Goal: Task Accomplishment & Management: Complete application form

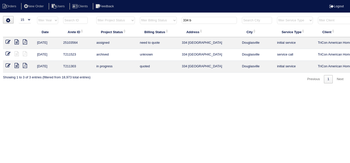
select select "15"
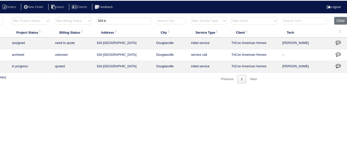
scroll to position [0, 87]
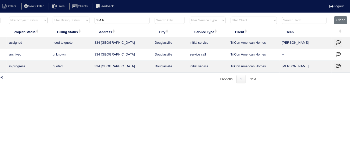
click at [340, 41] on icon "button" at bounding box center [338, 42] width 5 height 5
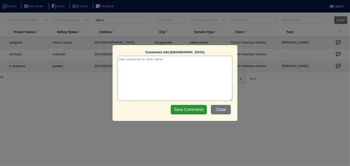
click at [125, 62] on textarea at bounding box center [175, 78] width 115 height 45
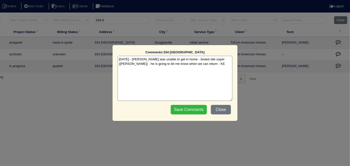
type textarea "9/29/25 - Ben was unable to get in home - texted site super (Jacob) - he is goi…"
drag, startPoint x: 181, startPoint y: 108, endPoint x: 349, endPoint y: 103, distance: 168.3
click at [181, 108] on input "Save Comments" at bounding box center [189, 110] width 36 height 10
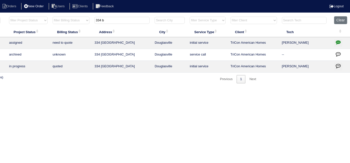
drag, startPoint x: 110, startPoint y: 22, endPoint x: 26, endPoint y: 4, distance: 86.5
click at [26, 16] on body "Orders New Order Users Clients Feedback Logout Orders New Order Users Clients M…" at bounding box center [88, 49] width 350 height 67
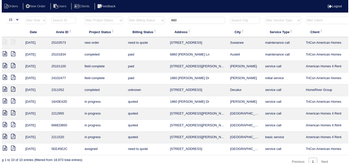
scroll to position [0, 0]
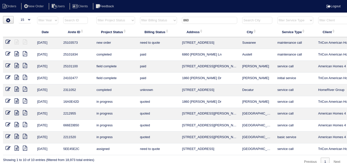
drag, startPoint x: 191, startPoint y: 20, endPoint x: 90, endPoint y: 13, distance: 100.9
click at [90, 13] on html "Orders New Order Users Clients Feedback Logout Orders New Order Users Clients M…" at bounding box center [173, 85] width 347 height 171
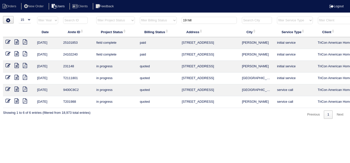
type input "19 hill"
click at [15, 41] on icon at bounding box center [17, 41] width 4 height 5
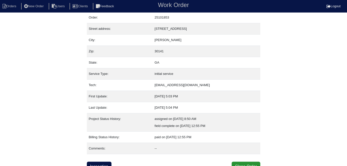
scroll to position [19, 0]
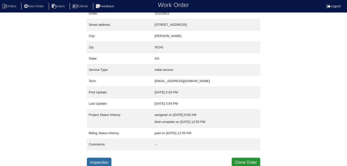
click at [97, 160] on link "Inspection" at bounding box center [99, 163] width 25 height 10
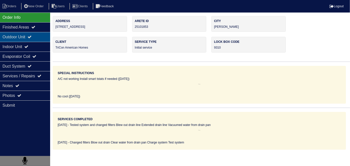
click at [32, 36] on icon at bounding box center [30, 37] width 4 height 4
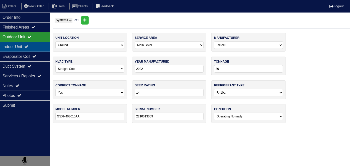
click at [28, 48] on icon at bounding box center [26, 47] width 4 height 4
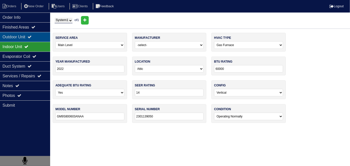
click at [24, 38] on div "Outdoor Unit" at bounding box center [25, 37] width 50 height 10
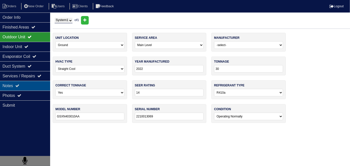
click at [19, 84] on icon at bounding box center [17, 86] width 4 height 4
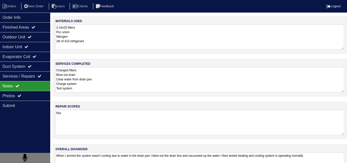
click at [157, 82] on textarea "Changed filters Blow out drain Clear water from drain pan Charge system Test sy…" at bounding box center [199, 79] width 289 height 25
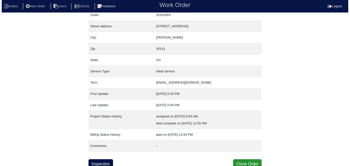
scroll to position [19, 0]
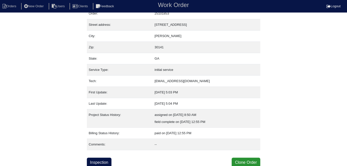
click at [236, 155] on div "Property: N/A Order: 25101853 Street address: 19 Hill Side Way City: Hiram Zip:…" at bounding box center [173, 82] width 173 height 171
click at [240, 160] on button "Clone Order" at bounding box center [246, 163] width 28 height 10
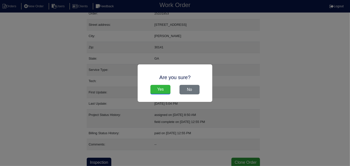
click at [163, 91] on input "Yes" at bounding box center [161, 90] width 20 height 10
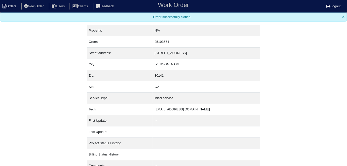
click at [5, 7] on icon at bounding box center [5, 6] width 4 height 5
select select "15"
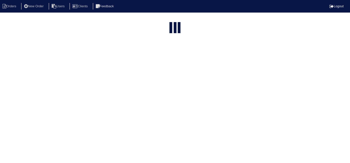
type input "19 hill"
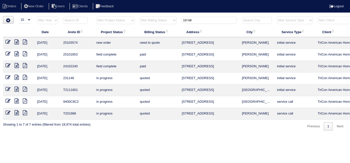
click at [7, 41] on icon at bounding box center [8, 41] width 5 height 5
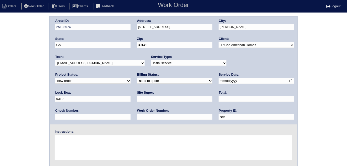
click at [172, 63] on select "-select- initial service basic service maintenance call replacement scope servi…" at bounding box center [188, 64] width 75 height 6
select select "maintenance call"
click at [151, 61] on select "-select- initial service basic service maintenance call replacement scope servi…" at bounding box center [188, 64] width 75 height 6
drag, startPoint x: 229, startPoint y: 81, endPoint x: 209, endPoint y: 84, distance: 20.6
click at [209, 84] on div "Arete ID: 25103574 Address: 19 Hill Side Way City: Hiram State: GA Zip: 30141 C…" at bounding box center [174, 71] width 248 height 108
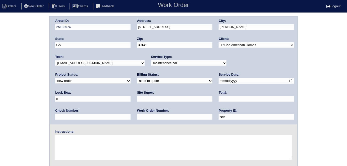
type input "N/A"
click at [137, 116] on input "text" at bounding box center [174, 117] width 75 height 6
type input "515579"
click at [137, 97] on input "text" at bounding box center [174, 99] width 75 height 6
type input "ATL market vendor (Erika Hughey)"
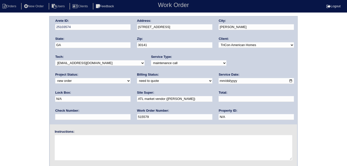
click at [76, 144] on textarea at bounding box center [173, 148] width 237 height 25
type textarea "Ice on system"
drag, startPoint x: 57, startPoint y: 45, endPoint x: 36, endPoint y: 43, distance: 21.4
click at [57, 45] on input "GA" at bounding box center [92, 45] width 75 height 6
click at [20, 44] on div "Arete ID: 25103574 Address: 19 Hill Side Way City: Hiram State: GA Zip: 30141 C…" at bounding box center [173, 117] width 347 height 203
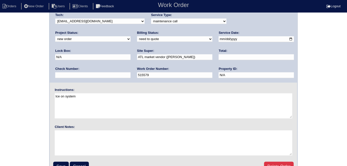
scroll to position [51, 0]
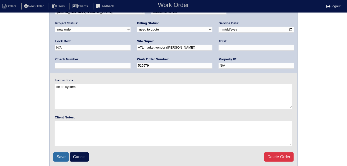
click at [63, 153] on input "Save" at bounding box center [61, 158] width 16 height 10
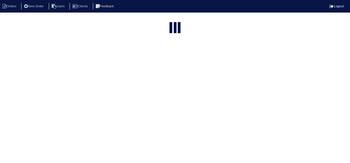
select select "15"
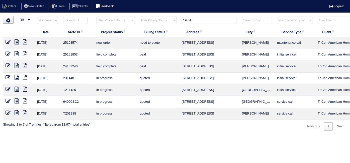
drag, startPoint x: 197, startPoint y: 22, endPoint x: 119, endPoint y: 6, distance: 80.3
click at [119, 16] on body "Orders New Order Users Clients Feedback Logout Orders New Order Users Clients M…" at bounding box center [175, 73] width 350 height 114
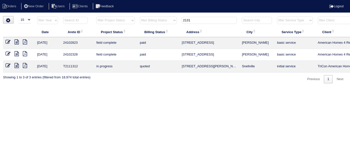
click at [194, 22] on input "2131" at bounding box center [209, 20] width 55 height 7
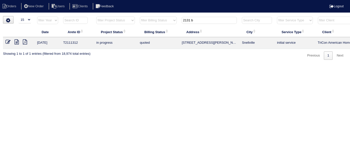
type input "2131 b"
click at [18, 41] on icon at bounding box center [17, 41] width 4 height 5
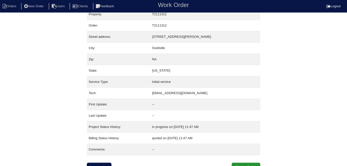
scroll to position [12, 0]
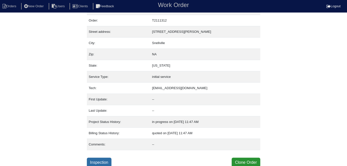
click at [93, 158] on link "Inspection" at bounding box center [99, 163] width 25 height 10
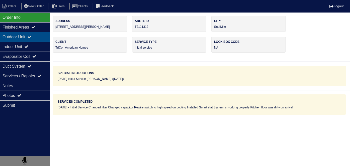
click at [27, 39] on div "Outdoor Unit" at bounding box center [25, 37] width 50 height 10
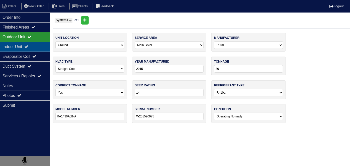
click at [25, 44] on div "Indoor Unit" at bounding box center [25, 47] width 50 height 10
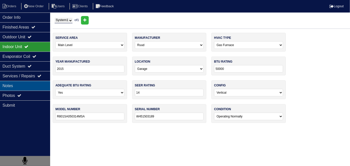
click at [19, 84] on div "Notes" at bounding box center [25, 86] width 50 height 10
type textarea "2 filters Capacitor"
type textarea "Initial Service Changed filter Changed capacitor Rewire switch to high speed on…"
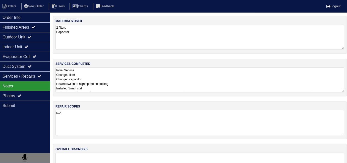
click at [154, 86] on textarea "Initial Service Changed filter Changed capacitor Rewire switch to high speed on…" at bounding box center [199, 79] width 289 height 25
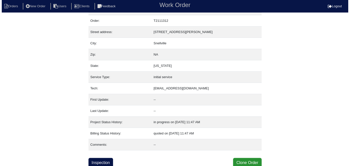
scroll to position [12, 0]
click at [239, 160] on button "Clone Order" at bounding box center [246, 163] width 28 height 10
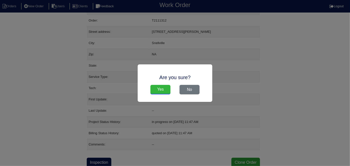
click at [167, 92] on input "Yes" at bounding box center [161, 90] width 20 height 10
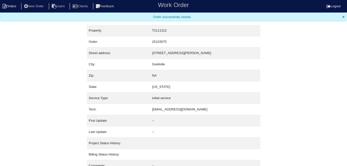
click at [12, 3] on li "Orders" at bounding box center [10, 6] width 20 height 7
select select "15"
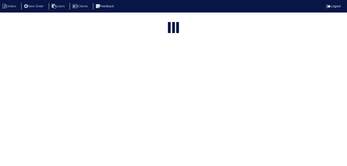
type input "2131 b"
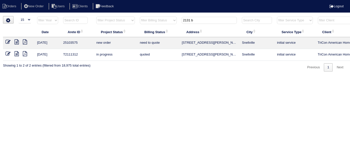
click at [7, 42] on icon at bounding box center [8, 41] width 5 height 5
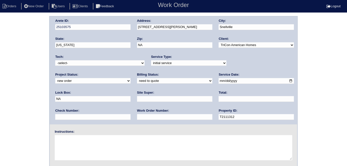
click at [152, 64] on select "-select- initial service basic service maintenance call replacement scope servi…" at bounding box center [188, 64] width 75 height 6
drag, startPoint x: 228, startPoint y: 80, endPoint x: 196, endPoint y: 80, distance: 32.4
click at [196, 80] on div "Arete ID: 25103575 Address: [STREET_ADDRESS][PERSON_NAME] City: [GEOGRAPHIC_DAT…" at bounding box center [174, 71] width 248 height 108
click at [137, 117] on input "text" at bounding box center [174, 117] width 75 height 6
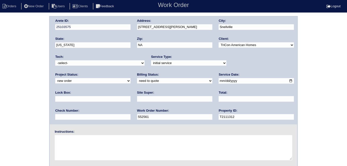
type input "552561"
click at [137, 100] on input "text" at bounding box center [174, 99] width 75 height 6
type input "Yago Battles"
click at [74, 141] on textarea at bounding box center [173, 148] width 237 height 25
click at [85, 151] on textarea at bounding box center [173, 148] width 237 height 25
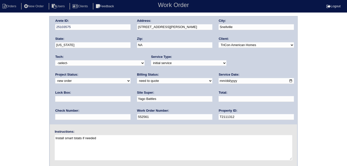
type textarea "Install smart tstats if needed"
click at [131, 96] on input "text" at bounding box center [92, 99] width 75 height 6
type input "9470"
click at [101, 26] on div "Arete ID: 25103575 Address: 2131 Boone Place City: Snellville State: Georgia Zi…" at bounding box center [174, 71] width 248 height 108
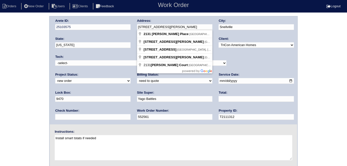
click at [17, 42] on div "Arete ID: 25103575 Address: [STREET_ADDRESS][PERSON_NAME] City: [GEOGRAPHIC_DAT…" at bounding box center [173, 117] width 347 height 203
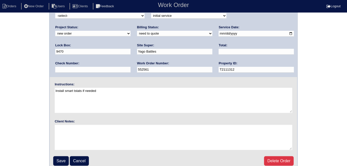
scroll to position [51, 0]
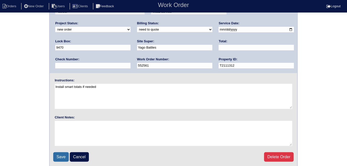
drag, startPoint x: 59, startPoint y: 157, endPoint x: 62, endPoint y: 143, distance: 14.6
click at [59, 156] on input "Save" at bounding box center [61, 158] width 16 height 10
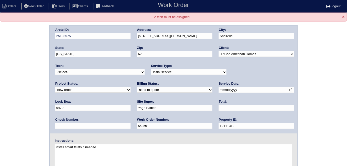
drag, startPoint x: 92, startPoint y: 71, endPoint x: 88, endPoint y: 73, distance: 5.3
click at [92, 71] on select "-select- [EMAIL_ADDRESS][DOMAIN_NAME] [EMAIL_ADDRESS][DOMAIN_NAME] [EMAIL_ADDRE…" at bounding box center [99, 73] width 89 height 6
select select "33"
click at [55, 70] on select "-select- [EMAIL_ADDRESS][DOMAIN_NAME] [EMAIL_ADDRESS][DOMAIN_NAME] [EMAIL_ADDRE…" at bounding box center [99, 73] width 89 height 6
click at [16, 100] on div "Arete ID: 25103575 Address: [STREET_ADDRESS][PERSON_NAME] City: [GEOGRAPHIC_DAT…" at bounding box center [173, 126] width 347 height 203
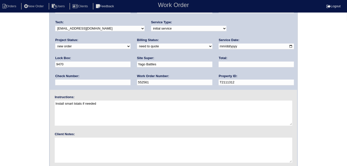
scroll to position [60, 0]
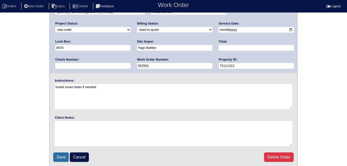
click at [56, 159] on input "Save" at bounding box center [61, 158] width 16 height 10
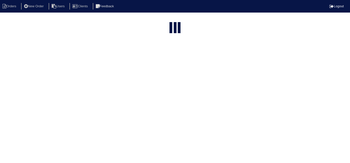
select select "15"
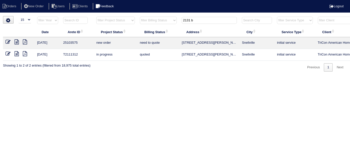
drag, startPoint x: 198, startPoint y: 23, endPoint x: 107, endPoint y: 5, distance: 92.7
click at [108, 16] on body "Orders New Order Users Clients Feedback Logout Orders New Order Users Clients M…" at bounding box center [175, 43] width 350 height 55
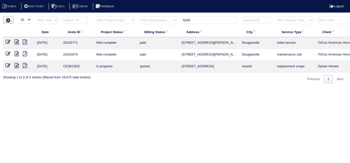
type input "6205"
click at [37, 2] on nav "Orders New Order Users Clients Feedback Logout" at bounding box center [175, 6] width 350 height 13
click at [35, 4] on li "New Order" at bounding box center [34, 6] width 27 height 7
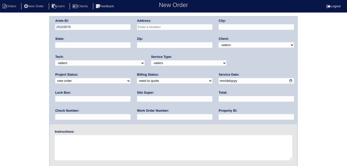
click at [172, 28] on input "text" at bounding box center [174, 27] width 75 height 6
type input "6205 Ambercrest Ct"
type input "Buford"
type input "GA"
type input "30518"
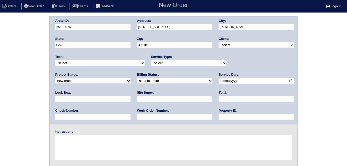
click at [223, 44] on select "-select- TriCon American Homes American Homes 4 Rent First Key Homes Zillow The…" at bounding box center [256, 45] width 75 height 6
select select "2"
click at [219, 42] on select "-select- TriCon American Homes American Homes 4 Rent First Key Homes Zillow The…" at bounding box center [256, 45] width 75 height 6
click at [177, 61] on select "-select- initial service basic service maintenance call replacement scope servi…" at bounding box center [188, 64] width 75 height 6
select select "basic service"
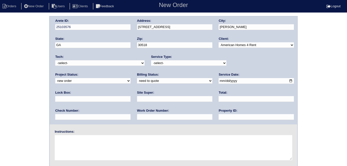
click at [151, 61] on select "-select- initial service basic service maintenance call replacement scope servi…" at bounding box center [188, 64] width 75 height 6
click at [163, 64] on select "-select- initial service basic service maintenance call replacement scope servi…" at bounding box center [188, 64] width 75 height 6
click at [131, 96] on input "text" at bounding box center [92, 99] width 75 height 6
type input "0325"
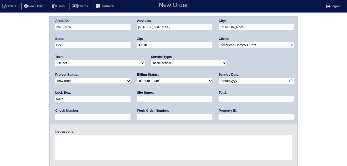
click at [219, 81] on input "date" at bounding box center [256, 81] width 75 height 6
type input "2025-09-29"
click at [219, 119] on input "text" at bounding box center [256, 117] width 75 height 6
type input "GA00325D"
click at [137, 115] on input "text" at bounding box center [174, 117] width 75 height 6
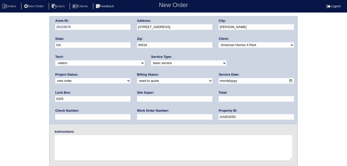
click at [137, 116] on input "text" at bounding box center [174, 117] width 75 height 6
type input "1286498"
click at [137, 100] on input "text" at bounding box center [174, 99] width 75 height 6
type input "Ryan Franklin"
click at [83, 149] on textarea at bounding box center [173, 148] width 237 height 25
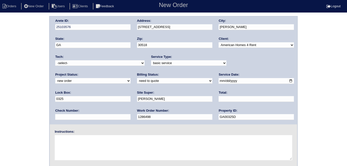
click at [80, 143] on textarea at bounding box center [173, 148] width 237 height 25
paste textarea "HVAC Service 2 units-clear drain lines and re-insulate line sets"
drag, startPoint x: 79, startPoint y: 139, endPoint x: 48, endPoint y: 135, distance: 30.7
click at [48, 135] on div "Arete ID: 25103576 Address: 6205 Ambercrest Ct City: Buford State: GA Zip: 3051…" at bounding box center [173, 117] width 347 height 203
drag, startPoint x: 139, startPoint y: 138, endPoint x: 68, endPoint y: 136, distance: 71.1
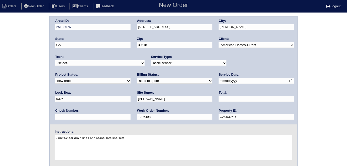
click at [68, 136] on textarea "2 units-clear drain lines and re-insulate line sets" at bounding box center [173, 148] width 237 height 25
click at [67, 137] on textarea "2 units-clear drain lines and re-insulate line sets" at bounding box center [173, 148] width 237 height 25
click at [69, 138] on textarea "2 units -clear drain lines and re-insulate line sets" at bounding box center [173, 148] width 237 height 25
drag, startPoint x: 147, startPoint y: 139, endPoint x: 70, endPoint y: 137, distance: 77.4
click at [70, 137] on textarea "2 units - clear drain lines and re-insulate line sets" at bounding box center [173, 148] width 237 height 25
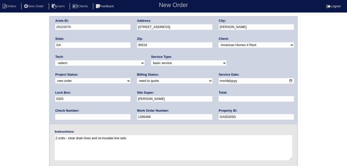
type textarea "2 units - clear drain lines and re-insulate line sets"
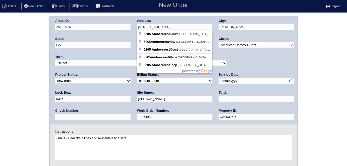
click at [128, 29] on div "Arete ID: 25103576 Address: 6205 Ambercrest Ct City: Buford State: GA Zip: 3051…" at bounding box center [174, 71] width 248 height 108
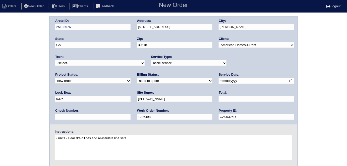
click at [0, 54] on div "Arete ID: 25103576 Address: 6205 Ambercrest Ct City: Buford State: GA Zip: 3051…" at bounding box center [173, 117] width 347 height 203
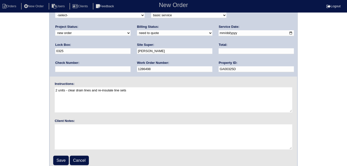
scroll to position [51, 0]
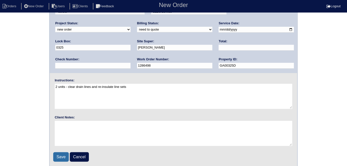
click at [62, 154] on input "Save" at bounding box center [61, 158] width 16 height 10
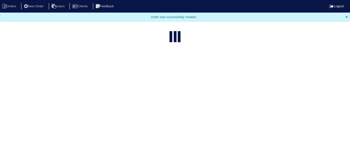
select select "15"
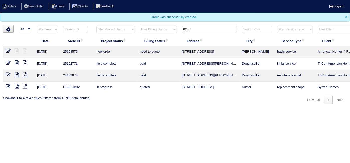
click at [347, 7] on div "Logout" at bounding box center [337, 6] width 22 height 5
drag, startPoint x: 211, startPoint y: 30, endPoint x: 57, endPoint y: 8, distance: 155.7
click at [59, 8] on body "Orders New Order Users Clients Feedback Logout Orders New Order Users Clients M…" at bounding box center [175, 52] width 350 height 104
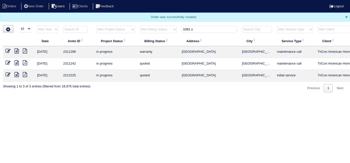
type input "1081 s"
drag, startPoint x: 39, startPoint y: 5, endPoint x: 45, endPoint y: 9, distance: 7.6
click at [39, 5] on li "New Order" at bounding box center [34, 6] width 27 height 7
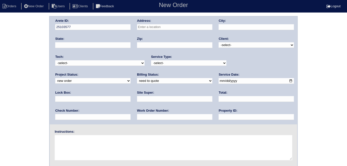
click at [165, 26] on input "text" at bounding box center [174, 27] width 75 height 6
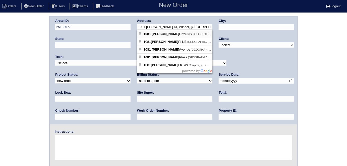
type input "1081 Sutherland Dr"
type input "Winder"
type input "GA"
type input "30680"
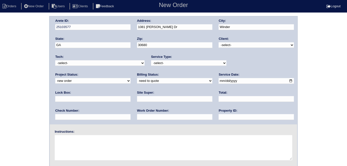
drag, startPoint x: 220, startPoint y: 44, endPoint x: 221, endPoint y: 47, distance: 2.9
click at [220, 44] on select "-select- TriCon American Homes American Homes 4 Rent First Key Homes Zillow The…" at bounding box center [256, 45] width 75 height 6
select select "1"
click at [219, 42] on select "-select- TriCon American Homes American Homes 4 Rent First Key Homes Zillow The…" at bounding box center [256, 45] width 75 height 6
click at [167, 61] on select "-select- initial service basic service maintenance call replacement scope servi…" at bounding box center [188, 64] width 75 height 6
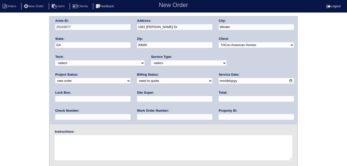
select select "scope only"
click at [151, 61] on select "-select- initial service basic service maintenance call replacement scope servi…" at bounding box center [188, 64] width 75 height 6
click at [131, 96] on input "text" at bounding box center [92, 99] width 75 height 6
type input "9470"
click at [219, 82] on input "date" at bounding box center [256, 81] width 75 height 6
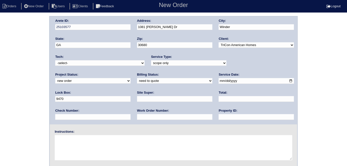
type input "2025-09-29"
drag, startPoint x: 152, startPoint y: 116, endPoint x: 158, endPoint y: 96, distance: 21.8
click at [219, 116] on input "text" at bounding box center [256, 117] width 75 height 6
type input "N/A"
click at [137, 100] on input "text" at bounding box center [174, 99] width 75 height 6
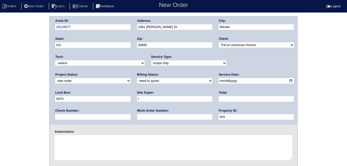
type input "Richard Ventura"
click at [88, 143] on textarea at bounding box center [173, 148] width 237 height 25
type textarea "Scope for service/repairs needed"
click at [131, 91] on div "Lock Box: 9470" at bounding box center [92, 98] width 75 height 14
click at [131, 96] on input "9470" at bounding box center [92, 99] width 75 height 6
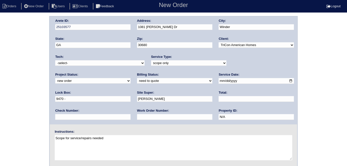
type input "9470 - by gas meter"
click at [117, 140] on textarea "Scope for service/repairs needed" at bounding box center [173, 148] width 237 height 25
type textarea "Scope for service/repairs needed Install smart tstats"
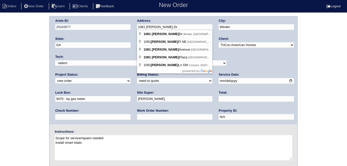
click at [120, 27] on div "Arete ID: 25103577 Address: 1081 Sutherland Dr City: Winder State: GA Zip: 3068…" at bounding box center [174, 71] width 248 height 108
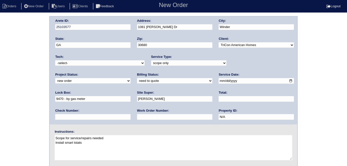
click at [0, 62] on div "Arete ID: 25103577 Address: 1081 Sutherland Dr City: Winder State: GA Zip: 3068…" at bounding box center [173, 117] width 347 height 203
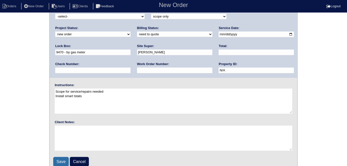
scroll to position [51, 0]
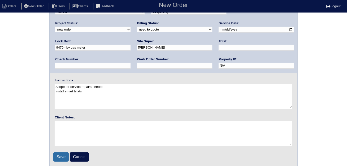
click at [58, 159] on input "Save" at bounding box center [61, 158] width 16 height 10
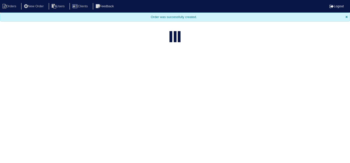
select select "15"
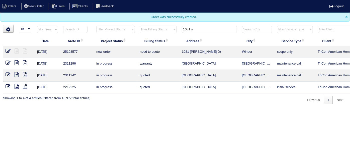
drag, startPoint x: 199, startPoint y: 28, endPoint x: 120, endPoint y: 24, distance: 78.9
click at [120, 24] on body "Orders New Order Users Clients Feedback Logout Orders New Order Users Clients M…" at bounding box center [175, 52] width 350 height 104
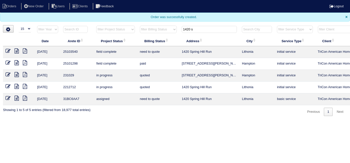
type input "1420 s"
click at [16, 49] on icon at bounding box center [17, 50] width 4 height 5
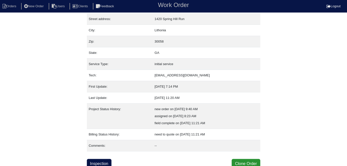
scroll to position [26, 0]
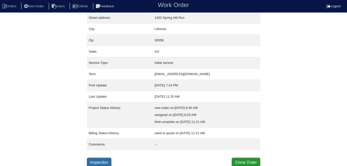
click at [107, 163] on link "Inspection" at bounding box center [99, 163] width 25 height 10
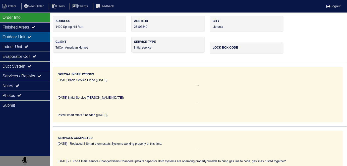
click at [37, 32] on div "Outdoor Unit" at bounding box center [25, 37] width 50 height 10
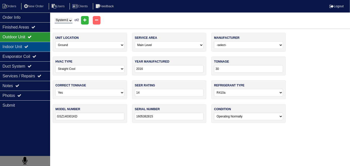
click at [26, 48] on div "Indoor Unit" at bounding box center [25, 47] width 50 height 10
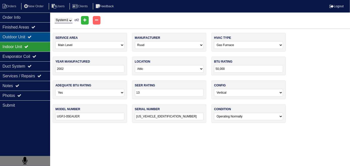
click at [27, 39] on div "Outdoor Unit" at bounding box center [25, 37] width 50 height 10
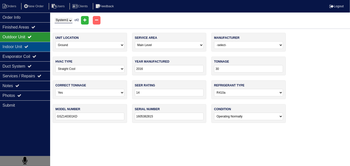
click at [25, 44] on div "Indoor Unit" at bounding box center [25, 47] width 50 height 10
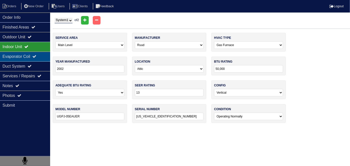
click at [23, 54] on div "Evaporator Coil" at bounding box center [25, 57] width 50 height 10
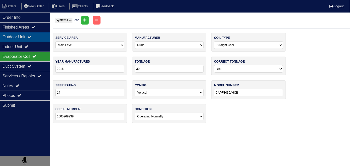
click at [24, 36] on div "Outdoor Unit" at bounding box center [25, 37] width 50 height 10
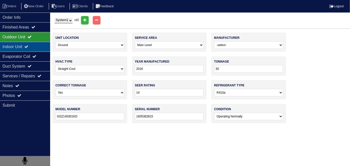
click at [22, 45] on div "Indoor Unit" at bounding box center [25, 47] width 50 height 10
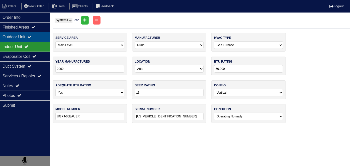
click at [22, 37] on div "Outdoor Unit" at bounding box center [25, 37] width 50 height 10
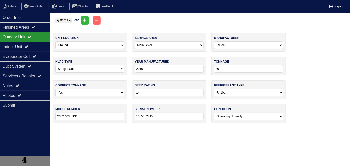
click at [29, 34] on div "Outdoor Unit" at bounding box center [25, 37] width 50 height 10
click at [21, 89] on div "Notes" at bounding box center [25, 86] width 50 height 10
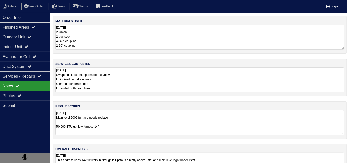
click at [203, 114] on textarea "9.26.25 Main level 2002 furnace needs replace- 50,000 BTU up flow furnace 14” *…" at bounding box center [199, 122] width 289 height 25
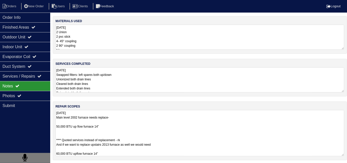
click at [167, 85] on textarea "9.26.25 Swapped filters- left spares both up/down Unionized both drain lines Cl…" at bounding box center [199, 79] width 289 height 25
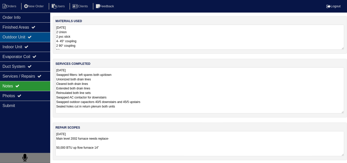
click at [28, 37] on div "Outdoor Unit" at bounding box center [25, 37] width 50 height 10
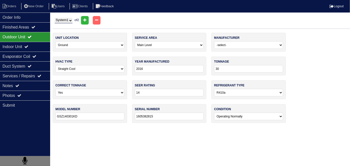
click at [69, 18] on select "System 1 System 2" at bounding box center [64, 21] width 18 height 6
select select "2"
click at [55, 18] on select "System 1 System 2" at bounding box center [64, 21] width 18 height 6
select select "1"
type input "24"
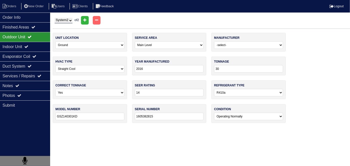
type input "GSX140241LA"
type input "160440789"
select select "1"
select select "Goodman"
type input "2016"
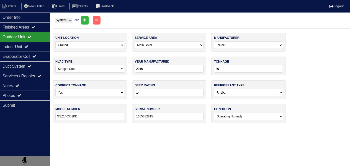
type input "60,000"
type input "14"
type input "GMS80603ANBD"
type input "1604381199"
click at [38, 42] on div "Indoor Unit" at bounding box center [25, 47] width 50 height 10
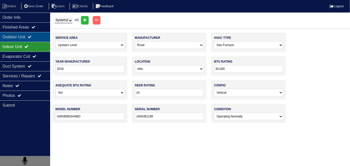
click at [27, 34] on div "Outdoor Unit" at bounding box center [25, 37] width 50 height 10
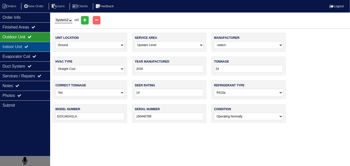
click at [24, 44] on div "Indoor Unit" at bounding box center [25, 47] width 50 height 10
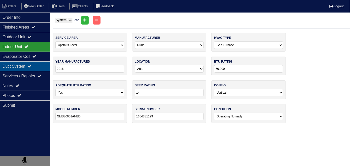
click at [21, 69] on div "Duct System" at bounding box center [25, 67] width 50 height 10
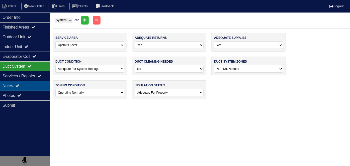
click at [17, 82] on div "Notes" at bounding box center [25, 86] width 50 height 10
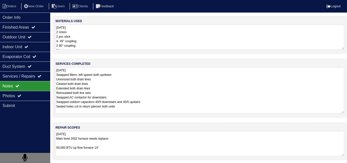
click at [176, 74] on textarea "9.26.25 Swapped filters- left spares both up/down Unionized both drain lines Cl…" at bounding box center [199, 90] width 289 height 46
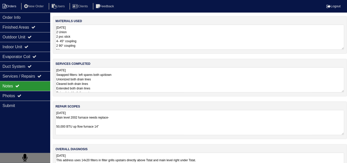
click at [8, 4] on li "Orders" at bounding box center [10, 6] width 20 height 7
select select "15"
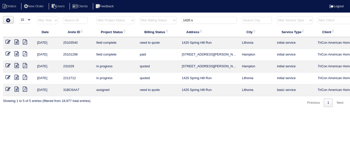
drag, startPoint x: 200, startPoint y: 18, endPoint x: 90, endPoint y: -7, distance: 111.9
click at [90, 0] on html "Orders New Order Users Clients Feedback Logout Orders New Order Users Clients M…" at bounding box center [175, 56] width 350 height 112
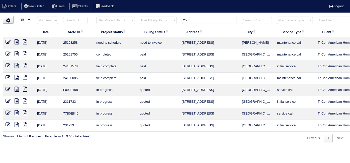
scroll to position [0, 87]
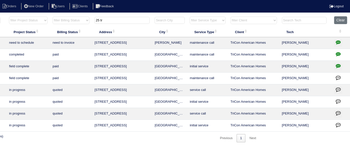
type input "25 tr"
click at [336, 44] on icon "button" at bounding box center [338, 42] width 5 height 5
type textarea "9/5/25 - Need another contact number - emailed TriCon and left message in Appia…"
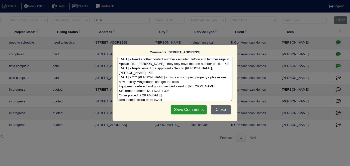
click at [223, 109] on button "Close" at bounding box center [221, 110] width 20 height 10
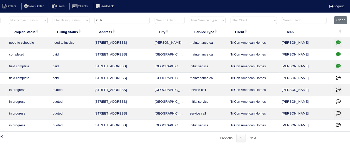
click at [114, 20] on input "25 tr" at bounding box center [122, 20] width 55 height 7
click at [337, 40] on icon "button" at bounding box center [338, 42] width 5 height 5
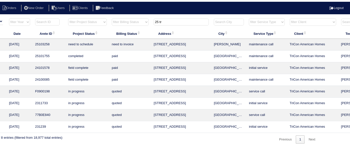
scroll to position [0, 0]
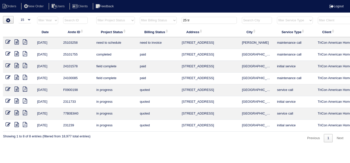
click at [16, 42] on icon at bounding box center [17, 41] width 4 height 5
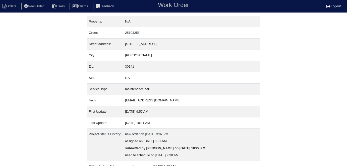
scroll to position [90, 0]
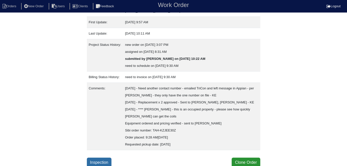
drag, startPoint x: 96, startPoint y: 162, endPoint x: 93, endPoint y: 155, distance: 7.1
click at [96, 161] on link "Inspection" at bounding box center [99, 163] width 25 height 10
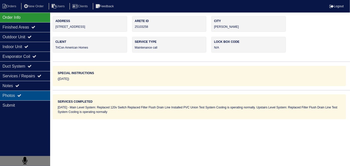
click at [26, 95] on div "Photos" at bounding box center [25, 96] width 50 height 10
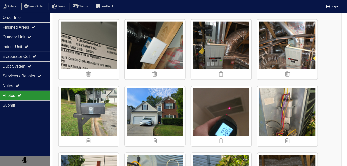
click at [151, 107] on img at bounding box center [155, 116] width 60 height 60
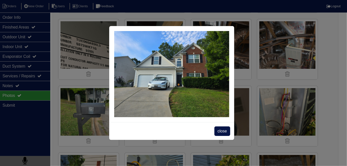
scroll to position [342, 0]
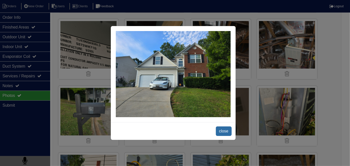
click at [219, 132] on span "close" at bounding box center [224, 132] width 16 height 10
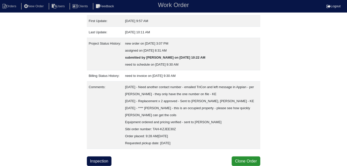
scroll to position [90, 0]
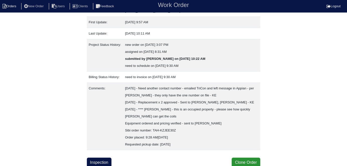
click at [10, 5] on li "Orders" at bounding box center [10, 6] width 20 height 7
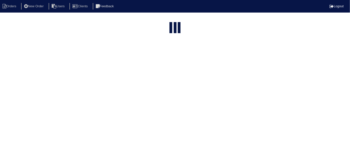
select select "15"
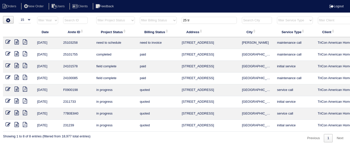
click at [127, 20] on tr "filter Year -- Any Year -- 2025 2024 2023 2022 2021 2020 2019 filter Project St…" at bounding box center [220, 21] width 435 height 10
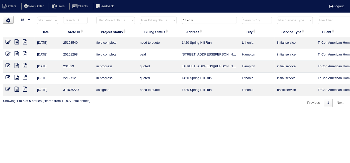
type input "1420 s"
click at [17, 42] on icon at bounding box center [17, 41] width 4 height 5
click at [6, 41] on icon at bounding box center [8, 41] width 5 height 5
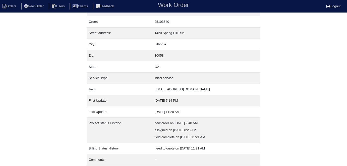
scroll to position [26, 0]
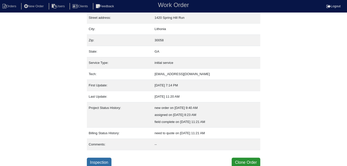
click at [96, 158] on link "Inspection" at bounding box center [99, 163] width 25 height 10
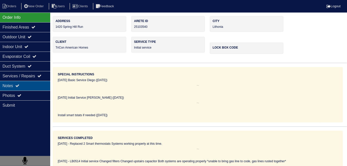
click at [31, 84] on div "Notes" at bounding box center [25, 86] width 50 height 10
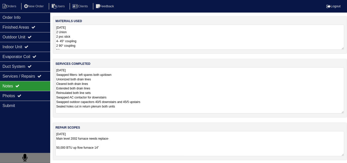
click at [133, 86] on textarea "[DATE] Swapped filters- left spares both up/down Unionized both drain lines Cle…" at bounding box center [199, 90] width 289 height 46
click at [201, 144] on textarea "[DATE] Main level 2002 furnace needs replace- 50,000 BTU up flow furnace 14” **…" at bounding box center [199, 143] width 289 height 25
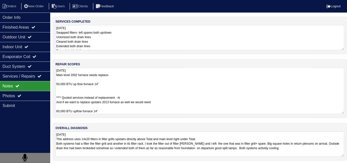
scroll to position [43, 0]
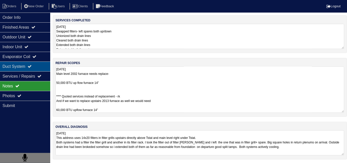
click at [20, 64] on div "Duct System" at bounding box center [25, 67] width 50 height 10
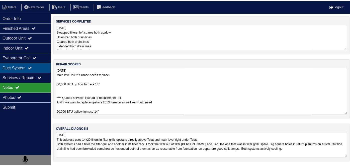
scroll to position [0, 0]
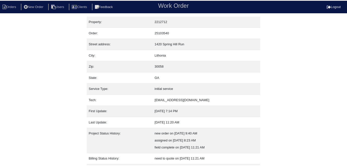
scroll to position [26, 0]
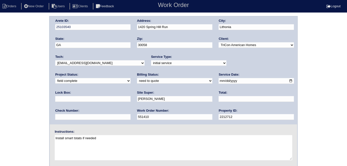
click at [219, 100] on input "text" at bounding box center [256, 99] width 75 height 6
type input "3930.00"
click at [6, 99] on div "Arete ID: 25103540 Address: 1420 [GEOGRAPHIC_DATA] City: [GEOGRAPHIC_DATA] Stat…" at bounding box center [173, 117] width 347 height 203
click at [137, 82] on select "need to quote quoted need to invoice invoiced paid warranty purchase order need…" at bounding box center [174, 81] width 75 height 6
select select "quoted"
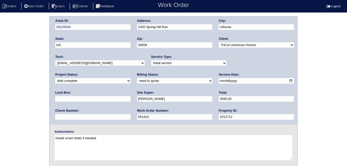
click at [137, 78] on select "need to quote quoted need to invoice invoiced paid warranty purchase order need…" at bounding box center [174, 81] width 75 height 6
drag, startPoint x: 172, startPoint y: 26, endPoint x: 131, endPoint y: 25, distance: 40.9
click at [131, 25] on div "Arete ID: 25103540 Address: 1420 [GEOGRAPHIC_DATA] City: [GEOGRAPHIC_DATA] Stat…" at bounding box center [174, 71] width 248 height 108
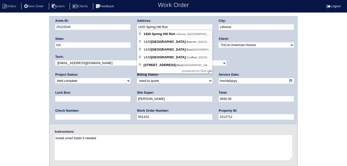
click at [3, 42] on div "Arete ID: 25103540 Address: 1420 [GEOGRAPHIC_DATA] City: [GEOGRAPHIC_DATA] Stat…" at bounding box center [173, 117] width 347 height 203
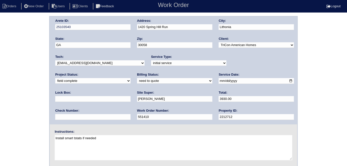
click at [3, 42] on div "Arete ID: 25103540 Address: 1420 [GEOGRAPHIC_DATA] City: [GEOGRAPHIC_DATA] Stat…" at bounding box center [173, 117] width 347 height 203
click at [10, 76] on div "Arete ID: 25103540 Address: 1420 [GEOGRAPHIC_DATA] City: [GEOGRAPHIC_DATA] Stat…" at bounding box center [173, 117] width 347 height 203
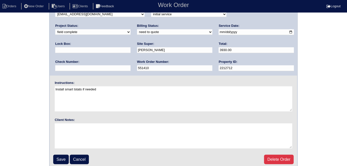
scroll to position [51, 0]
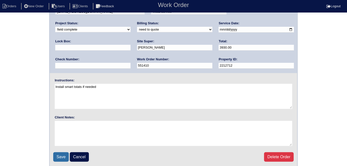
click at [56, 154] on input "Save" at bounding box center [61, 158] width 16 height 10
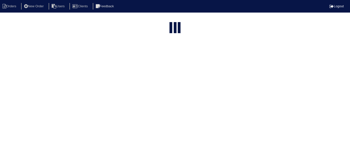
select select "15"
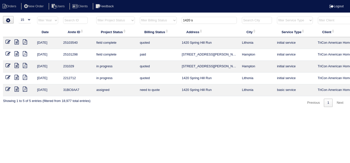
click at [199, 22] on input "1420 s" at bounding box center [209, 20] width 55 height 7
drag, startPoint x: 198, startPoint y: 19, endPoint x: 76, endPoint y: 12, distance: 121.8
click at [90, 16] on body "Orders New Order Users Clients Feedback Logout Orders New Order Users Clients M…" at bounding box center [175, 61] width 350 height 91
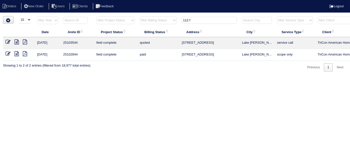
type input "112 f"
click at [17, 41] on icon at bounding box center [17, 41] width 4 height 5
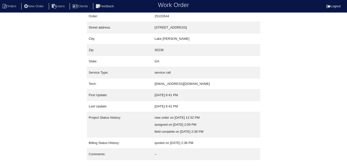
scroll to position [26, 0]
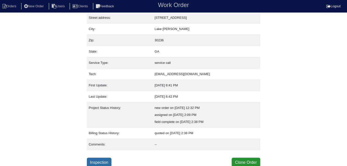
click at [106, 158] on link "Inspection" at bounding box center [99, 163] width 25 height 10
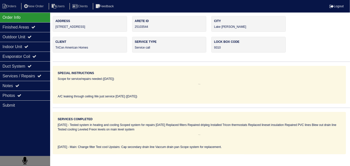
click at [19, 84] on icon at bounding box center [17, 86] width 4 height 4
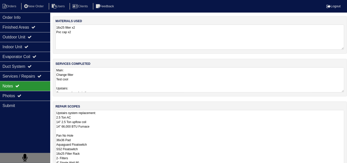
click at [140, 119] on textarea "Upstairs system replacement: 2.5 Ton AC 14" 2.5 Ton upflow coil 14" 66,000 BTU …" at bounding box center [199, 144] width 289 height 69
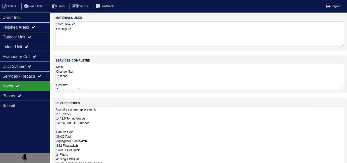
scroll to position [66, 0]
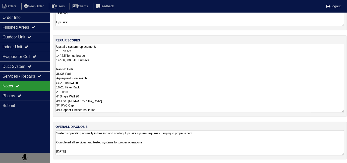
click at [193, 152] on textarea "Systems operating normally in heating and cooling. Upstairs system requires cha…" at bounding box center [199, 142] width 289 height 25
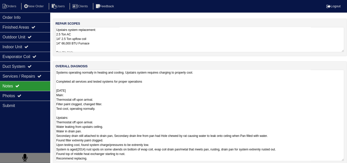
scroll to position [89, 0]
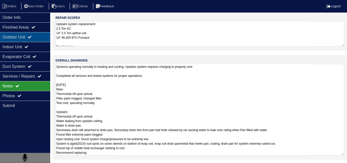
click at [27, 34] on div "Outdoor Unit" at bounding box center [25, 37] width 50 height 10
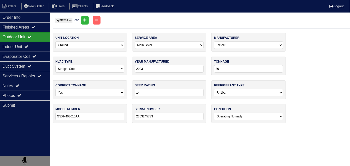
click at [62, 22] on select "System 1 System 2" at bounding box center [64, 21] width 18 height 6
select select "2"
click at [55, 18] on select "System 1 System 2" at bounding box center [64, 21] width 18 height 6
select select "1"
select select "Carrier"
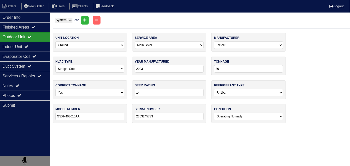
type input "2014"
type input "CA13NA030 - A"
type input "3014X62459"
select select "2"
click at [27, 81] on div "Notes" at bounding box center [25, 86] width 50 height 10
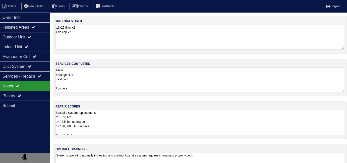
click at [144, 120] on textarea "Upstairs system replacement: 2.5 Ton AC 14" 2.5 Ton upflow coil 14" 66,000 BTU …" at bounding box center [199, 122] width 289 height 25
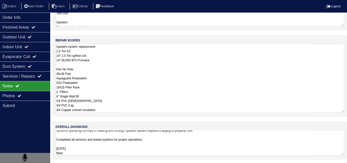
scroll to position [0, 0]
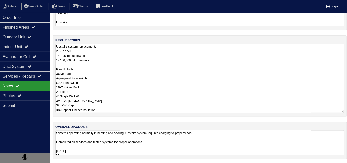
click at [193, 149] on textarea "Systems operating normally in heating and cooling. Upstairs system requires cha…" at bounding box center [199, 142] width 289 height 25
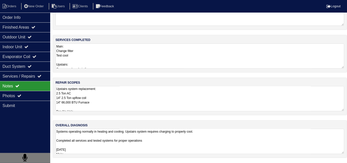
scroll to position [22, 0]
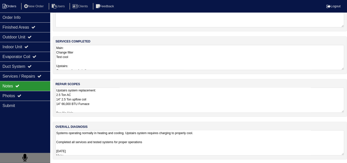
click at [16, 8] on li "Orders" at bounding box center [10, 6] width 20 height 7
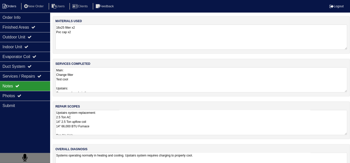
select select "15"
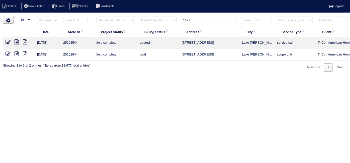
drag, startPoint x: 206, startPoint y: 22, endPoint x: 40, endPoint y: 0, distance: 167.6
click at [79, 16] on body "Orders New Order Users Clients Feedback Logout Orders New Order Users Clients M…" at bounding box center [175, 43] width 350 height 55
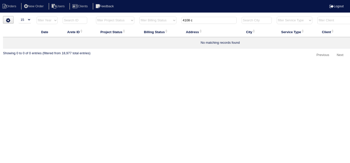
drag, startPoint x: 207, startPoint y: 17, endPoint x: 133, endPoint y: 16, distance: 74.1
click at [143, 14] on html "Orders New Order Users Clients Feedback Logout Orders New Order Users Clients M…" at bounding box center [175, 32] width 350 height 64
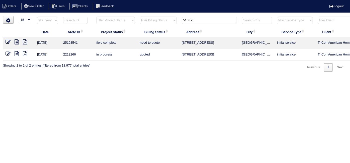
type input "5108 c"
click at [7, 41] on icon at bounding box center [8, 41] width 5 height 5
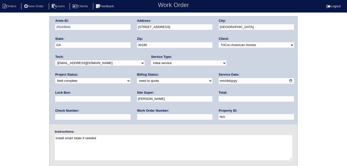
click at [47, 116] on div "Arete ID: 25103541 Address: [STREET_ADDRESS] City: [GEOGRAPHIC_DATA] State: [GE…" at bounding box center [173, 117] width 347 height 203
click at [0, 101] on div "Arete ID: 25103541 Address: [STREET_ADDRESS] City: [GEOGRAPHIC_DATA] State: [GE…" at bounding box center [173, 117] width 347 height 203
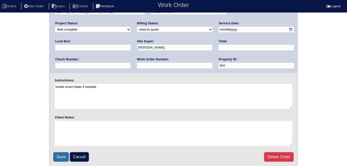
click at [55, 155] on input "Save" at bounding box center [61, 158] width 16 height 10
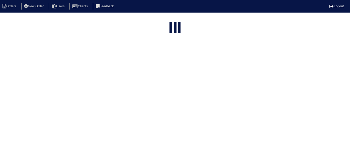
select select "15"
type input "5108 c"
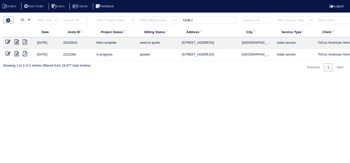
click at [15, 42] on icon at bounding box center [17, 41] width 4 height 5
click at [6, 42] on icon at bounding box center [8, 41] width 5 height 5
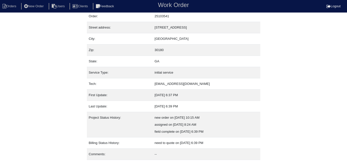
scroll to position [26, 0]
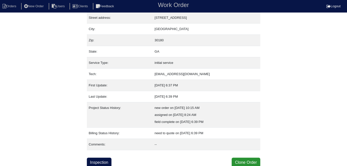
click at [25, 127] on div "Property: N/A Order: 25103541 Street address: [STREET_ADDRESS] City: [GEOGRAPHI…" at bounding box center [173, 79] width 347 height 178
click at [88, 157] on div "Property: N/A Order: 25103541 Street address: [STREET_ADDRESS] City: [GEOGRAPHI…" at bounding box center [173, 79] width 173 height 178
click at [90, 160] on link "Inspection" at bounding box center [99, 163] width 25 height 10
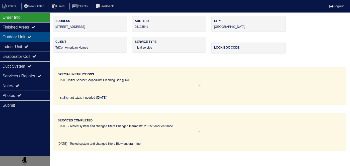
click at [21, 33] on div "Outdoor Unit" at bounding box center [25, 37] width 50 height 10
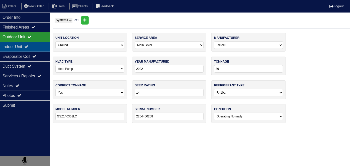
click at [12, 46] on div "Indoor Unit" at bounding box center [25, 47] width 50 height 10
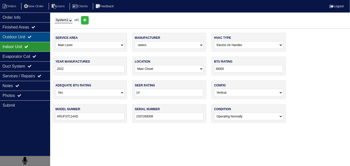
click at [13, 34] on div "Outdoor Unit" at bounding box center [25, 37] width 50 height 10
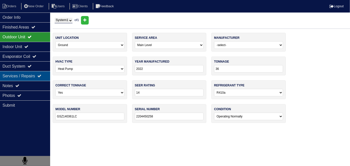
click at [10, 74] on div "Services / Repairs" at bounding box center [25, 76] width 50 height 10
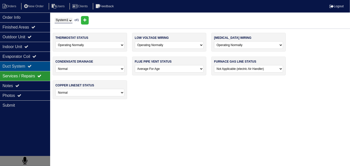
click at [12, 68] on div "Duct System" at bounding box center [25, 67] width 50 height 10
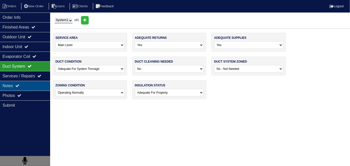
click at [12, 87] on div "Notes" at bounding box center [25, 86] width 50 height 10
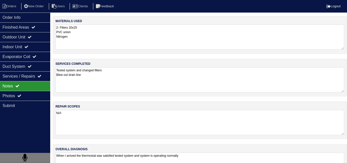
click at [141, 90] on textarea "Tested system and changed filters Blew out drain line" at bounding box center [199, 79] width 289 height 25
click at [32, 91] on div "Photos" at bounding box center [25, 96] width 50 height 10
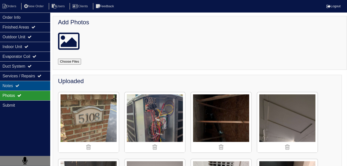
click at [23, 82] on div "Notes" at bounding box center [25, 86] width 50 height 10
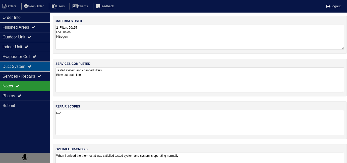
click at [19, 67] on div "Duct System" at bounding box center [25, 67] width 50 height 10
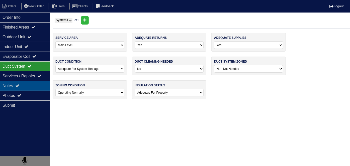
click at [13, 81] on div "Notes" at bounding box center [25, 86] width 50 height 10
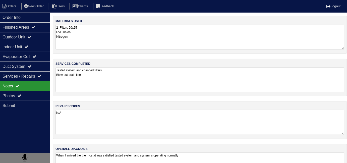
click at [111, 84] on textarea "Tested system and changed filters Blew out drain line" at bounding box center [199, 79] width 289 height 25
click at [21, 80] on div "Services / Repairs" at bounding box center [25, 76] width 50 height 10
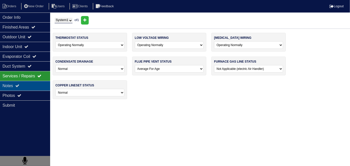
click at [21, 90] on div "Notes" at bounding box center [25, 86] width 50 height 10
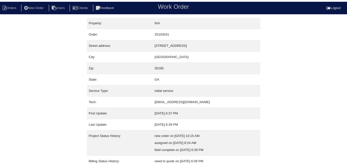
scroll to position [26, 0]
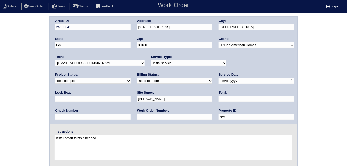
click at [219, 99] on input "text" at bounding box center [256, 99] width 75 height 6
type input "410.00"
click at [137, 81] on select "need to quote quoted need to invoice invoiced paid warranty purchase order need…" at bounding box center [174, 81] width 75 height 6
select select "quoted"
click at [137, 78] on select "need to quote quoted need to invoice invoiced paid warranty purchase order need…" at bounding box center [174, 81] width 75 height 6
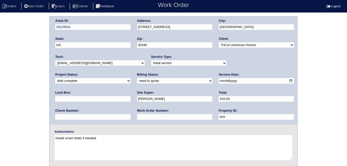
drag, startPoint x: 63, startPoint y: 117, endPoint x: 68, endPoint y: 108, distance: 10.2
click at [137, 117] on input "text" at bounding box center [174, 117] width 75 height 6
type input "requested"
click at [72, 26] on div "Arete ID: 25103541 Address: [STREET_ADDRESS] City: [GEOGRAPHIC_DATA] State: [GE…" at bounding box center [174, 71] width 248 height 108
click at [0, 99] on div "Arete ID: 25103541 Address: [STREET_ADDRESS] City: [GEOGRAPHIC_DATA] State: [GE…" at bounding box center [173, 117] width 347 height 203
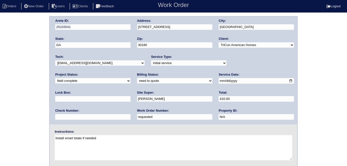
click at [0, 91] on div "Arete ID: 25103541 Address: [STREET_ADDRESS] City: [GEOGRAPHIC_DATA] State: [GE…" at bounding box center [173, 117] width 347 height 203
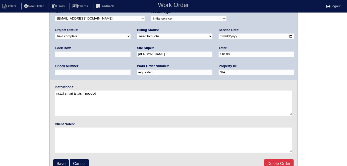
scroll to position [51, 0]
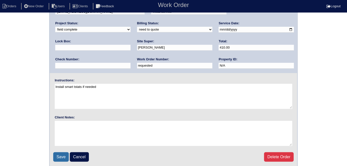
click at [62, 155] on input "Save" at bounding box center [61, 158] width 16 height 10
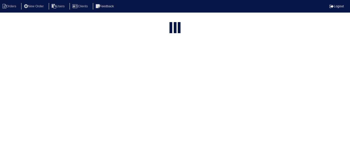
select select "15"
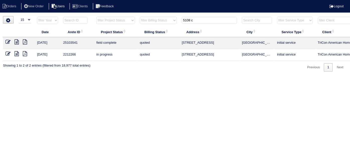
drag, startPoint x: 209, startPoint y: 19, endPoint x: 36, endPoint y: 2, distance: 174.0
click at [40, 16] on body "Orders New Order Users Clients Feedback Logout Orders New Order Users Clients M…" at bounding box center [175, 43] width 350 height 55
type input "3012"
click at [16, 42] on icon at bounding box center [17, 41] width 4 height 5
click at [9, 40] on icon at bounding box center [8, 41] width 5 height 5
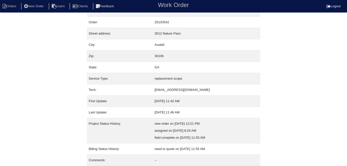
scroll to position [26, 0]
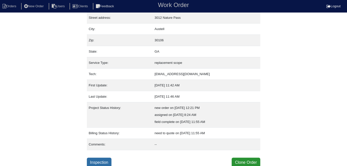
click at [100, 163] on link "Inspection" at bounding box center [99, 163] width 25 height 10
select select "0"
select select "3"
select select "Goodman"
select select "0"
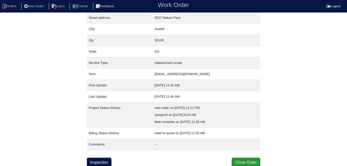
select select "1"
select select "2"
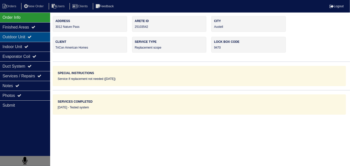
click at [32, 39] on icon at bounding box center [30, 37] width 4 height 4
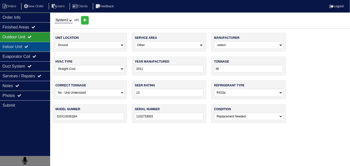
click at [26, 45] on div "Indoor Unit" at bounding box center [25, 47] width 50 height 10
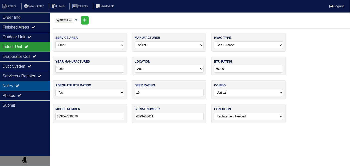
click at [26, 85] on div "Notes" at bounding box center [25, 86] width 50 height 10
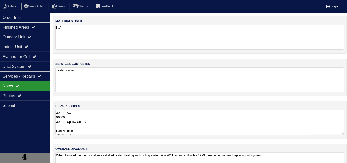
click at [138, 71] on textarea "Tested system" at bounding box center [199, 79] width 289 height 25
click at [140, 113] on textarea "3.5 Ton AC 90000 3.5 Ton Upflow Coil 17" Pan No hole 40x40 Pad Aquaguard Floats…" at bounding box center [199, 122] width 289 height 25
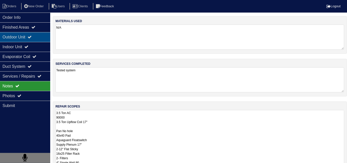
click at [32, 38] on icon at bounding box center [30, 37] width 4 height 4
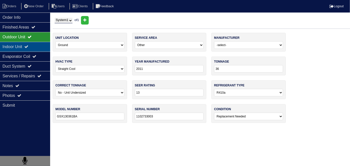
click at [28, 45] on icon at bounding box center [26, 47] width 4 height 4
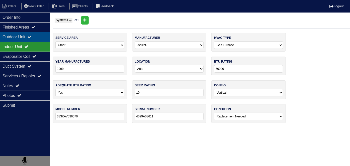
click at [27, 39] on div "Outdoor Unit" at bounding box center [25, 37] width 50 height 10
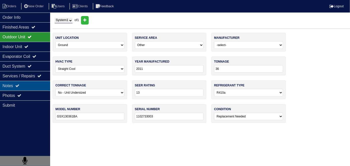
click at [29, 82] on div "Notes" at bounding box center [25, 86] width 50 height 10
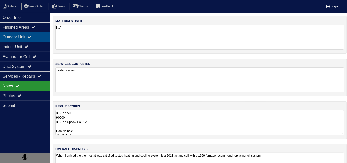
click at [18, 40] on div "Outdoor Unit" at bounding box center [25, 37] width 50 height 10
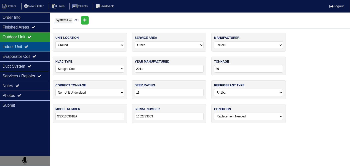
click at [17, 50] on div "Indoor Unit" at bounding box center [25, 47] width 50 height 10
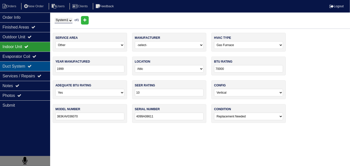
click at [21, 67] on div "Duct System" at bounding box center [25, 67] width 50 height 10
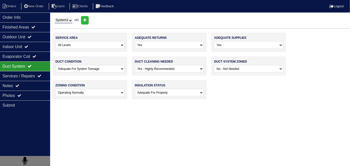
click at [30, 64] on div "Duct System" at bounding box center [25, 67] width 50 height 10
click at [28, 90] on div "Notes" at bounding box center [25, 86] width 50 height 10
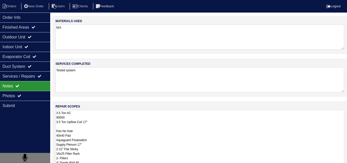
click at [104, 122] on textarea "3.5 Ton AC 90000 3.5 Ton Upflow Coil 17" Pan No hole 40x40 Pad Aquaguard Floats…" at bounding box center [199, 146] width 289 height 73
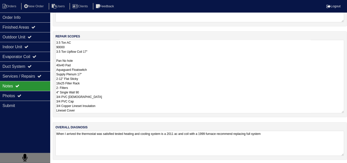
scroll to position [71, 0]
click at [17, 97] on div "Photos" at bounding box center [25, 96] width 50 height 10
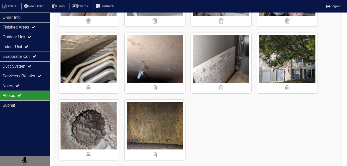
scroll to position [530, 0]
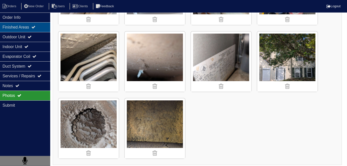
click at [6, 26] on div "Finished Areas" at bounding box center [25, 27] width 50 height 10
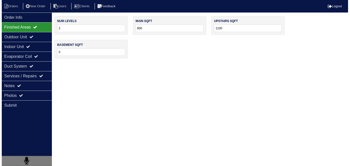
scroll to position [0, 0]
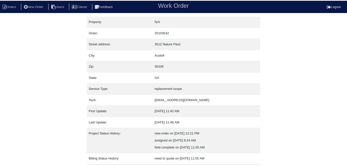
scroll to position [26, 0]
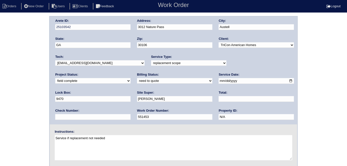
click at [137, 77] on div "Billing Status: need to quote quoted need to invoice invoiced paid warranty pur…" at bounding box center [174, 80] width 75 height 14
click at [137, 82] on select "need to quote quoted need to invoice invoiced paid warranty purchase order need…" at bounding box center [174, 81] width 75 height 6
select select "quoted"
click at [137, 78] on select "need to quote quoted need to invoice invoiced paid warranty purchase order need…" at bounding box center [174, 81] width 75 height 6
click at [219, 98] on input "text" at bounding box center [256, 99] width 75 height 6
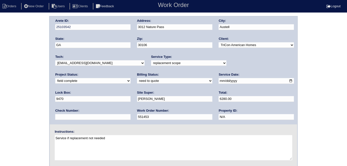
type input "6280.00"
click at [0, 96] on div "Arete ID: 25103542 Address: 3012 Nature Pass City: [GEOGRAPHIC_DATA] State: [GE…" at bounding box center [173, 117] width 347 height 203
click at [107, 25] on div "Arete ID: 25103542 Address: 3012 Nature Pass City: [GEOGRAPHIC_DATA] State: [GE…" at bounding box center [174, 71] width 248 height 108
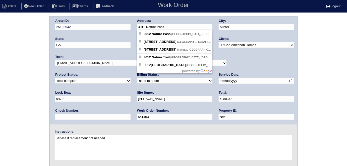
click at [11, 64] on div "Arete ID: 25103542 Address: 3012 Nature Pass City: [GEOGRAPHIC_DATA] State: [GE…" at bounding box center [173, 117] width 347 height 203
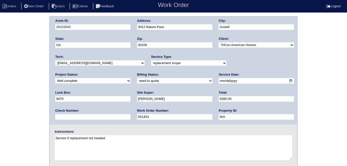
click at [0, 63] on div "Arete ID: 25103542 Address: 3012 Nature Pass City: [GEOGRAPHIC_DATA] State: [GE…" at bounding box center [173, 117] width 347 height 203
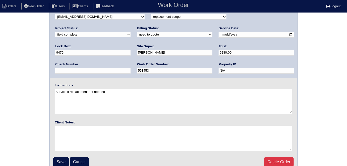
scroll to position [51, 0]
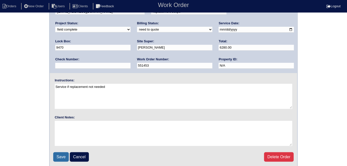
click at [67, 153] on input "Save" at bounding box center [61, 158] width 16 height 10
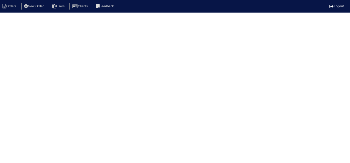
select select "15"
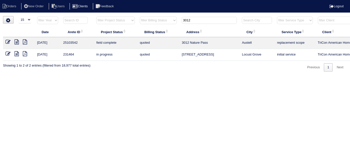
drag, startPoint x: 191, startPoint y: 22, endPoint x: 82, endPoint y: 7, distance: 110.7
click at [97, 14] on html "Orders New Order Users Clients Feedback Logout Orders New Order Users Clients M…" at bounding box center [175, 38] width 350 height 77
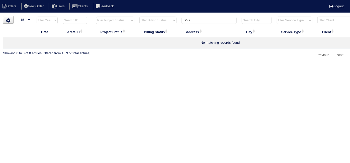
drag, startPoint x: 200, startPoint y: 21, endPoint x: 159, endPoint y: 18, distance: 41.8
click at [159, 18] on tr "filter Year -- Any Year -- 2025 2024 2023 2022 2021 2020 2019 filter Project St…" at bounding box center [220, 21] width 435 height 10
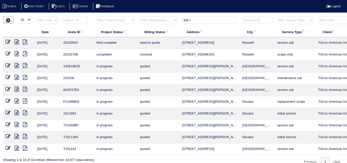
type input "325 r"
click at [18, 41] on icon at bounding box center [17, 41] width 4 height 5
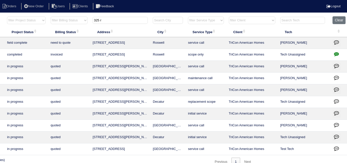
scroll to position [0, 91]
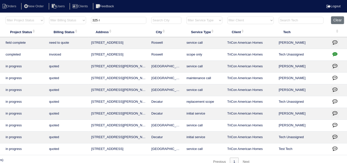
click at [334, 54] on icon "button" at bounding box center [335, 53] width 5 height 5
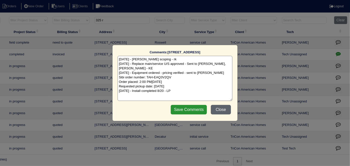
click at [223, 108] on button "Close" at bounding box center [221, 110] width 20 height 10
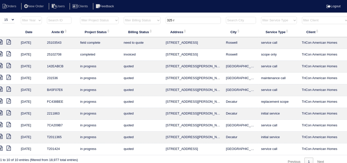
scroll to position [0, 0]
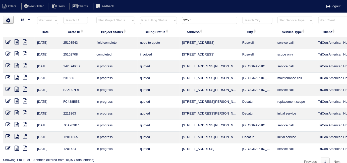
click at [17, 42] on icon at bounding box center [17, 41] width 4 height 5
click at [15, 53] on icon at bounding box center [17, 53] width 4 height 5
click at [15, 42] on icon at bounding box center [17, 41] width 4 height 5
click at [9, 40] on icon at bounding box center [8, 41] width 5 height 5
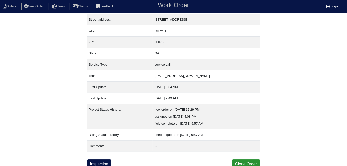
scroll to position [26, 0]
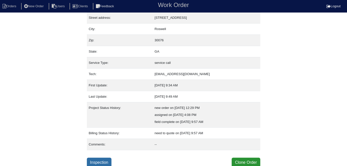
click at [97, 161] on link "Inspection" at bounding box center [99, 163] width 25 height 10
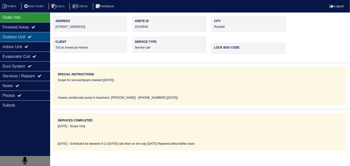
click at [16, 38] on div "Outdoor Unit" at bounding box center [25, 37] width 50 height 10
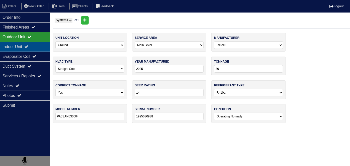
click at [18, 45] on div "Indoor Unit" at bounding box center [25, 47] width 50 height 10
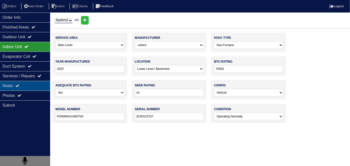
click at [24, 88] on div "Notes" at bounding box center [25, 86] width 50 height 10
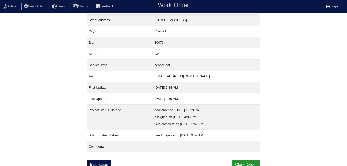
scroll to position [26, 0]
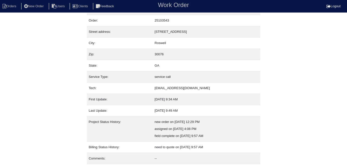
scroll to position [26, 0]
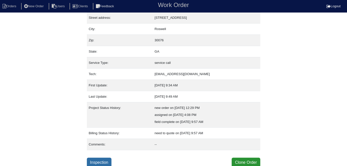
click at [101, 163] on link "Inspection" at bounding box center [99, 163] width 25 height 10
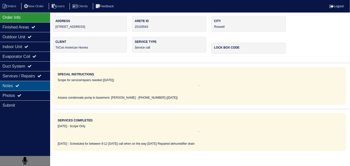
click at [28, 89] on div "Notes" at bounding box center [25, 86] width 50 height 10
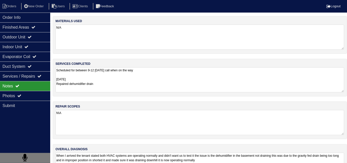
click at [149, 91] on textarea "Scheduled for between 9-12 tomorrow call when on the way 09-26-25 Repaired dehu…" at bounding box center [199, 79] width 289 height 25
click at [291, 157] on textarea "When I arrived the tenant stated both HVAC systems are operating normally and d…" at bounding box center [199, 164] width 289 height 25
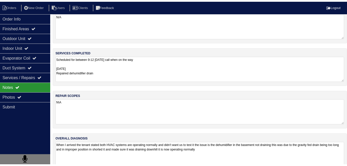
scroll to position [22, 0]
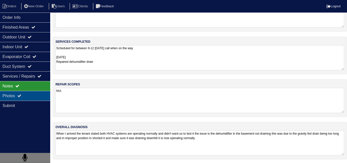
click at [15, 97] on div "Photos" at bounding box center [25, 96] width 50 height 10
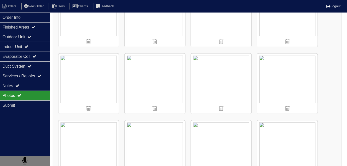
scroll to position [106, 0]
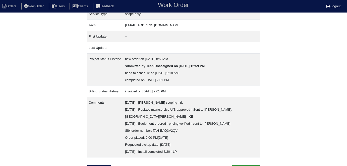
scroll to position [83, 0]
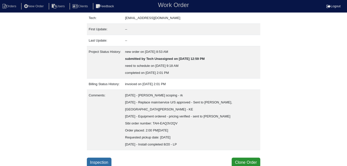
click at [97, 159] on link "Inspection" at bounding box center [99, 163] width 25 height 10
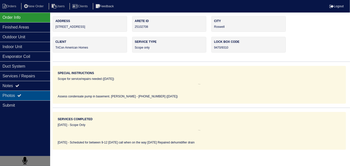
click at [21, 95] on icon at bounding box center [19, 96] width 4 height 4
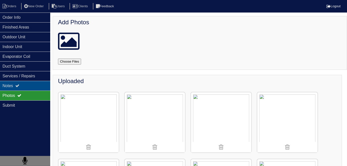
click at [25, 88] on div "Notes" at bounding box center [25, 86] width 50 height 10
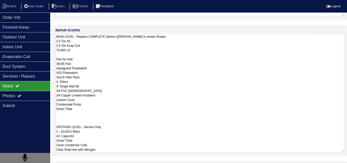
scroll to position [116, 0]
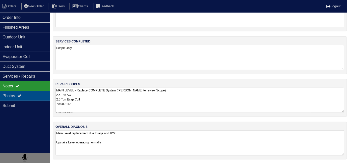
click at [20, 94] on icon at bounding box center [19, 96] width 4 height 4
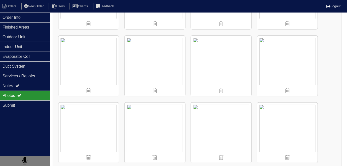
scroll to position [664, 0]
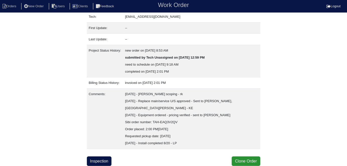
scroll to position [83, 0]
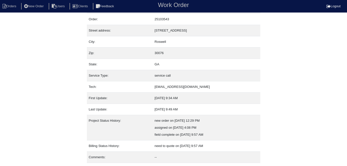
scroll to position [26, 0]
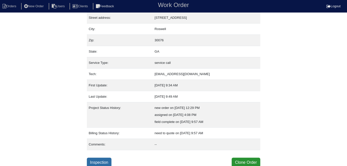
click at [100, 160] on link "Inspection" at bounding box center [99, 163] width 25 height 10
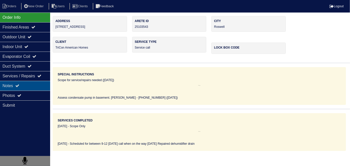
click at [17, 90] on div "Notes" at bounding box center [25, 86] width 50 height 10
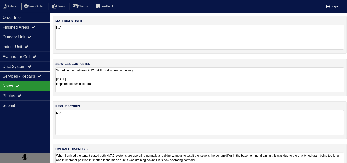
click at [153, 89] on textarea "Scheduled for between 9-12 [DATE] call when on the way [DATE] Repaired dehumidi…" at bounding box center [199, 79] width 289 height 25
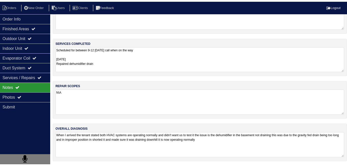
scroll to position [22, 0]
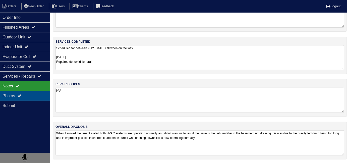
click at [27, 96] on div "Photos" at bounding box center [25, 96] width 50 height 10
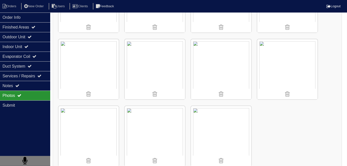
scroll to position [197, 0]
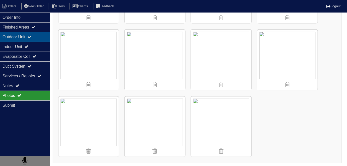
click at [9, 37] on div "Outdoor Unit" at bounding box center [25, 37] width 50 height 10
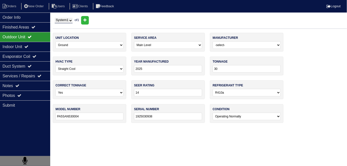
scroll to position [0, 0]
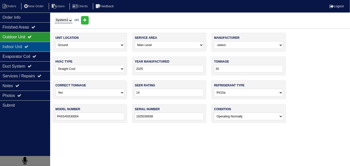
click at [12, 44] on div "Indoor Unit" at bounding box center [25, 47] width 50 height 10
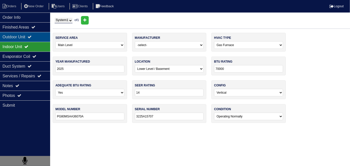
click at [14, 39] on div "Outdoor Unit" at bounding box center [25, 37] width 50 height 10
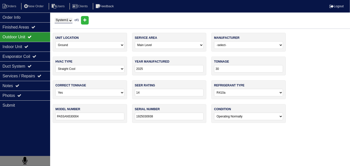
click at [55, 19] on select "System 1" at bounding box center [64, 21] width 18 height 6
click at [20, 44] on div "Indoor Unit" at bounding box center [25, 47] width 50 height 10
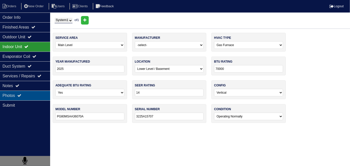
click at [23, 95] on div "Photos" at bounding box center [25, 96] width 50 height 10
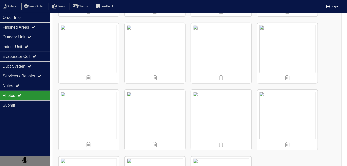
scroll to position [137, 0]
click at [289, 115] on img at bounding box center [287, 120] width 60 height 60
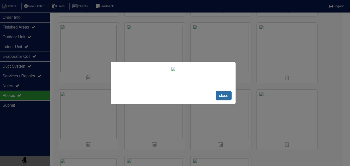
click at [220, 99] on span "close" at bounding box center [224, 96] width 16 height 10
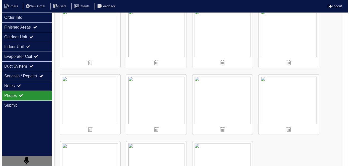
scroll to position [152, 0]
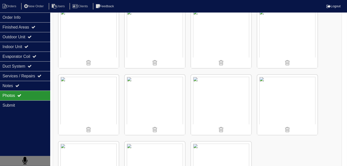
click at [282, 96] on img at bounding box center [287, 105] width 60 height 60
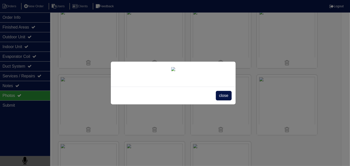
scroll to position [28, 0]
click at [221, 101] on span "close" at bounding box center [224, 96] width 16 height 10
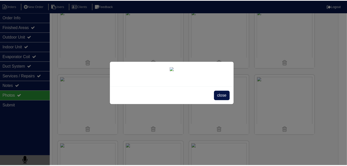
scroll to position [0, 0]
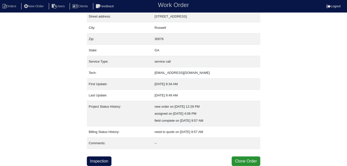
scroll to position [26, 0]
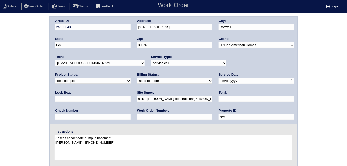
click at [121, 26] on div "Arete ID: 25103543 Address: 325 Ridge Ct City: Roswell State: GA Zip: 30076 Cli…" at bounding box center [174, 71] width 248 height 108
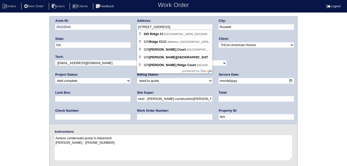
click at [39, 98] on div "Arete ID: 25103543 Address: 325 Ridge Ct City: Roswell State: GA Zip: 30076 Cli…" at bounding box center [173, 117] width 347 height 203
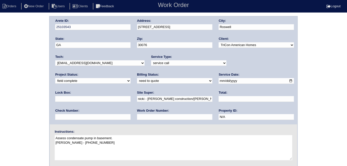
click at [219, 96] on div "Total:" at bounding box center [256, 98] width 75 height 14
drag, startPoint x: 148, startPoint y: 98, endPoint x: 137, endPoint y: 93, distance: 12.5
click at [219, 98] on input "text" at bounding box center [256, 99] width 75 height 6
click at [137, 80] on select "need to quote quoted need to invoice invoiced paid warranty purchase order need…" at bounding box center [174, 81] width 75 height 6
select select "quoted"
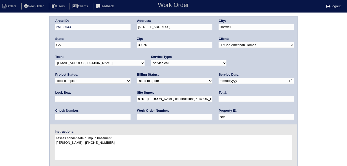
click at [137, 78] on select "need to quote quoted need to invoice invoiced paid warranty purchase order need…" at bounding box center [174, 81] width 75 height 6
click at [219, 101] on input "text" at bounding box center [256, 99] width 75 height 6
type input "190.00"
click at [137, 119] on input "text" at bounding box center [174, 117] width 75 height 6
type input "requested"
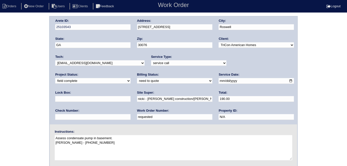
click at [0, 114] on div "Arete ID: 25103543 Address: 325 Ridge Ct City: Roswell State: GA Zip: 30076 Cli…" at bounding box center [173, 117] width 347 height 203
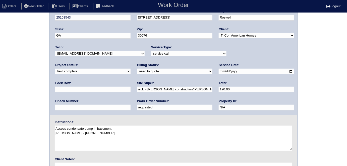
scroll to position [51, 0]
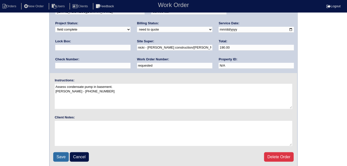
drag, startPoint x: 64, startPoint y: 158, endPoint x: 348, endPoint y: 126, distance: 285.6
click at [64, 158] on input "Save" at bounding box center [61, 158] width 16 height 10
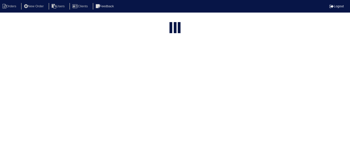
select select "15"
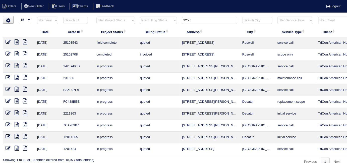
drag, startPoint x: 207, startPoint y: 21, endPoint x: 131, endPoint y: 16, distance: 76.5
click at [131, 16] on tr "filter Year -- Any Year -- 2025 2024 2023 2022 2021 2020 2019 filter Project St…" at bounding box center [220, 21] width 435 height 10
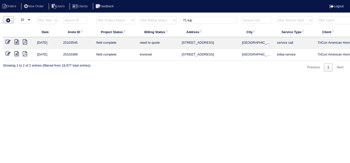
type input "71 tup"
click at [16, 43] on icon at bounding box center [17, 41] width 4 height 5
click at [7, 41] on icon at bounding box center [8, 41] width 5 height 5
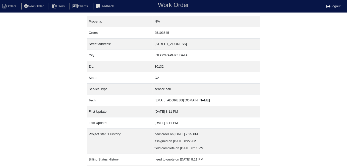
scroll to position [26, 0]
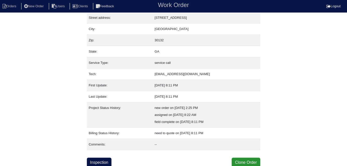
click at [100, 155] on div "Property: N/A Order: 25103545 Street address: [STREET_ADDRESS] City: [GEOGRAPHI…" at bounding box center [173, 79] width 173 height 178
click at [98, 158] on link "Inspection" at bounding box center [99, 163] width 25 height 10
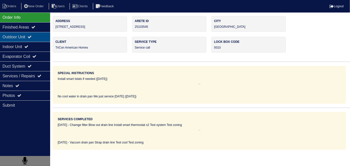
click at [22, 40] on div "Outdoor Unit" at bounding box center [25, 37] width 50 height 10
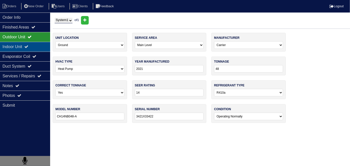
click at [18, 45] on div "Indoor Unit" at bounding box center [25, 47] width 50 height 10
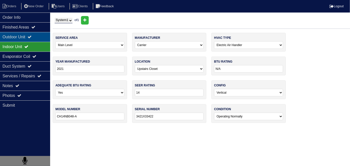
click at [23, 38] on div "Outdoor Unit" at bounding box center [25, 37] width 50 height 10
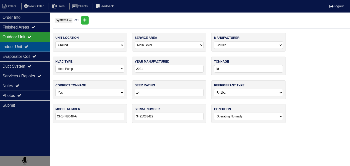
click at [23, 46] on div "Indoor Unit" at bounding box center [25, 47] width 50 height 10
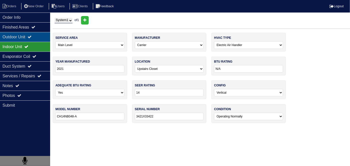
click at [23, 41] on div "Outdoor Unit" at bounding box center [25, 37] width 50 height 10
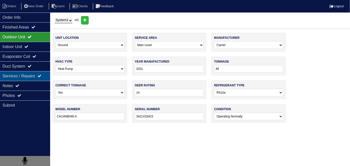
click at [23, 76] on div "Services / Repairs" at bounding box center [25, 76] width 50 height 10
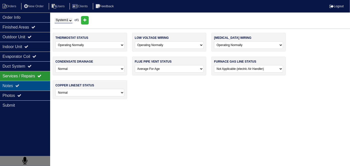
click at [23, 84] on div "Notes" at bounding box center [25, 86] width 50 height 10
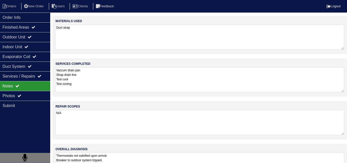
click at [191, 159] on textarea "Thermostats not satisfied upon arrival. Breaker to outdoor system tripped. Rese…" at bounding box center [199, 165] width 289 height 25
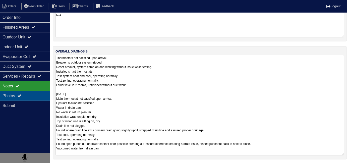
click at [11, 95] on div "Photos" at bounding box center [25, 96] width 50 height 10
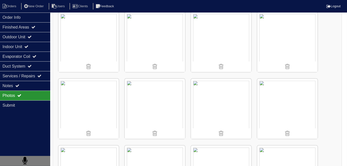
scroll to position [281, 0]
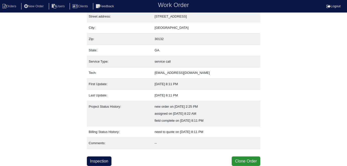
scroll to position [26, 0]
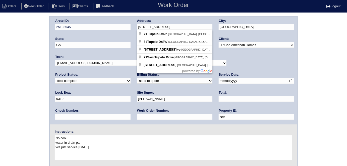
drag, startPoint x: 165, startPoint y: 29, endPoint x: 124, endPoint y: 22, distance: 42.2
click at [124, 22] on div "Arete ID: 25103545 Address: [STREET_ADDRESS] City: [GEOGRAPHIC_DATA] State: [GE…" at bounding box center [174, 71] width 248 height 108
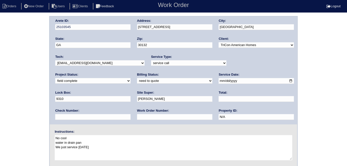
click at [0, 110] on div "Arete ID: 25103545 Address: [STREET_ADDRESS] City: [GEOGRAPHIC_DATA] State: [GE…" at bounding box center [173, 117] width 347 height 203
click at [137, 83] on select "need to quote quoted need to invoice invoiced paid warranty purchase order need…" at bounding box center [174, 81] width 75 height 6
select select "quoted"
click at [137, 78] on select "need to quote quoted need to invoice invoiced paid warranty purchase order need…" at bounding box center [174, 81] width 75 height 6
drag, startPoint x: 87, startPoint y: 122, endPoint x: 86, endPoint y: 119, distance: 2.6
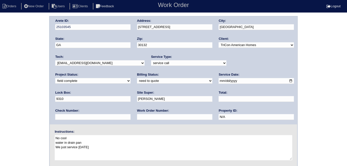
click at [137, 122] on div "Work Order Number:" at bounding box center [174, 116] width 75 height 14
click at [137, 119] on input "text" at bounding box center [174, 117] width 75 height 6
type input "requested"
click at [219, 101] on input "text" at bounding box center [256, 99] width 75 height 6
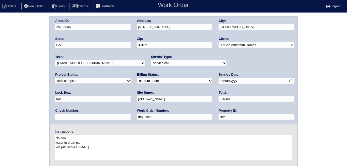
type input "290.00"
click at [137, 120] on div "Work Order Number: requested" at bounding box center [174, 116] width 75 height 14
click at [14, 121] on div "Arete ID: 25103545 Address: [STREET_ADDRESS] City: [GEOGRAPHIC_DATA] State: [GE…" at bounding box center [173, 117] width 347 height 203
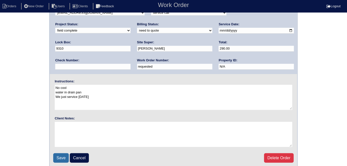
scroll to position [51, 0]
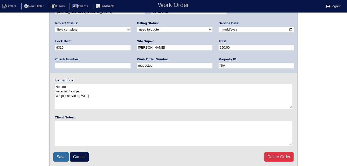
drag, startPoint x: 61, startPoint y: 156, endPoint x: 50, endPoint y: 132, distance: 26.2
click at [61, 156] on input "Save" at bounding box center [61, 158] width 16 height 10
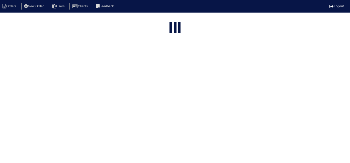
select select "15"
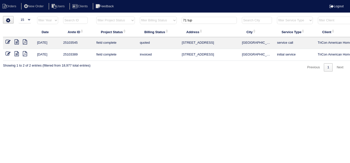
drag, startPoint x: 205, startPoint y: 22, endPoint x: 101, endPoint y: 19, distance: 104.2
click at [121, 24] on tr "filter Year -- Any Year -- 2025 2024 2023 2022 2021 2020 2019 filter Project St…" at bounding box center [220, 21] width 435 height 10
type input "2632 w"
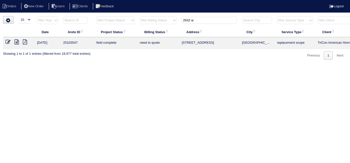
click at [16, 41] on icon at bounding box center [17, 41] width 4 height 5
click at [8, 41] on icon at bounding box center [8, 41] width 5 height 5
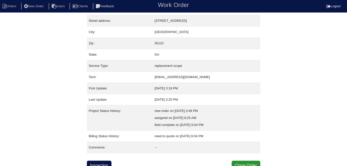
scroll to position [26, 0]
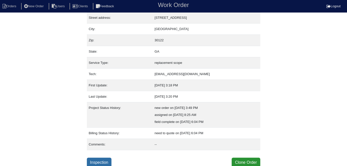
click at [99, 160] on link "Inspection" at bounding box center [99, 163] width 25 height 10
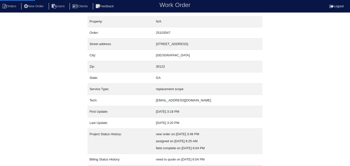
select select "0"
select select "3"
select select "Goodman"
select select "0"
select select "1"
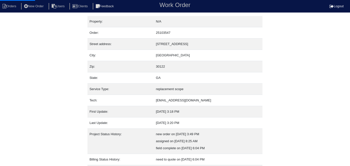
select select "1"
select select "2"
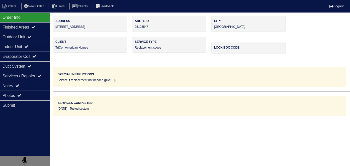
click at [15, 41] on div "Outdoor Unit" at bounding box center [25, 37] width 50 height 10
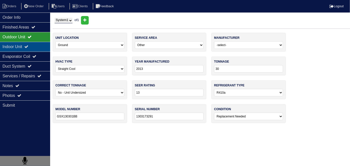
click at [14, 44] on div "Indoor Unit" at bounding box center [25, 47] width 50 height 10
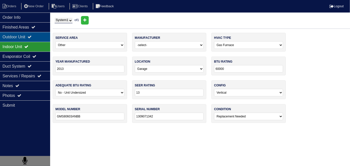
click at [17, 36] on div "Outdoor Unit" at bounding box center [25, 37] width 50 height 10
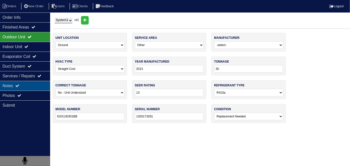
click at [31, 83] on div "Notes" at bounding box center [25, 86] width 50 height 10
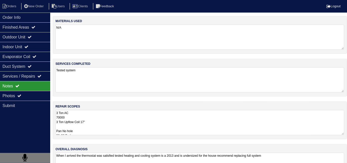
click at [149, 110] on textarea "3 Ton AC 70000 3 Ton Upflow Coil 17" Pan No hole 36x36 Pad Aquaguard Floatswitc…" at bounding box center [199, 122] width 289 height 25
click at [111, 85] on textarea "Tested system" at bounding box center [199, 79] width 289 height 25
click at [119, 125] on textarea "3 Ton AC 70000 3 Ton Upflow Coil 17" Pan No hole 36x36 Pad Aquaguard Floatswitc…" at bounding box center [199, 122] width 289 height 25
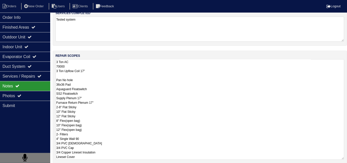
scroll to position [51, 0]
click at [155, 119] on textarea "3 Ton AC 70000 3 Ton Upflow Coil 17" Pan No hole 36x36 Pad Aquaguard Floatswitc…" at bounding box center [199, 109] width 289 height 100
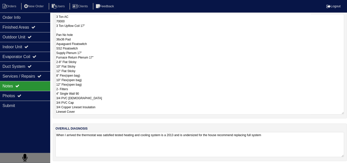
scroll to position [96, 0]
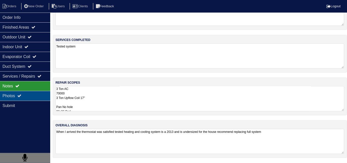
click at [3, 98] on div "Photos" at bounding box center [25, 96] width 50 height 10
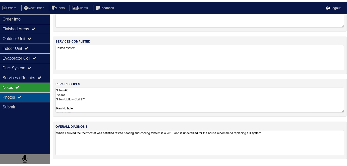
scroll to position [22, 0]
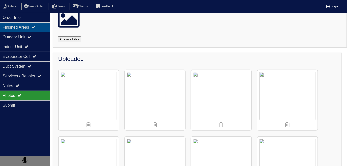
click at [18, 30] on div "Finished Areas" at bounding box center [25, 27] width 50 height 10
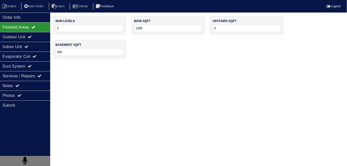
scroll to position [0, 0]
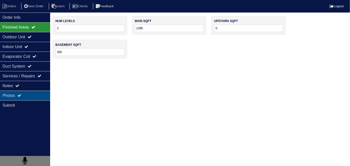
click at [27, 95] on div "Photos" at bounding box center [25, 96] width 50 height 10
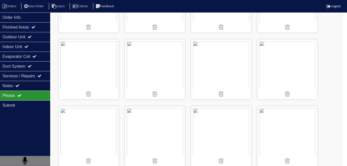
scroll to position [388, 0]
click at [160, 66] on img at bounding box center [155, 70] width 60 height 60
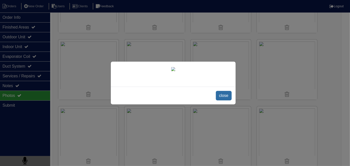
click at [220, 101] on span "close" at bounding box center [224, 96] width 16 height 10
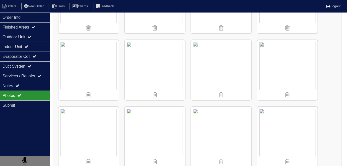
scroll to position [119, 0]
click at [10, 87] on div "Notes" at bounding box center [25, 86] width 50 height 10
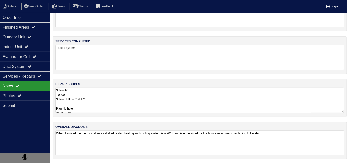
click at [114, 109] on textarea "3 Ton AC 70000 3 Ton Upflow Coil 17" Pan No hole 36x36 Pad Aquaguard Floatswitc…" at bounding box center [199, 100] width 289 height 25
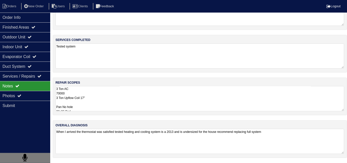
scroll to position [22, 0]
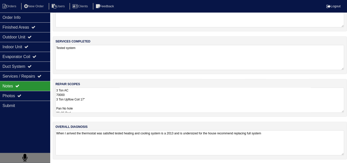
click at [171, 94] on textarea "3 Ton AC 70000 3 Ton Upflow Coil 17" Pan No hole 36x36 Pad Aquaguard Floatswitc…" at bounding box center [199, 100] width 289 height 25
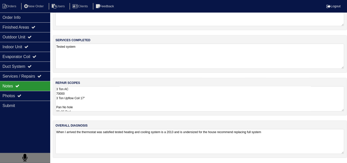
scroll to position [22, 0]
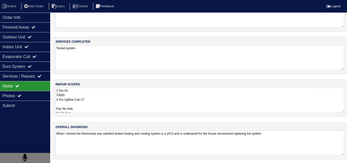
click at [310, 135] on textarea "When I arrived the thermostat was satisfied tested heating and cooling system i…" at bounding box center [199, 143] width 289 height 25
click at [25, 94] on div "Photos" at bounding box center [25, 96] width 50 height 10
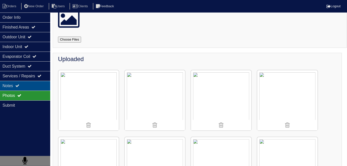
click at [27, 85] on div "Notes" at bounding box center [25, 86] width 50 height 10
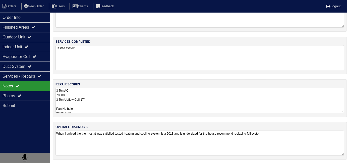
click at [143, 99] on textarea "3 Ton AC 70000 3 Ton Upflow Coil 17" Pan No hole 36x36 Pad Aquaguard Floatswitc…" at bounding box center [199, 100] width 289 height 25
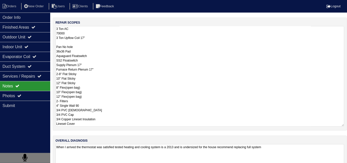
scroll to position [98, 0]
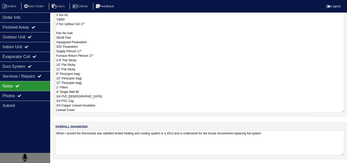
drag, startPoint x: 88, startPoint y: 82, endPoint x: 54, endPoint y: 78, distance: 34.3
click at [54, 78] on div "repair scopes 3 Ton AC 70000 3 Ton Upflow Coil 17" Pan No hole 36x36 Pad Aquagu…" at bounding box center [200, 60] width 294 height 113
click at [108, 72] on textarea "3 Ton AC 70000 3 Ton Upflow Coil 17" Pan No hole 36x36 Pad Aquaguard Floatswitc…" at bounding box center [199, 62] width 289 height 100
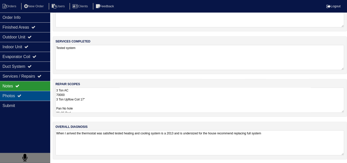
click at [20, 93] on div "Photos" at bounding box center [25, 96] width 50 height 10
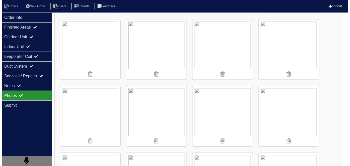
scroll to position [342, 0]
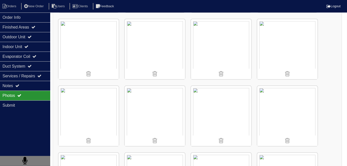
click at [223, 39] on img at bounding box center [221, 49] width 60 height 60
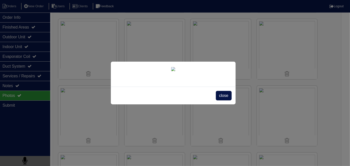
scroll to position [28, 0]
click at [216, 101] on span "close" at bounding box center [224, 96] width 16 height 10
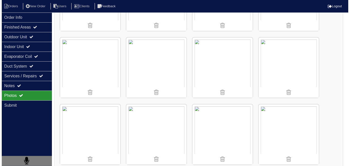
scroll to position [524, 0]
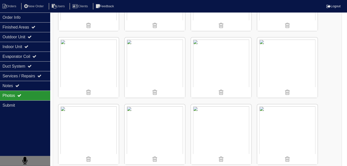
click at [288, 126] on img at bounding box center [287, 135] width 60 height 60
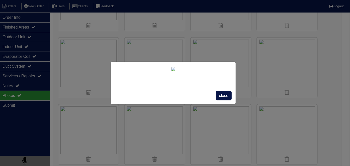
scroll to position [28, 0]
click at [223, 105] on div "close" at bounding box center [173, 96] width 125 height 18
drag, startPoint x: 227, startPoint y: 152, endPoint x: 207, endPoint y: 136, distance: 26.1
click at [227, 101] on span "close" at bounding box center [224, 96] width 16 height 10
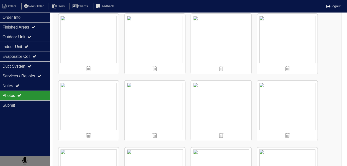
scroll to position [597, 0]
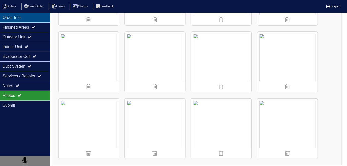
click at [13, 16] on div "Order Info" at bounding box center [25, 18] width 50 height 10
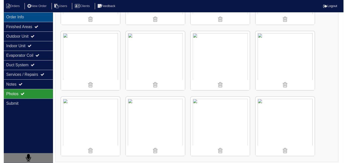
scroll to position [0, 0]
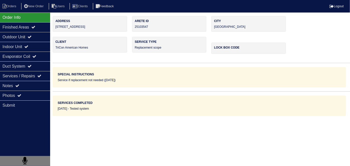
drag, startPoint x: 90, startPoint y: 27, endPoint x: 54, endPoint y: 30, distance: 36.3
click at [54, 30] on div "Address 2632 Winding Creek Dr" at bounding box center [90, 24] width 75 height 16
copy div "2632 Winding Creek Dr"
click at [2, 86] on div "Notes" at bounding box center [25, 86] width 50 height 10
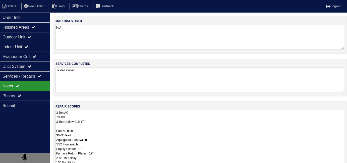
click at [133, 122] on textarea "3 Ton AC 70000 3 Ton Upflow Coil 17" Pan No hole 36x36 Pad Aquaguard Floatswitc…" at bounding box center [199, 160] width 289 height 100
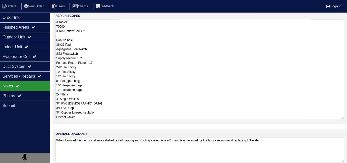
scroll to position [91, 0]
drag, startPoint x: 86, startPoint y: 92, endPoint x: 57, endPoint y: 81, distance: 31.7
click at [57, 81] on textarea "3 Ton AC 70000 3 Ton Upflow Coil 17" Pan No hole 36x36 Pad Aquaguard Floatswitc…" at bounding box center [199, 69] width 289 height 100
click at [207, 74] on textarea "3 Ton AC 70000 3 Ton Upflow Coil 17" Pan No hole 36x36 Pad Aquaguard Floatswitc…" at bounding box center [199, 69] width 289 height 100
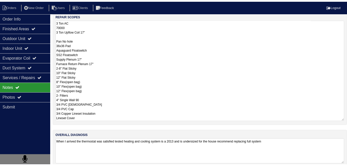
scroll to position [26, 0]
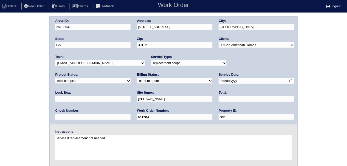
select select "quoted"
click at [137, 78] on select "need to quote quoted need to invoice invoiced paid warranty purchase order need…" at bounding box center [174, 81] width 75 height 6
click at [219, 101] on input "text" at bounding box center [256, 99] width 75 height 6
type input "7230.00"
drag, startPoint x: 9, startPoint y: 91, endPoint x: 178, endPoint y: 76, distance: 169.8
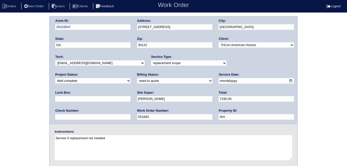
click at [9, 91] on div "Arete ID: 25103547 Address: 2632 Winding Creek Dr City: Lithia Springs State: G…" at bounding box center [173, 117] width 347 height 203
click at [0, 100] on div "Arete ID: 25103547 Address: 2632 Winding Creek Dr City: Lithia Springs State: G…" at bounding box center [173, 117] width 347 height 203
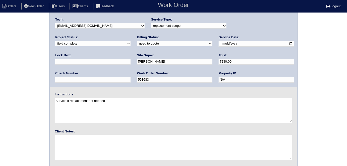
scroll to position [51, 0]
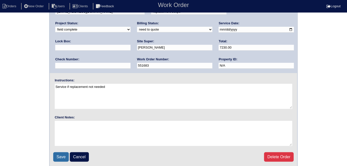
click at [62, 157] on input "Save" at bounding box center [61, 158] width 16 height 10
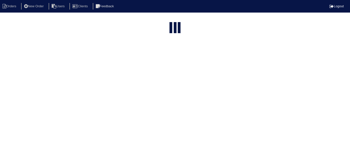
select select "15"
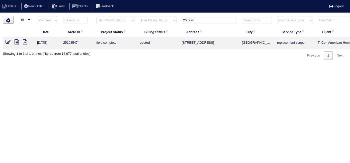
drag, startPoint x: 196, startPoint y: 22, endPoint x: 40, endPoint y: -5, distance: 158.7
click at [40, 0] on html "Orders New Order Users Clients Feedback Logout Orders New Order Users Clients M…" at bounding box center [175, 32] width 350 height 65
type input "137 c"
drag, startPoint x: 18, startPoint y: 41, endPoint x: 16, endPoint y: 42, distance: 2.9
click at [18, 41] on icon at bounding box center [17, 41] width 4 height 5
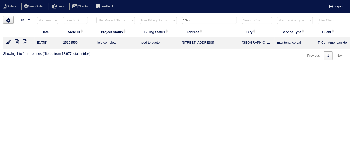
click at [6, 43] on icon at bounding box center [8, 41] width 5 height 5
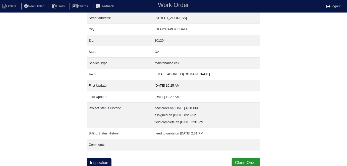
scroll to position [26, 0]
click at [106, 158] on link "Inspection" at bounding box center [99, 163] width 25 height 10
select select "0"
select select "[PERSON_NAME]"
select select "1"
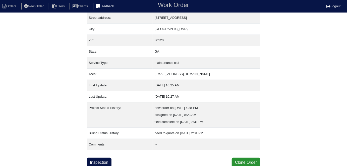
select select "0"
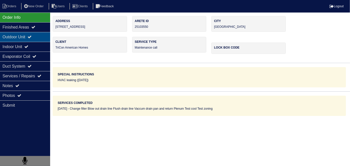
click at [29, 39] on div "Outdoor Unit" at bounding box center [25, 37] width 50 height 10
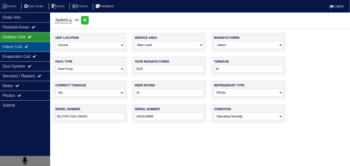
click at [25, 43] on div "Indoor Unit" at bounding box center [25, 47] width 50 height 10
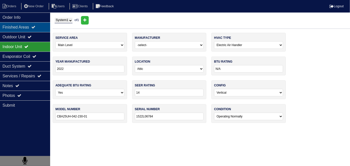
click at [22, 31] on div "Finished Areas" at bounding box center [25, 27] width 50 height 10
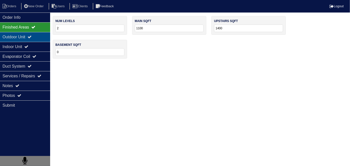
click at [21, 39] on div "Outdoor Unit" at bounding box center [25, 37] width 50 height 10
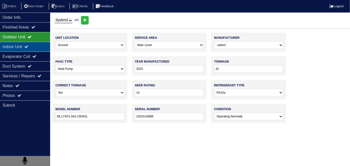
click at [28, 45] on icon at bounding box center [26, 47] width 4 height 4
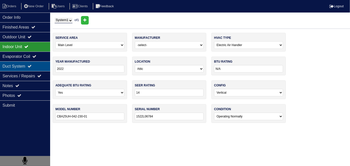
click at [28, 66] on div "Duct System" at bounding box center [25, 67] width 50 height 10
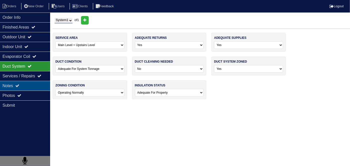
click at [27, 87] on div "Notes" at bounding box center [25, 86] width 50 height 10
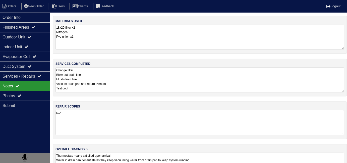
drag, startPoint x: 112, startPoint y: 84, endPoint x: 129, endPoint y: 81, distance: 17.1
click at [112, 84] on textarea "Change filter Blow out drain line Flush drain line Vaccum drain pan and return …" at bounding box center [199, 79] width 289 height 25
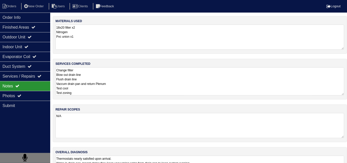
click at [159, 82] on textarea "Change filter Blow out drain line Flush drain line Vaccum drain pan and return …" at bounding box center [199, 81] width 289 height 28
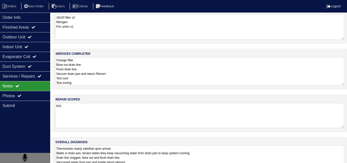
scroll to position [10, 0]
click at [93, 81] on textarea "Change filter Blow out drain line Flush drain line Vaccum drain pan and return …" at bounding box center [199, 71] width 289 height 28
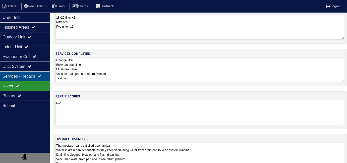
click at [7, 72] on div "Services / Repairs" at bounding box center [25, 76] width 50 height 10
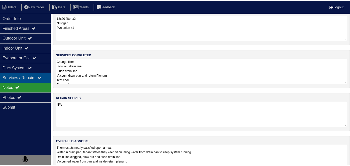
scroll to position [0, 0]
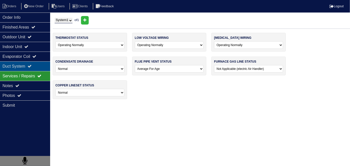
click at [8, 68] on div "Duct System" at bounding box center [25, 67] width 50 height 10
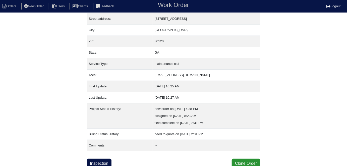
scroll to position [25, 0]
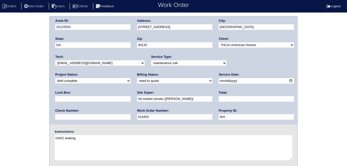
click at [137, 81] on select "need to quote quoted need to invoice invoiced paid warranty purchase order need…" at bounding box center [174, 81] width 75 height 6
select select "quoted"
click at [137, 78] on select "need to quote quoted need to invoice invoiced paid warranty purchase order need…" at bounding box center [174, 81] width 75 height 6
click at [219, 99] on input "text" at bounding box center [256, 99] width 75 height 6
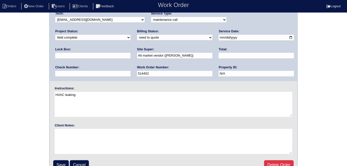
scroll to position [43, 0]
type input "8"
type input "534.00"
click at [19, 58] on div "Arete ID: 25103550 Address: 137 Chapel Meadow Ln SW City: Cartersville State: G…" at bounding box center [173, 74] width 347 height 203
click at [23, 61] on div "Arete ID: 25103550 Address: 137 Chapel Meadow Ln SW City: Cartersville State: G…" at bounding box center [173, 74] width 347 height 203
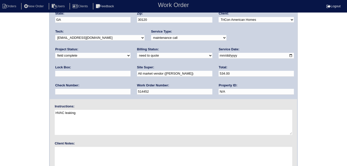
scroll to position [51, 0]
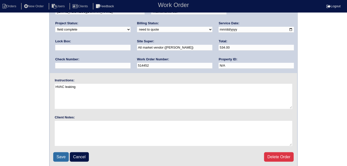
click at [56, 155] on input "Save" at bounding box center [61, 158] width 16 height 10
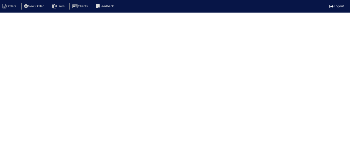
select select "15"
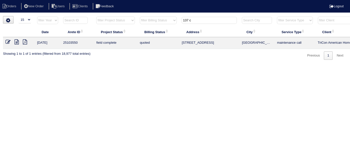
drag, startPoint x: 200, startPoint y: 19, endPoint x: 87, endPoint y: 0, distance: 114.3
click at [130, 15] on html "Orders New Order Users Clients Feedback Logout Orders New Order Users Clients M…" at bounding box center [175, 32] width 350 height 65
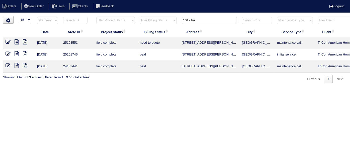
type input "1017 hu"
click at [16, 41] on icon at bounding box center [17, 41] width 4 height 5
click at [8, 43] on icon at bounding box center [8, 41] width 5 height 5
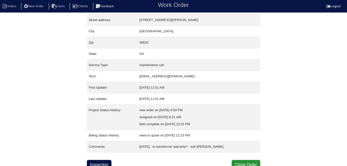
scroll to position [26, 0]
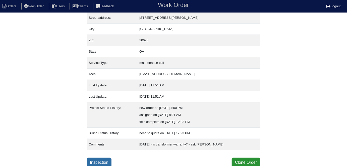
click at [107, 159] on link "Inspection" at bounding box center [99, 163] width 25 height 10
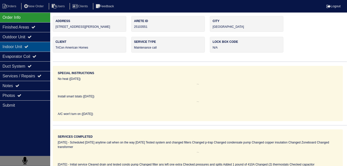
drag, startPoint x: 23, startPoint y: 40, endPoint x: 23, endPoint y: 49, distance: 9.3
click at [23, 40] on div "Outdoor Unit" at bounding box center [25, 37] width 50 height 10
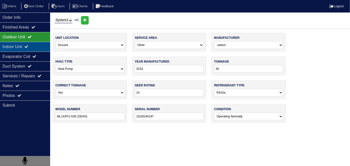
click at [23, 50] on div "Indoor Unit" at bounding box center [25, 47] width 50 height 10
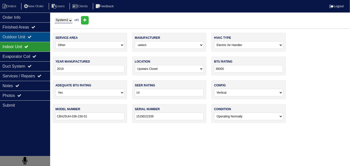
click at [23, 38] on div "Outdoor Unit" at bounding box center [25, 37] width 50 height 10
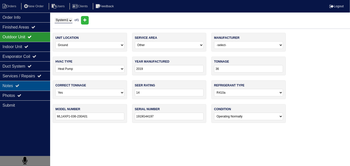
click at [26, 86] on div "Notes" at bounding box center [25, 86] width 50 height 10
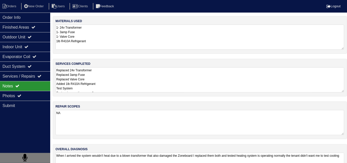
click at [125, 86] on textarea "Replaced 24v Transformer Replaced 3amp Fuse Replaced Valve Core Added 1lb R410A…" at bounding box center [199, 79] width 289 height 25
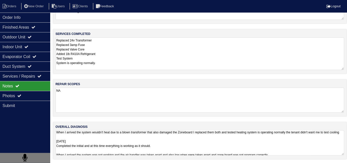
scroll to position [0, 0]
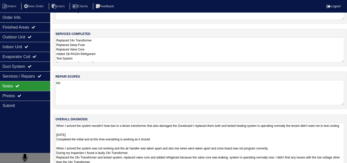
click at [188, 150] on textarea "When I arrived the system wouldn't heat due to a blown transformer that also da…" at bounding box center [199, 153] width 289 height 60
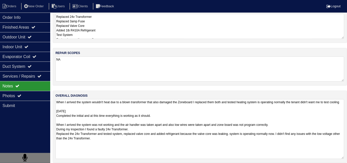
scroll to position [57, 0]
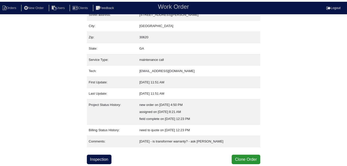
scroll to position [26, 0]
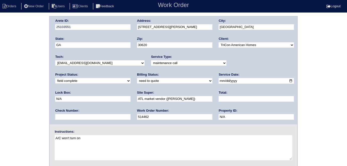
click at [137, 81] on select "need to quote quoted need to invoice invoiced paid warranty purchase order need…" at bounding box center [174, 81] width 75 height 6
select select "quoted"
click at [137, 78] on select "need to quote quoted need to invoice invoiced paid warranty purchase order need…" at bounding box center [174, 81] width 75 height 6
click at [219, 101] on input "text" at bounding box center [256, 99] width 75 height 6
type input "948.00"
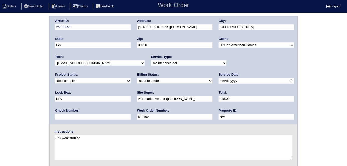
click at [0, 56] on div "Arete ID: 25103551 Address: [STREET_ADDRESS][PERSON_NAME] City: [GEOGRAPHIC_DAT…" at bounding box center [173, 117] width 347 height 203
drag, startPoint x: 23, startPoint y: 48, endPoint x: 30, endPoint y: 59, distance: 13.4
click at [23, 48] on div "Arete ID: 25103551 Address: [STREET_ADDRESS][PERSON_NAME] City: [GEOGRAPHIC_DAT…" at bounding box center [173, 117] width 347 height 203
click at [19, 95] on div "Arete ID: 25103551 Address: [STREET_ADDRESS][PERSON_NAME] City: [GEOGRAPHIC_DAT…" at bounding box center [173, 117] width 347 height 203
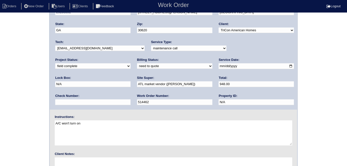
scroll to position [51, 0]
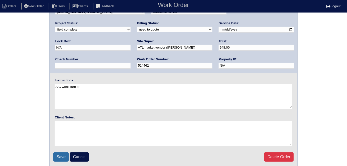
click at [61, 153] on input "Save" at bounding box center [61, 158] width 16 height 10
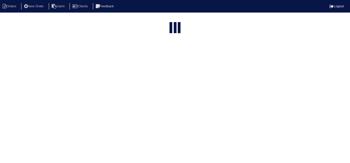
select select "15"
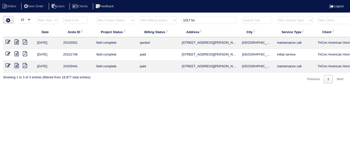
drag, startPoint x: 200, startPoint y: 23, endPoint x: 100, endPoint y: 2, distance: 102.3
click at [100, 16] on body "Orders New Order Users Clients Feedback Logout Orders New Order Users Clients M…" at bounding box center [175, 49] width 350 height 67
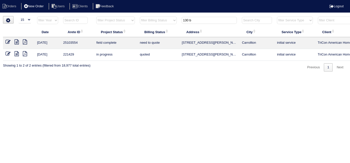
type input "130 b"
click at [17, 41] on icon at bounding box center [17, 41] width 4 height 5
click at [7, 40] on icon at bounding box center [8, 41] width 5 height 5
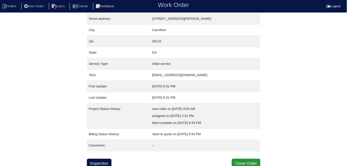
scroll to position [26, 0]
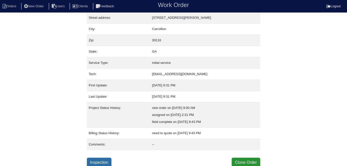
click at [97, 158] on link "Inspection" at bounding box center [99, 163] width 25 height 10
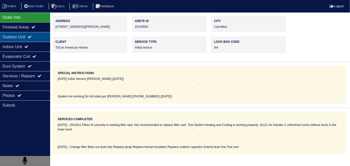
click at [21, 38] on div "Outdoor Unit" at bounding box center [25, 37] width 50 height 10
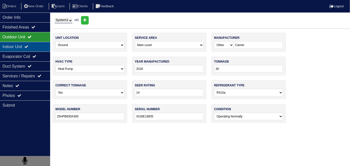
click at [25, 46] on div "Indoor Unit" at bounding box center [25, 47] width 50 height 10
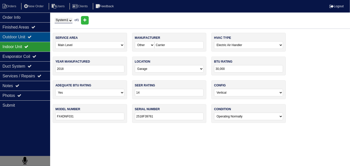
click at [23, 38] on div "Outdoor Unit" at bounding box center [25, 37] width 50 height 10
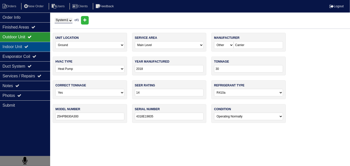
click at [22, 47] on div "Indoor Unit" at bounding box center [25, 47] width 50 height 10
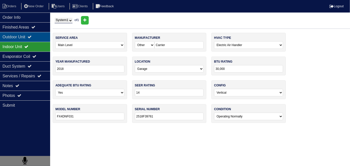
click at [20, 38] on div "Outdoor Unit" at bounding box center [25, 37] width 50 height 10
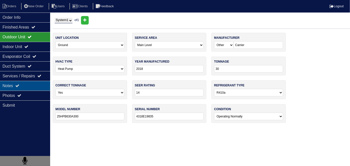
click at [28, 81] on div "Notes" at bounding box center [25, 86] width 50 height 10
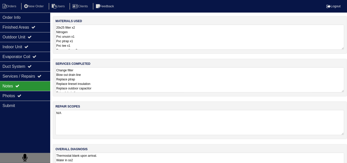
click at [170, 84] on textarea "Change filter Blow out drain line Replace ptrap Replace lineset insulation Repl…" at bounding box center [199, 79] width 289 height 25
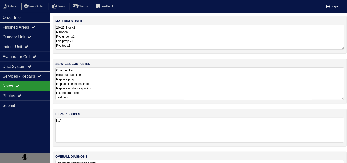
click at [151, 30] on textarea "20x25 filter x2 Nitrogen Pvc unuon x1 Pvc ptrap x1 Pvc tee x1 Pvc coupling x2 P…" at bounding box center [199, 37] width 289 height 25
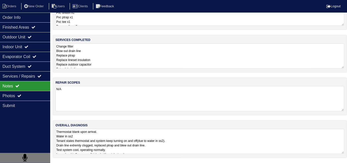
click at [207, 154] on div "overall diagnosis Thermostat blank upon arrival. Water in ss2 Tenant states the…" at bounding box center [200, 139] width 294 height 38
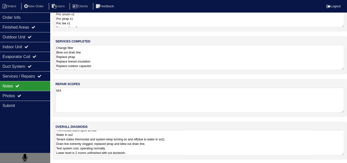
click at [213, 145] on textarea "Thermostat blank upon arrival. Water in ss2 Tenant states thermostat and system…" at bounding box center [199, 142] width 289 height 25
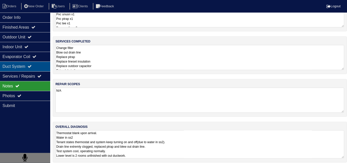
click at [5, 63] on div "Duct System" at bounding box center [25, 67] width 50 height 10
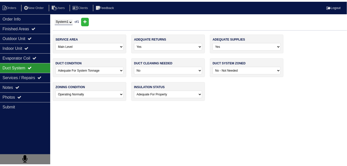
scroll to position [0, 0]
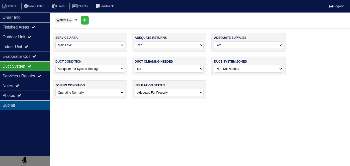
click at [12, 102] on div "Submit" at bounding box center [25, 106] width 50 height 10
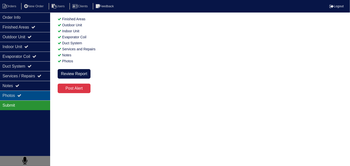
click at [13, 96] on div "Photos" at bounding box center [25, 96] width 50 height 10
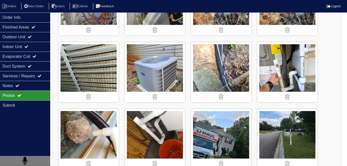
scroll to position [319, 0]
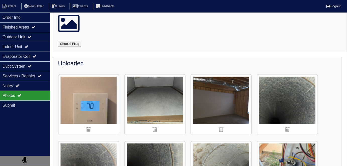
scroll to position [26, 0]
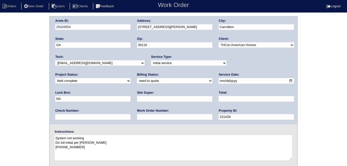
click at [0, 93] on div "Arete ID: 25103554 Address: [STREET_ADDRESS][PERSON_NAME] City: [GEOGRAPHIC_DAT…" at bounding box center [173, 117] width 347 height 203
click at [0, 98] on div "Arete ID: 25103554 Address: [STREET_ADDRESS][PERSON_NAME] City: [GEOGRAPHIC_DAT…" at bounding box center [173, 117] width 347 height 203
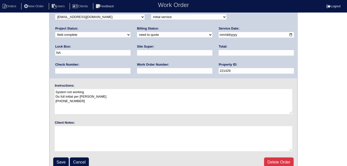
scroll to position [51, 0]
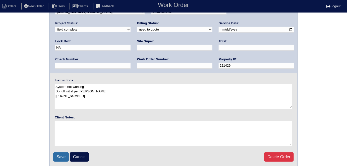
click at [57, 154] on input "Save" at bounding box center [61, 158] width 16 height 10
click at [7, 57] on div "Arete ID: 25103554 Address: [STREET_ADDRESS][PERSON_NAME] City: [GEOGRAPHIC_DAT…" at bounding box center [173, 66] width 347 height 203
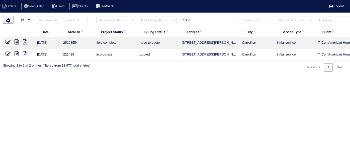
select select "15"
drag, startPoint x: 204, startPoint y: 18, endPoint x: 77, endPoint y: 2, distance: 128.3
click at [101, 16] on body "Orders New Order Users Clients Feedback Logout Orders New Order Users Clients M…" at bounding box center [175, 43] width 350 height 55
type input "509 t"
drag, startPoint x: 200, startPoint y: 20, endPoint x: 65, endPoint y: 7, distance: 135.7
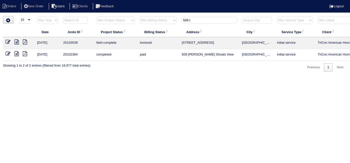
click at [79, 16] on body "Orders New Order Users Clients Feedback Logout Orders New Order Users Clients M…" at bounding box center [175, 43] width 350 height 55
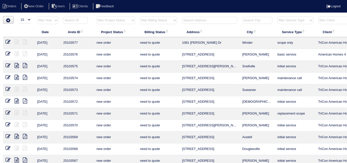
click at [200, 22] on input "text" at bounding box center [209, 20] width 55 height 7
click at [202, 18] on input "285 mon" at bounding box center [209, 20] width 55 height 7
type input "285 mon"
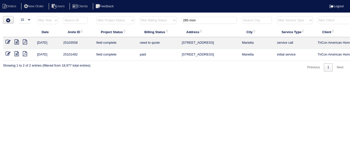
click at [16, 41] on icon at bounding box center [17, 41] width 4 height 5
click at [7, 40] on icon at bounding box center [8, 41] width 5 height 5
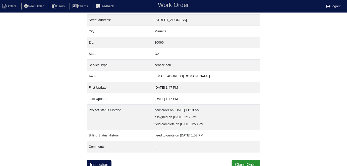
scroll to position [26, 0]
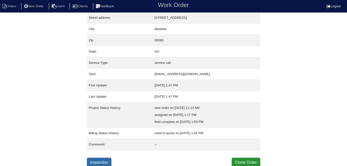
click at [103, 160] on link "Inspection" at bounding box center [99, 163] width 25 height 10
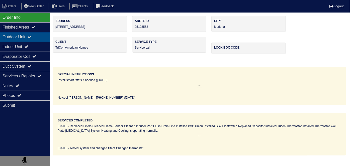
click at [30, 39] on div "Outdoor Unit" at bounding box center [25, 37] width 50 height 10
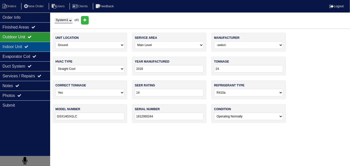
click at [27, 42] on div "Indoor Unit" at bounding box center [25, 47] width 50 height 10
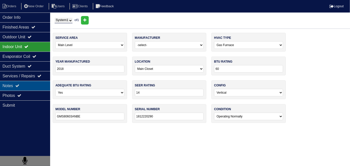
click at [11, 85] on div "Notes" at bounding box center [25, 86] width 50 height 10
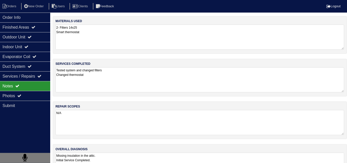
click at [175, 84] on textarea "Tested system and changed filters Changed thermostat" at bounding box center [199, 79] width 289 height 25
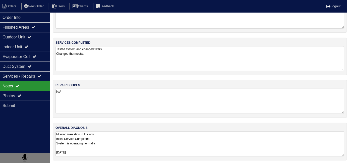
scroll to position [22, 0]
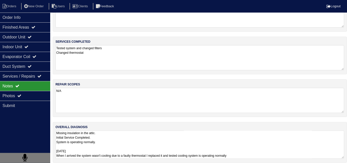
click at [196, 146] on textarea "Missing insulation in the attic. Initial Service Completed. System is operating…" at bounding box center [199, 145] width 289 height 28
click at [16, 27] on div "Finished Areas" at bounding box center [25, 27] width 50 height 10
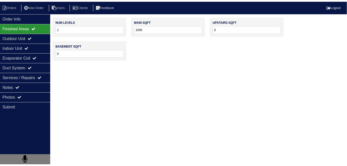
scroll to position [0, 0]
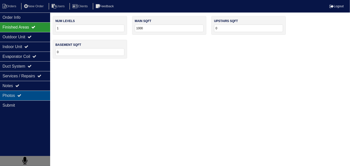
click at [17, 93] on div "Photos" at bounding box center [25, 96] width 50 height 10
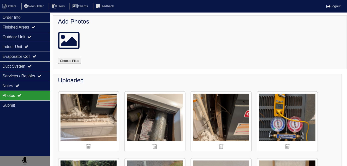
scroll to position [0, 0]
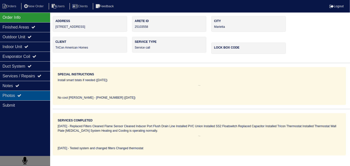
click at [7, 95] on div "Photos" at bounding box center [25, 96] width 50 height 10
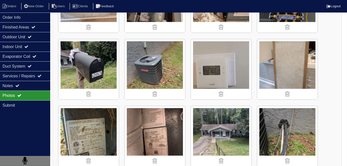
scroll to position [130, 0]
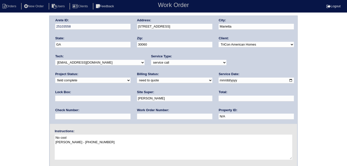
scroll to position [1, 0]
click at [219, 97] on input "text" at bounding box center [256, 99] width 75 height 6
type input "130.00"
click at [137, 115] on input "text" at bounding box center [174, 117] width 75 height 6
type input "requested"
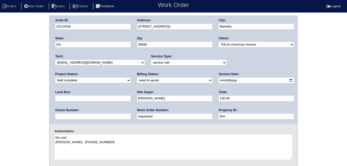
click at [137, 80] on select "need to quote quoted need to invoice invoiced paid warranty purchase order need…" at bounding box center [174, 81] width 75 height 6
select select "quoted"
click at [137, 78] on select "need to quote quoted need to invoice invoiced paid warranty purchase order need…" at bounding box center [174, 81] width 75 height 6
click at [25, 101] on div "Arete ID: 25103558 Address: 285 Monument Ct City: Marietta State: GA Zip: 30060…" at bounding box center [173, 117] width 347 height 203
drag, startPoint x: 173, startPoint y: 30, endPoint x: 145, endPoint y: 24, distance: 28.5
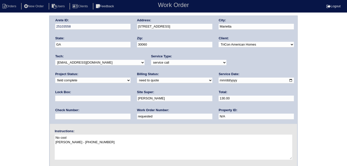
click at [145, 24] on div "Address: 285 Monument Ct" at bounding box center [174, 25] width 75 height 14
drag, startPoint x: 167, startPoint y: 23, endPoint x: 138, endPoint y: 23, distance: 29.1
click at [138, 23] on div "Address: 285 Monument Ct" at bounding box center [174, 25] width 75 height 14
drag, startPoint x: 181, startPoint y: 26, endPoint x: 114, endPoint y: 21, distance: 67.2
click at [114, 21] on div "Arete ID: 25103558 Address: 285 Monument Ct City: Marietta State: GA Zip: 30060…" at bounding box center [174, 70] width 248 height 108
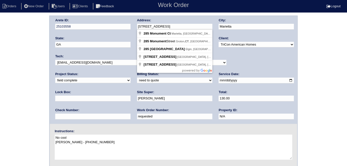
click at [16, 106] on div "Arete ID: 25103558 Address: 285 Monument Ct City: Marietta State: GA Zip: 30060…" at bounding box center [173, 117] width 347 height 203
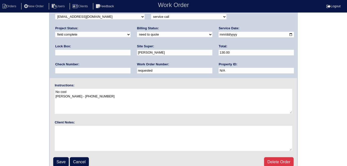
scroll to position [51, 0]
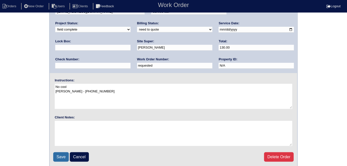
click at [56, 154] on input "Save" at bounding box center [61, 158] width 16 height 10
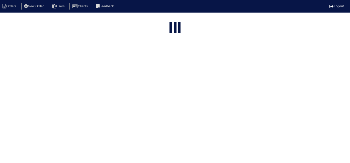
select select "15"
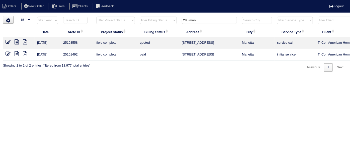
drag, startPoint x: 88, startPoint y: 18, endPoint x: 62, endPoint y: 18, distance: 25.4
click at [62, 18] on tr "filter Year -- Any Year -- 2025 2024 2023 2022 2021 2020 2019 filter Project St…" at bounding box center [220, 21] width 435 height 10
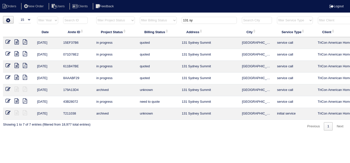
type input "131 sy"
drag, startPoint x: 18, startPoint y: 44, endPoint x: 29, endPoint y: 28, distance: 19.5
click at [18, 44] on icon at bounding box center [17, 41] width 4 height 5
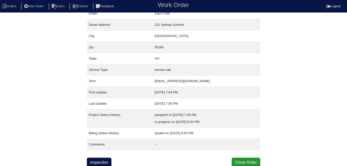
scroll to position [19, 0]
click at [100, 165] on link "Inspection" at bounding box center [99, 163] width 25 height 10
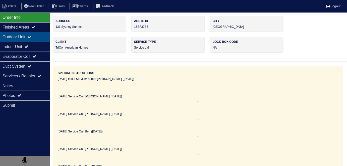
click at [25, 36] on div "Outdoor Unit" at bounding box center [25, 37] width 50 height 10
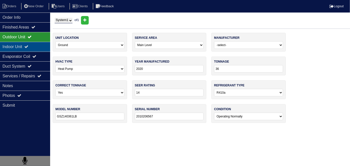
click at [23, 42] on div "Indoor Unit" at bounding box center [25, 47] width 50 height 10
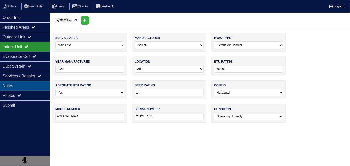
click at [25, 84] on div "Notes" at bounding box center [25, 86] width 50 height 10
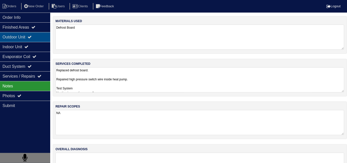
click at [27, 41] on div "Outdoor Unit" at bounding box center [25, 37] width 50 height 10
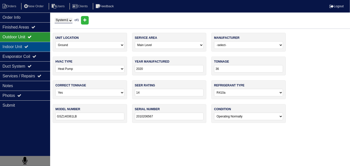
click at [25, 47] on div "Indoor Unit" at bounding box center [25, 47] width 50 height 10
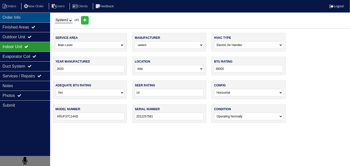
click at [29, 16] on div "Order Info" at bounding box center [25, 18] width 50 height 10
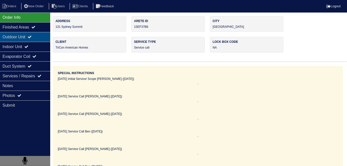
click at [31, 34] on div "Outdoor Unit" at bounding box center [25, 37] width 50 height 10
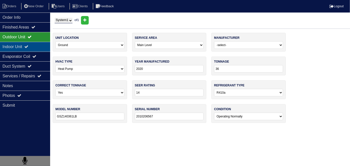
click at [31, 43] on div "Indoor Unit" at bounding box center [25, 47] width 50 height 10
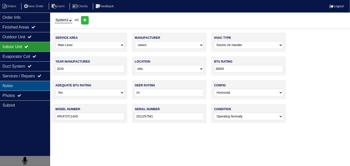
click at [26, 84] on div "Notes" at bounding box center [25, 86] width 50 height 10
type textarea "Replaced defrost board. Repaired high pressure switch wire inside heat pump. Te…"
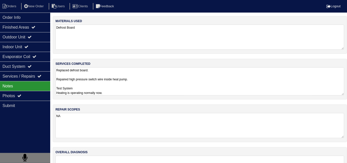
click at [170, 84] on textarea "Replaced defrost board. Repaired high pressure switch wire inside heat pump. Te…" at bounding box center [199, 81] width 289 height 28
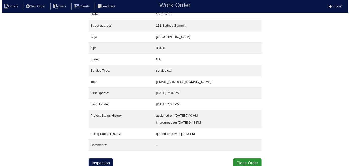
scroll to position [19, 0]
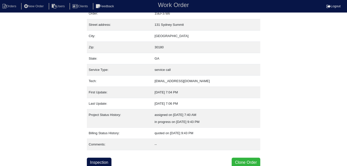
click at [238, 161] on button "Clone Order" at bounding box center [246, 163] width 28 height 10
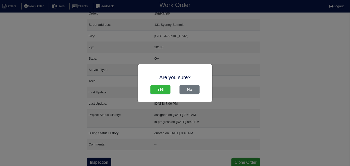
click at [161, 92] on input "Yes" at bounding box center [161, 90] width 20 height 10
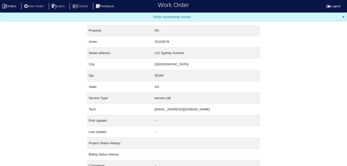
click at [10, 4] on li "Orders" at bounding box center [10, 6] width 20 height 7
select select "15"
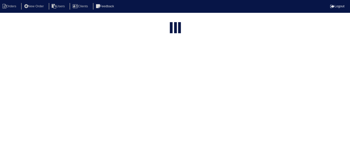
type input "131 sy"
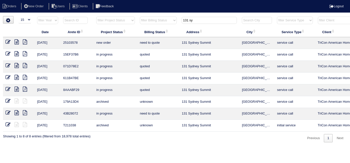
click at [9, 40] on icon at bounding box center [8, 41] width 5 height 5
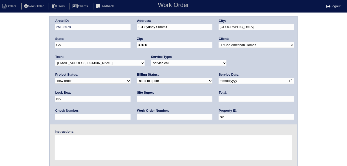
click at [156, 64] on select "-select- initial service basic service maintenance call replacement scope servi…" at bounding box center [188, 64] width 75 height 6
select select "maintenance call"
click at [151, 61] on select "-select- initial service basic service maintenance call replacement scope servi…" at bounding box center [188, 64] width 75 height 6
click at [137, 117] on input "text" at bounding box center [174, 117] width 75 height 6
type input "515746"
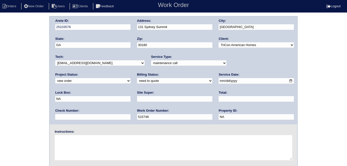
click at [137, 98] on input "text" at bounding box center [174, 99] width 75 height 6
type input "ATL market vendor (Erika Hughey)"
click at [93, 143] on textarea at bounding box center [173, 148] width 237 height 25
type textarea "No cool"
click at [33, 102] on div "Arete ID: 25103578 Address: 131 Sydney Summit City: Villa Rica State: GA Zip: 3…" at bounding box center [173, 117] width 347 height 203
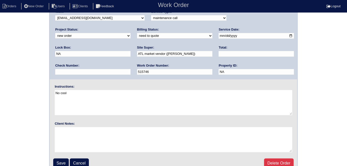
scroll to position [45, 0]
click at [0, 70] on div "Arete ID: 25103578 Address: 131 Sydney Summit City: Villa Rica State: GA Zip: 3…" at bounding box center [173, 72] width 347 height 203
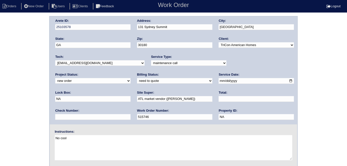
scroll to position [0, 0]
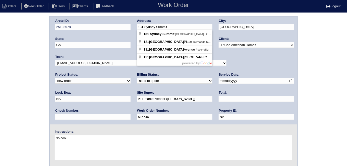
drag, startPoint x: 184, startPoint y: 28, endPoint x: 131, endPoint y: 29, distance: 53.7
click at [131, 29] on div "Arete ID: 25103578 Address: 131 Sydney Summit City: Villa Rica State: GA Zip: 3…" at bounding box center [174, 71] width 248 height 108
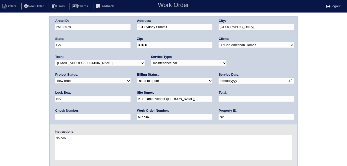
drag, startPoint x: 13, startPoint y: 103, endPoint x: 12, endPoint y: 107, distance: 4.3
click at [13, 103] on div "Arete ID: 25103578 Address: 131 Sydney Summit City: Villa Rica State: GA Zip: 3…" at bounding box center [173, 117] width 347 height 203
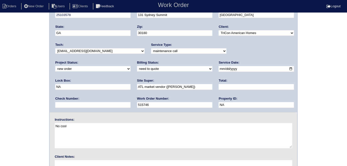
scroll to position [51, 0]
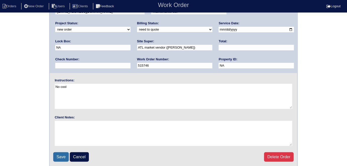
click at [58, 158] on input "Save" at bounding box center [61, 158] width 16 height 10
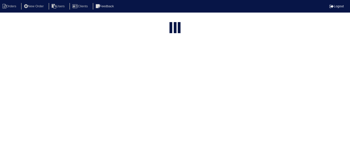
select select "15"
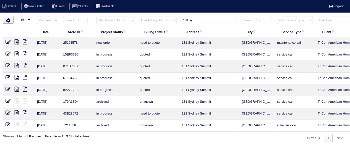
drag, startPoint x: 210, startPoint y: 21, endPoint x: 80, endPoint y: 18, distance: 130.6
click at [99, 20] on tr "filter Year -- Any Year -- 2025 2024 2023 2022 2021 2020 2019 filter Project St…" at bounding box center [220, 21] width 435 height 10
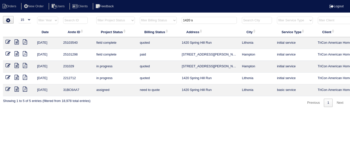
type input "1420 s"
click at [6, 41] on icon at bounding box center [8, 41] width 5 height 5
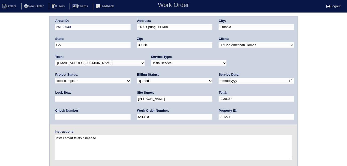
click at [25, 80] on div "Arete ID: 25103540 Address: 1420 Spring Hill Run City: Lithonia State: GA Zip: …" at bounding box center [173, 117] width 347 height 203
click at [137, 80] on select "need to quote quoted need to invoice invoiced paid warranty purchase order need…" at bounding box center [174, 81] width 75 height 6
select select "need to invoice"
click at [137, 78] on select "need to quote quoted need to invoice invoiced paid warranty purchase order need…" at bounding box center [174, 81] width 75 height 6
click at [131, 78] on select "new order assigned in progress field complete need to schedule admin review arc…" at bounding box center [92, 81] width 75 height 6
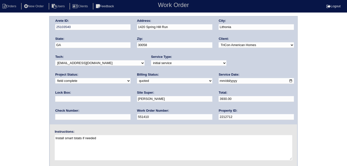
select select "need to schedule"
click at [131, 78] on select "new order assigned in progress field complete need to schedule admin review arc…" at bounding box center [92, 81] width 75 height 6
click at [219, 82] on input "2025-09-26" at bounding box center [256, 81] width 75 height 6
click at [219, 80] on input "2025-10-01" at bounding box center [256, 81] width 75 height 6
type input "2025-09-30"
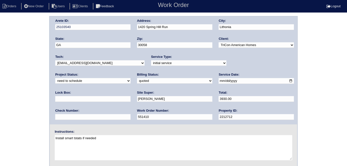
click at [0, 93] on div "Arete ID: 25103540 Address: 1420 Spring Hill Run City: Lithonia State: GA Zip: …" at bounding box center [173, 117] width 347 height 203
click at [5, 89] on div "Arete ID: 25103540 Address: 1420 Spring Hill Run City: Lithonia State: GA Zip: …" at bounding box center [173, 117] width 347 height 203
click at [1, 131] on div "Arete ID: 25103540 Address: 1420 Spring Hill Run City: Lithonia State: GA Zip: …" at bounding box center [173, 117] width 347 height 203
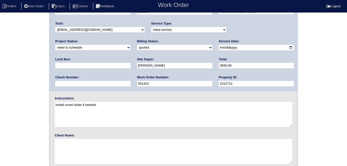
scroll to position [51, 0]
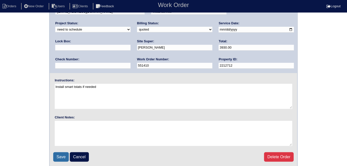
click at [61, 157] on input "Save" at bounding box center [61, 158] width 16 height 10
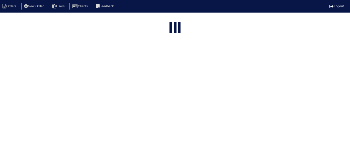
select select "15"
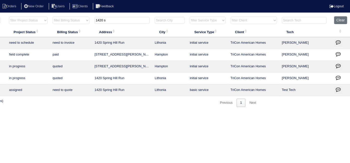
click at [339, 41] on icon "button" at bounding box center [338, 42] width 5 height 5
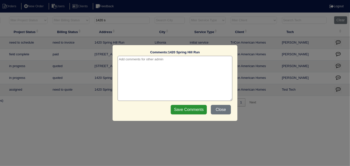
click at [141, 60] on textarea at bounding box center [175, 78] width 115 height 45
paste textarea "Replace Main Furnace"
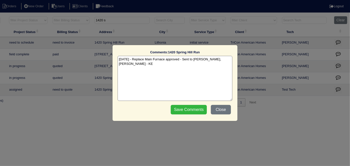
type textarea "[DATE] - Replace Main Furnace approved - Sent to [PERSON_NAME], [PERSON_NAME] -…"
click at [181, 110] on input "Save Comments" at bounding box center [189, 110] width 36 height 10
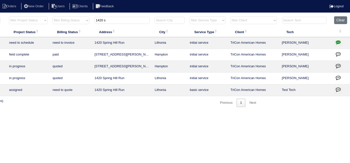
drag, startPoint x: 137, startPoint y: 22, endPoint x: 0, endPoint y: 0, distance: 138.3
click at [6, 16] on body "Orders New Order Users Clients Feedback Logout Orders New Order Users Clients M…" at bounding box center [88, 61] width 350 height 91
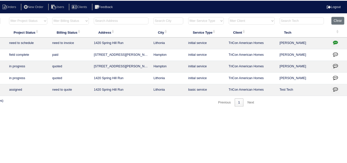
scroll to position [0, 0]
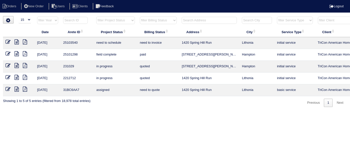
click at [110, 21] on select "filter Project Status -- Any Project Status -- new order assigned in progress f…" at bounding box center [115, 21] width 38 height 8
select select "field complete"
click at [96, 17] on select "filter Project Status -- Any Project Status -- new order assigned in progress f…" at bounding box center [115, 21] width 38 height 8
click at [145, 21] on select "filter Billing Status -- Any Billing Status -- need to quote quoted need to inv…" at bounding box center [158, 21] width 37 height 8
select select "need to quote"
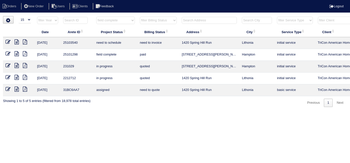
click at [140, 17] on select "filter Billing Status -- Any Billing Status -- need to quote quoted need to inv…" at bounding box center [158, 21] width 37 height 8
select select "field complete"
select select
select select "field complete"
select select "need to quote"
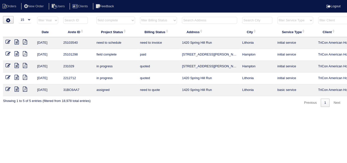
select select
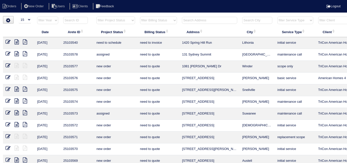
click at [116, 19] on select "filter Project Status -- Any Project Status -- new order assigned in progress f…" at bounding box center [115, 21] width 38 height 8
click at [96, 17] on select "filter Project Status -- Any Project Status -- new order assigned in progress f…" at bounding box center [115, 21] width 38 height 8
select select "field complete"
select select "need to quote"
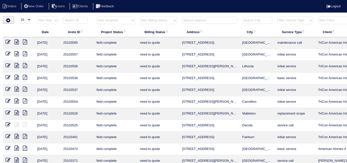
click at [146, 21] on select "filter Billing Status -- Any Billing Status -- need to quote quoted need to inv…" at bounding box center [158, 21] width 37 height 8
click at [147, 21] on select "filter Billing Status -- Any Billing Status -- need to quote quoted need to inv…" at bounding box center [158, 21] width 37 height 8
click at [7, 76] on icon at bounding box center [8, 77] width 5 height 5
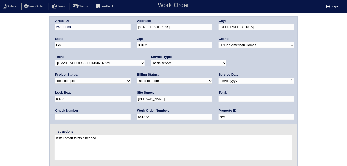
select select "initial service"
click at [151, 61] on select "-select- initial service basic service maintenance call replacement scope servi…" at bounding box center [188, 64] width 75 height 6
click at [10, 94] on div "Arete ID: 25103538 Address: [STREET_ADDRESS] City: [GEOGRAPHIC_DATA] State: [GE…" at bounding box center [173, 117] width 347 height 203
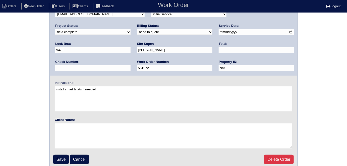
scroll to position [51, 0]
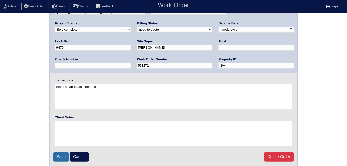
click at [54, 154] on input "Save" at bounding box center [61, 158] width 16 height 10
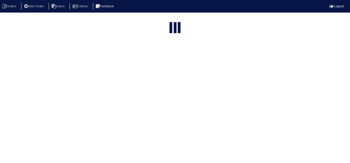
select select "15"
select select "field complete"
select select "need to quote"
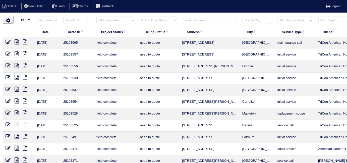
click at [15, 78] on icon at bounding box center [17, 77] width 4 height 5
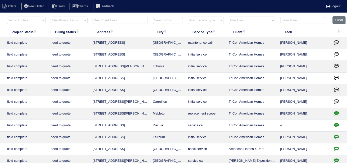
scroll to position [0, 91]
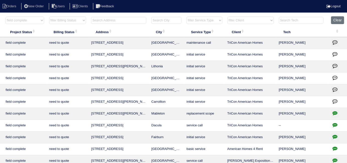
click at [335, 99] on icon "button" at bounding box center [335, 101] width 5 height 5
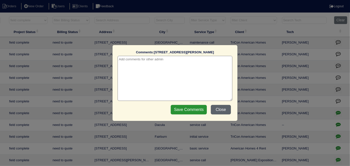
click at [219, 107] on button "Close" at bounding box center [221, 110] width 20 height 10
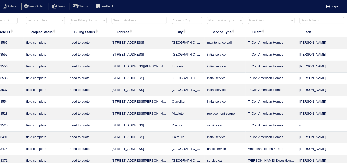
scroll to position [0, 91]
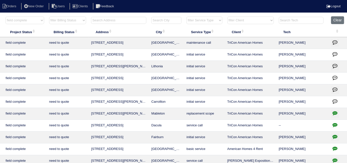
click at [334, 123] on icon "button" at bounding box center [335, 124] width 5 height 5
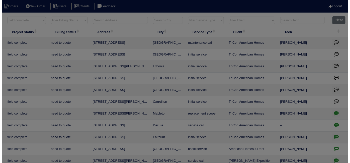
scroll to position [0, 87]
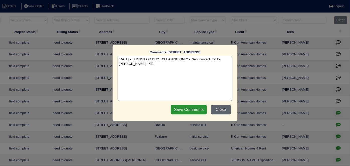
click at [225, 112] on button "Close" at bounding box center [221, 110] width 20 height 10
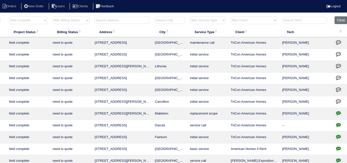
click at [34, 20] on select "filter Project Status -- Any Project Status -- new order assigned in progress f…" at bounding box center [28, 21] width 38 height 8
select select
click at [9, 17] on select "filter Project Status -- Any Project Status -- new order assigned in progress f…" at bounding box center [28, 21] width 38 height 8
select select "need to quote"
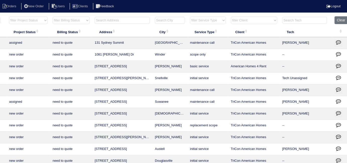
click at [61, 22] on select "filter Billing Status -- Any Billing Status -- need to quote quoted need to inv…" at bounding box center [71, 21] width 37 height 8
select select
click at [53, 17] on select "filter Billing Status -- Any Billing Status -- need to quote quoted need to inv…" at bounding box center [71, 21] width 37 height 8
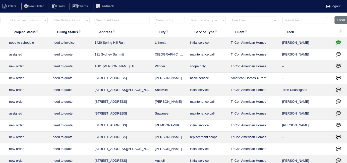
click at [120, 19] on input "text" at bounding box center [122, 20] width 55 height 7
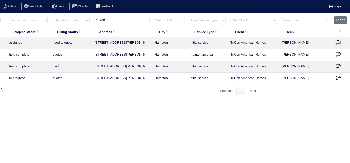
scroll to position [0, 0]
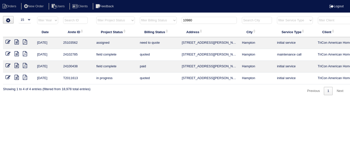
type input "10980"
click at [7, 42] on icon at bounding box center [8, 41] width 5 height 5
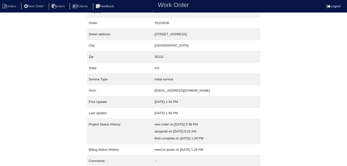
scroll to position [26, 0]
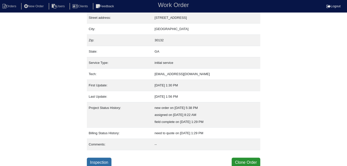
click at [101, 159] on link "Inspection" at bounding box center [99, 163] width 25 height 10
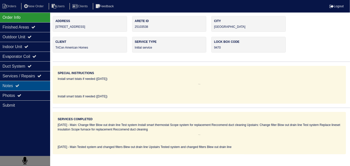
click at [25, 88] on div "Notes" at bounding box center [25, 86] width 50 height 10
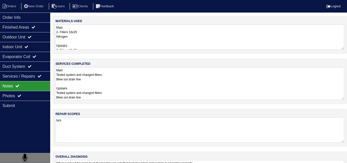
click at [111, 87] on textarea "Main Tested system and changed filters Blew out drain line Upstairs Tested syst…" at bounding box center [199, 83] width 289 height 33
click at [143, 52] on div "materials used Main 2- Filters 16x25 Nitrogen Upstairs 2- Filters 16x25 Nitrogen" at bounding box center [200, 35] width 294 height 38
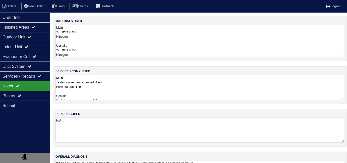
click at [141, 46] on textarea "Main 2- Filters 16x25 Nitrogen Upstairs 2- Filters 16x25 Nitrogen" at bounding box center [199, 41] width 289 height 33
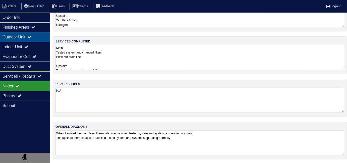
scroll to position [22, 0]
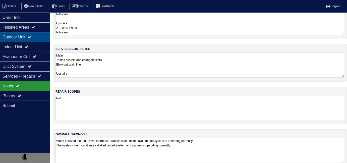
click at [12, 36] on div "Outdoor Unit" at bounding box center [25, 37] width 50 height 10
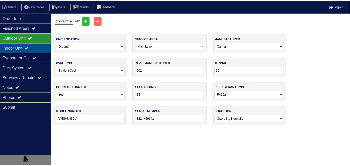
scroll to position [0, 0]
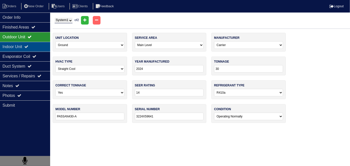
click at [9, 44] on div "Indoor Unit" at bounding box center [25, 47] width 50 height 10
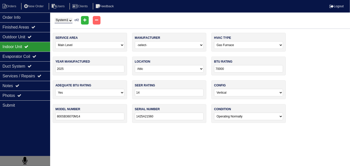
click at [61, 20] on select "System 1 System 2" at bounding box center [64, 21] width 18 height 6
select select "2"
click at [55, 18] on select "System 1 System 2" at bounding box center [64, 21] width 18 height 6
select select "1"
select select "Carrier"
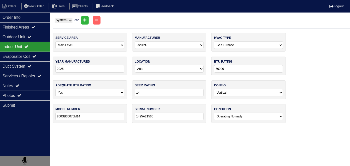
type input "2024"
type input "58SB0B070M17--12"
type input "3624A18719"
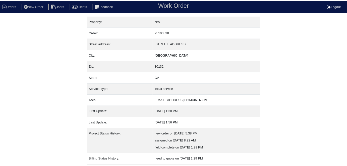
scroll to position [26, 0]
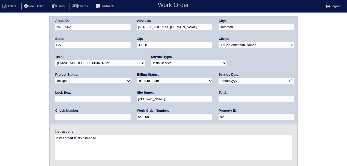
click at [28, 62] on div "Arete ID: 25103562 Address: [STREET_ADDRESS][PERSON_NAME] City: [GEOGRAPHIC_DAT…" at bounding box center [173, 117] width 347 height 203
click at [0, 107] on div "Arete ID: 25103562 Address: [STREET_ADDRESS][PERSON_NAME] City: [GEOGRAPHIC_DAT…" at bounding box center [173, 117] width 347 height 203
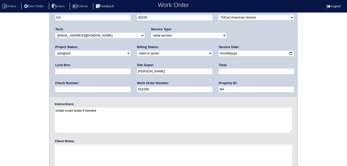
scroll to position [51, 0]
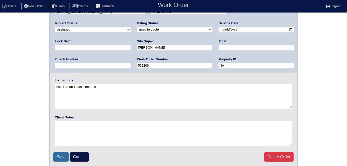
click at [57, 156] on input "Save" at bounding box center [61, 158] width 16 height 10
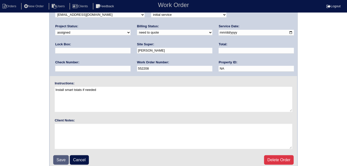
scroll to position [41, 0]
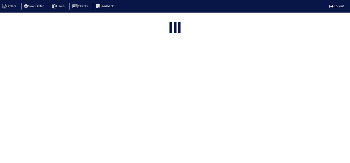
select select "15"
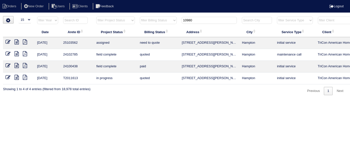
drag, startPoint x: 199, startPoint y: 22, endPoint x: 145, endPoint y: 22, distance: 53.7
click at [153, 22] on tr "filter Year -- Any Year -- 2025 2024 2023 2022 2021 2020 2019 filter Project St…" at bounding box center [220, 21] width 435 height 10
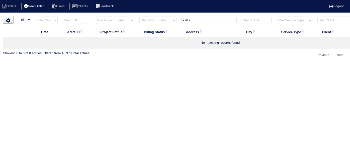
type input "978 r"
click at [41, 8] on li "New Order" at bounding box center [34, 6] width 27 height 7
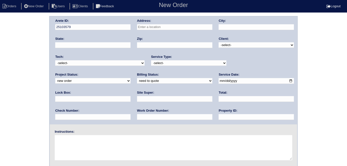
click at [147, 28] on input "text" at bounding box center [174, 27] width 75 height 6
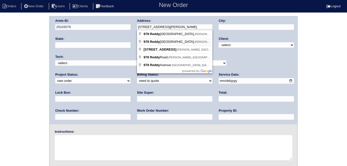
type input "[STREET_ADDRESS]"
type input "[PERSON_NAME]"
type input "GA"
type input "30017"
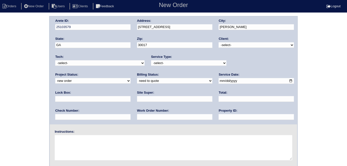
drag, startPoint x: 237, startPoint y: 44, endPoint x: 234, endPoint y: 46, distance: 3.7
click at [237, 44] on select "-select- TriCon American Homes American Homes 4 Rent First Key Homes Zillow The…" at bounding box center [256, 45] width 75 height 6
select select "1"
click at [219, 42] on select "-select- TriCon American Homes American Homes 4 Rent First Key Homes Zillow The…" at bounding box center [256, 45] width 75 height 6
drag, startPoint x: 183, startPoint y: 64, endPoint x: 178, endPoint y: 65, distance: 4.7
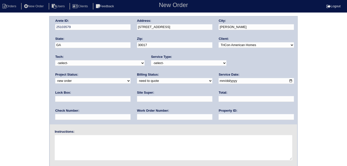
click at [182, 64] on select "-select- initial service basic service maintenance call replacement scope servi…" at bounding box center [188, 64] width 75 height 6
select select "scope only"
click at [151, 61] on select "-select- initial service basic service maintenance call replacement scope servi…" at bounding box center [188, 64] width 75 height 6
click at [131, 96] on input "text" at bounding box center [92, 99] width 75 height 6
type input "0302"
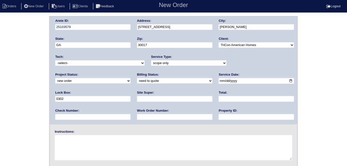
click at [219, 81] on input "date" at bounding box center [256, 81] width 75 height 6
click at [219, 79] on input "date" at bounding box center [256, 81] width 75 height 6
type input "2025-09-29"
click at [219, 115] on input "text" at bounding box center [256, 117] width 75 height 6
type input "N/A"
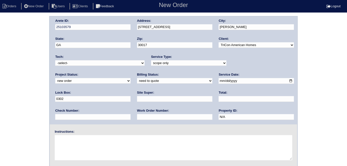
click at [137, 101] on input "text" at bounding box center [174, 99] width 75 height 6
type input "Sharon Campana"
click at [85, 146] on textarea at bounding box center [173, 148] width 237 height 25
type textarea "s"
type textarea "Scope for service/repairs needed"
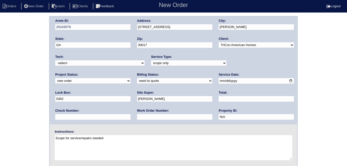
click at [131, 96] on input "0302" at bounding box center [92, 99] width 75 height 6
type input "0302 - front door"
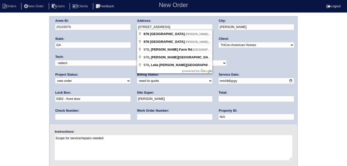
drag, startPoint x: 181, startPoint y: 27, endPoint x: 137, endPoint y: 27, distance: 43.7
click at [139, 29] on input "978 Reddy Farm Rd SW" at bounding box center [174, 27] width 75 height 6
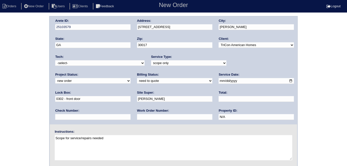
click at [0, 57] on div "Arete ID: 25103579 Address: 978 Reddy Farm Rd SW City: Grayson State: GA Zip: 3…" at bounding box center [173, 117] width 347 height 203
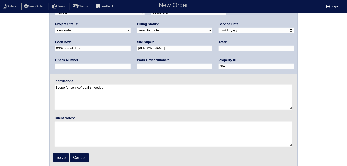
scroll to position [51, 0]
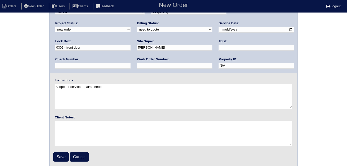
click at [0, 73] on div "Arete ID: 25103579 Address: 978 Reddy Farm Rd SW City: Grayson State: GA Zip: 3…" at bounding box center [173, 66] width 347 height 203
click at [59, 154] on input "Save" at bounding box center [61, 158] width 16 height 10
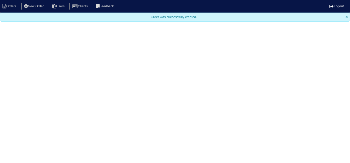
select select "15"
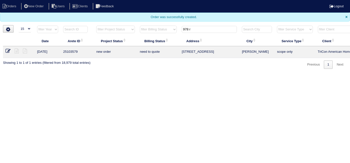
drag, startPoint x: 155, startPoint y: 23, endPoint x: 79, endPoint y: 0, distance: 79.8
click at [79, 0] on body "Orders New Order Users Clients Feedback Logout Orders New Order Users Clients M…" at bounding box center [175, 34] width 350 height 69
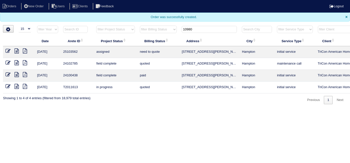
type input "10980"
click at [8, 50] on icon at bounding box center [8, 50] width 5 height 5
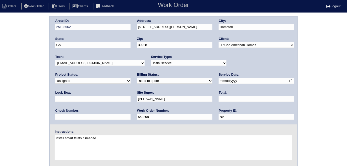
click at [218, 82] on div "Arete ID: 25103562 Address: [STREET_ADDRESS][PERSON_NAME] City: [GEOGRAPHIC_DAT…" at bounding box center [174, 71] width 248 height 108
click at [131, 96] on input "text" at bounding box center [92, 99] width 75 height 6
type input "1932"
click at [11, 102] on div "Arete ID: 25103562 Address: [STREET_ADDRESS][PERSON_NAME] City: [GEOGRAPHIC_DAT…" at bounding box center [173, 117] width 347 height 203
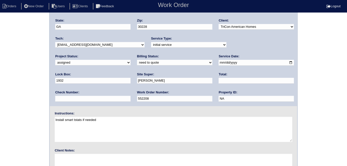
scroll to position [51, 0]
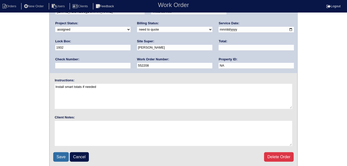
click at [60, 158] on input "Save" at bounding box center [61, 158] width 16 height 10
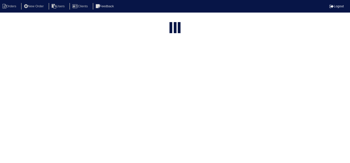
select select "15"
type input "10980"
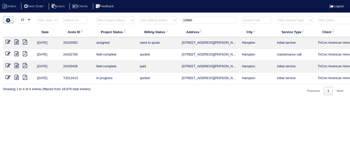
click at [209, 100] on html "Orders New Order Users Clients Feedback Logout Orders New Order Users Clients M…" at bounding box center [175, 50] width 350 height 100
drag, startPoint x: 199, startPoint y: 22, endPoint x: 133, endPoint y: 14, distance: 66.1
click at [133, 14] on html "Orders New Order Users Clients Feedback Logout Orders New Order Users Clients M…" at bounding box center [175, 50] width 350 height 100
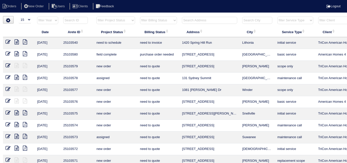
click at [210, 16] on html "Orders New Order Users Clients Feedback Logout Orders New Order Users Clients M…" at bounding box center [173, 115] width 347 height 230
click at [209, 21] on input "text" at bounding box center [209, 20] width 55 height 7
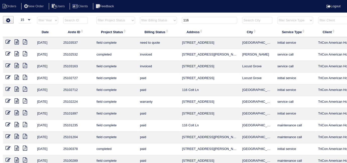
click at [209, 20] on input "116" at bounding box center [209, 20] width 55 height 7
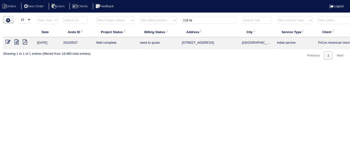
type input "116 fa"
click at [17, 42] on icon at bounding box center [17, 41] width 4 height 5
click at [8, 41] on icon at bounding box center [8, 41] width 5 height 5
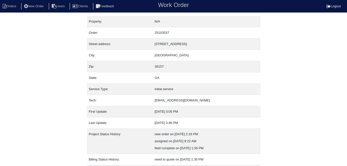
scroll to position [26, 0]
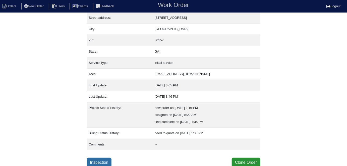
click at [101, 158] on link "Inspection" at bounding box center [99, 163] width 25 height 10
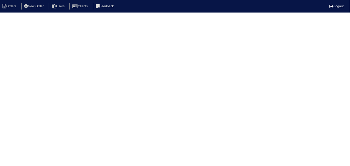
select select "0"
select select "Carrier"
select select "0"
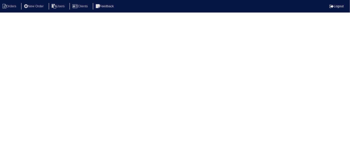
select select "1"
select select "0"
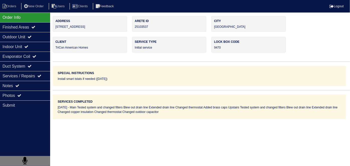
click at [33, 40] on div "Outdoor Unit" at bounding box center [25, 37] width 50 height 10
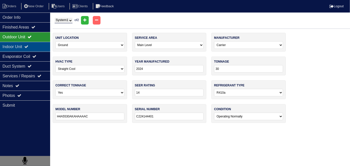
click at [28, 45] on div "Indoor Unit" at bounding box center [25, 47] width 50 height 10
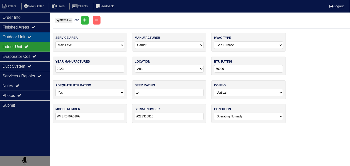
click at [31, 40] on div "Outdoor Unit" at bounding box center [25, 37] width 50 height 10
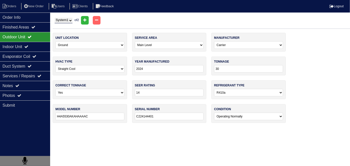
click at [59, 21] on select "System 1 System 2" at bounding box center [64, 21] width 18 height 6
select select "2"
click at [55, 18] on select "System 1 System 2" at bounding box center [64, 21] width 18 height 6
select select "1"
type input "2020"
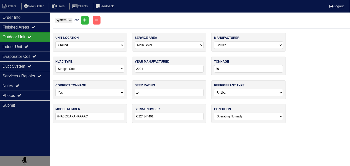
type input "24"
type input "24ACC424A300"
type input "2020E21855"
click at [34, 41] on div "Outdoor Unit" at bounding box center [25, 37] width 50 height 10
click at [31, 44] on div "Indoor Unit" at bounding box center [25, 47] width 50 height 10
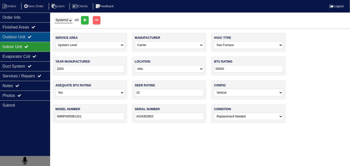
click at [30, 38] on div "Outdoor Unit" at bounding box center [25, 37] width 50 height 10
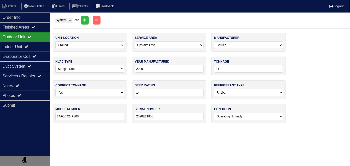
click at [68, 23] on select "System 1 System 2" at bounding box center [64, 21] width 18 height 6
select select "1"
click at [55, 18] on select "System 1 System 2" at bounding box center [64, 21] width 18 height 6
select select "0"
type input "2024"
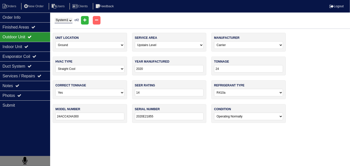
type input "30"
type input "H4A5530AKAHAAAAC"
type input "C224144401"
click at [35, 49] on div "Indoor Unit" at bounding box center [25, 47] width 50 height 10
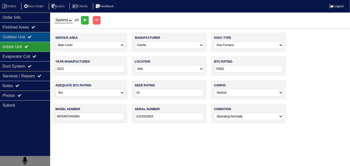
click at [29, 37] on div "Outdoor Unit" at bounding box center [25, 37] width 50 height 10
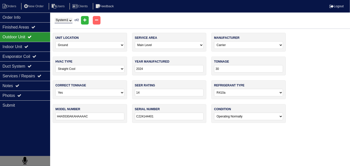
click at [54, 21] on div "System 1 System 2 of 2" at bounding box center [202, 20] width 298 height 9
click at [57, 19] on select "System 1 System 2" at bounding box center [64, 21] width 18 height 6
select select "2"
click at [55, 18] on select "System 1 System 2" at bounding box center [64, 21] width 18 height 6
select select "1"
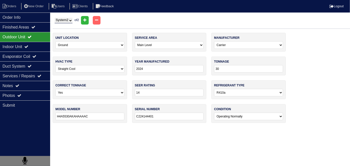
type input "2020"
type input "24"
type input "24ACC424A300"
type input "2020E21855"
click at [26, 47] on div "Indoor Unit" at bounding box center [25, 47] width 50 height 10
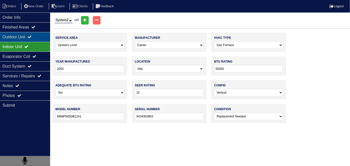
click at [25, 35] on div "Outdoor Unit" at bounding box center [25, 37] width 50 height 10
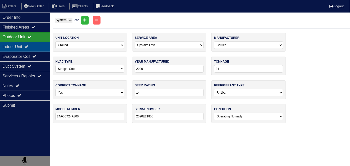
click at [37, 48] on div "Indoor Unit" at bounding box center [25, 47] width 50 height 10
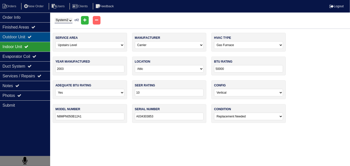
click at [29, 40] on div "Outdoor Unit" at bounding box center [25, 37] width 50 height 10
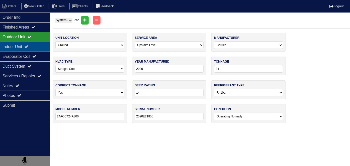
click at [25, 46] on div "Indoor Unit" at bounding box center [25, 47] width 50 height 10
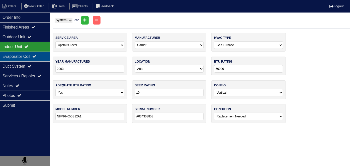
click at [28, 56] on div "Evaporator Coil" at bounding box center [25, 57] width 50 height 10
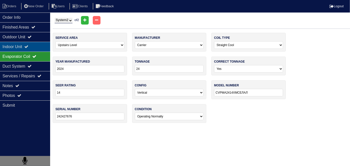
click at [25, 47] on div "Indoor Unit" at bounding box center [25, 47] width 50 height 10
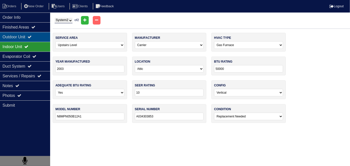
click at [12, 39] on div "Outdoor Unit" at bounding box center [25, 37] width 50 height 10
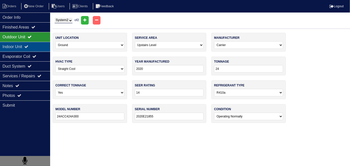
click at [22, 47] on div "Indoor Unit" at bounding box center [25, 47] width 50 height 10
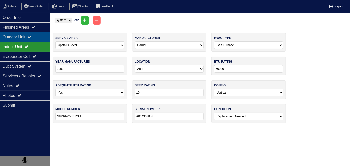
click at [25, 40] on div "Outdoor Unit" at bounding box center [25, 37] width 50 height 10
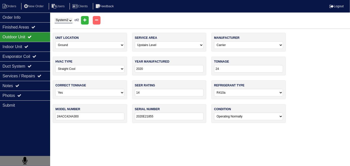
click at [58, 20] on select "System 1 System 2" at bounding box center [64, 21] width 18 height 6
select select "1"
click at [55, 18] on select "System 1 System 2" at bounding box center [64, 21] width 18 height 6
select select "0"
type input "2024"
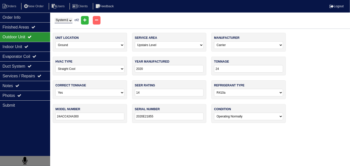
type input "30"
type input "H4A5530AKAHAAAAC"
type input "C224144401"
click at [36, 46] on div "Indoor Unit" at bounding box center [25, 47] width 50 height 10
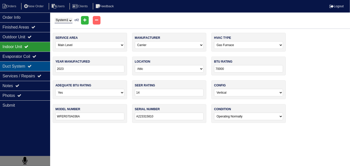
click at [31, 62] on div "Duct System" at bounding box center [25, 67] width 50 height 10
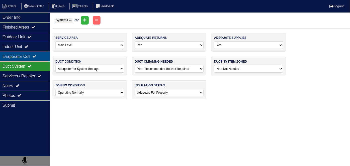
click at [29, 56] on div "Evaporator Coil" at bounding box center [25, 57] width 50 height 10
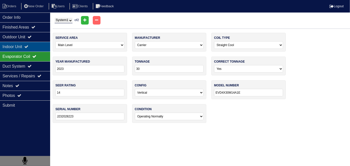
click at [28, 50] on div "Indoor Unit" at bounding box center [25, 47] width 50 height 10
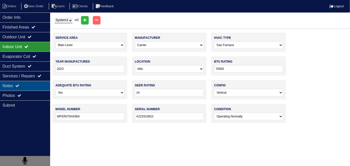
click at [25, 87] on div "Notes" at bounding box center [25, 86] width 50 height 10
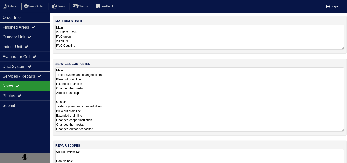
drag, startPoint x: 171, startPoint y: 69, endPoint x: 173, endPoint y: 74, distance: 5.4
click at [171, 69] on textarea "Main Tested system and changed filters Blew out drain line Extended drain line …" at bounding box center [199, 99] width 289 height 64
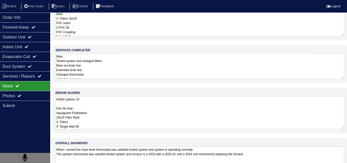
click at [203, 152] on div "materials used Main 2- Filters 16x25 PVC union 2-PVC 90 PVC Coupling 5 ft of PV…" at bounding box center [200, 92] width 294 height 178
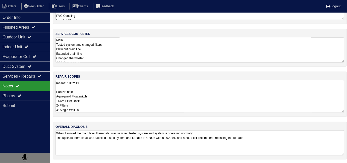
click at [164, 100] on textarea "50000 Upflow 14" Pan No hole Aquaguard Floatswitch 16x25 Filter Rack 2- Filters…" at bounding box center [199, 96] width 289 height 33
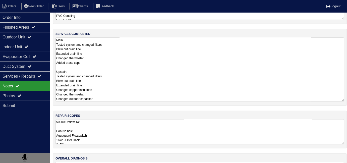
click at [140, 58] on textarea "Main Tested system and changed filters Blew out drain line Extended drain line …" at bounding box center [199, 69] width 289 height 64
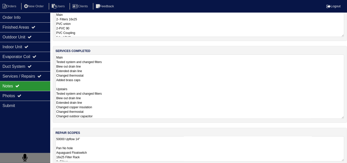
scroll to position [13, 0]
click at [116, 33] on textarea "Main 2- Filters 16x25 PVC union 2-PVC 90 PVC Coupling 5 ft of PVC Nitrogen Smar…" at bounding box center [199, 24] width 289 height 25
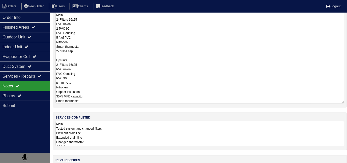
click at [136, 80] on textarea "Main 2- Filters 16x25 PVC union 2-PVC 90 PVC Coupling 5 ft of PVC Nitrogen Smar…" at bounding box center [199, 57] width 289 height 91
click at [165, 121] on div "services completed Main Tested system and changed filters Blew out drain line E…" at bounding box center [200, 131] width 294 height 38
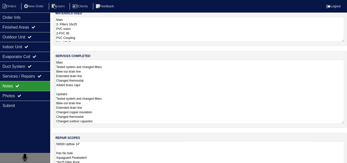
scroll to position [0, 0]
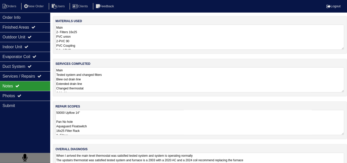
click at [187, 83] on textarea "Main Tested system and changed filters Blew out drain line Extended drain line …" at bounding box center [199, 79] width 289 height 25
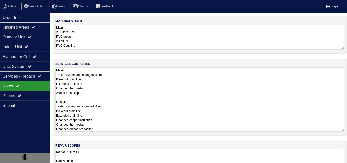
click at [90, 34] on textarea "Main 2- Filters 16x25 PVC union 2-PVC 90 PVC Coupling 5 ft of PVC Nitrogen Smar…" at bounding box center [199, 37] width 289 height 25
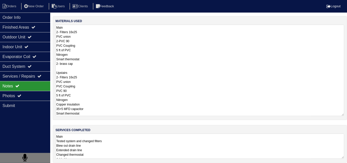
click at [135, 102] on textarea "Main 2- Filters 16x25 PVC union 2-PVC 90 PVC Coupling 5 ft of PVC Nitrogen Smar…" at bounding box center [199, 70] width 289 height 91
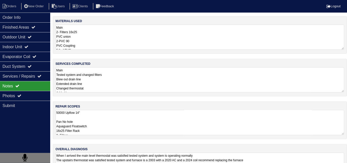
click at [159, 127] on div "materials used Main 2- Filters 16x25 PVC union 2-PVC 90 PVC Coupling 5 ft of PV…" at bounding box center [200, 101] width 294 height 171
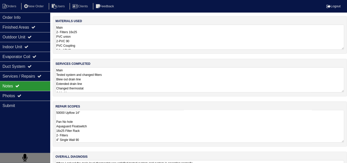
click at [136, 73] on textarea "Main Tested system and changed filters Blew out drain line Extended drain line …" at bounding box center [199, 79] width 289 height 25
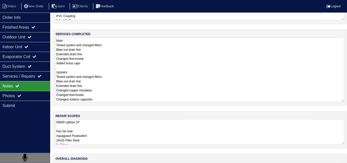
click at [160, 118] on div "materials used Main 2- Filters 16x25 PVC union 2-PVC 90 PVC Coupling 5 ft of PV…" at bounding box center [200, 91] width 294 height 210
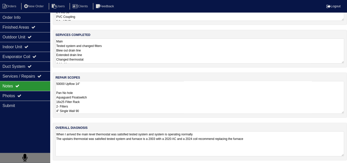
scroll to position [29, 0]
click at [151, 97] on textarea "50000 Upflow 14" Pan No hole Aquaguard Floatswitch 16x25 Filter Rack 2- Filters…" at bounding box center [199, 97] width 289 height 33
click at [173, 102] on textarea "50000 Upflow 14" Pan No hole Aquaguard Floatswitch 16x25 Filter Rack 2- Filters…" at bounding box center [199, 97] width 289 height 33
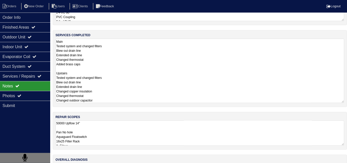
click at [130, 55] on textarea "Main Tested system and changed filters Blew out drain line Extended drain line …" at bounding box center [199, 71] width 289 height 64
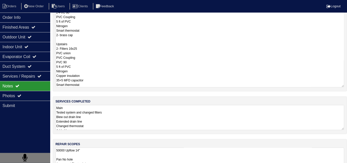
scroll to position [22, 0]
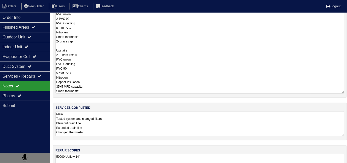
click at [136, 18] on textarea "Main 2- Filters 16x25 PVC union 2-PVC 90 PVC Coupling 5 ft of PVC Nitrogen Smar…" at bounding box center [199, 47] width 289 height 91
click at [126, 64] on textarea "Main 2- Filters 16x25 PVC union 2-PVC 90 PVC Coupling 5 ft of PVC Nitrogen Smar…" at bounding box center [199, 47] width 289 height 91
click at [164, 116] on div "materials used Main 2- Filters 16x25 PVC union 2-PVC 90 PVC Coupling 5 ft of PV…" at bounding box center [200, 112] width 294 height 237
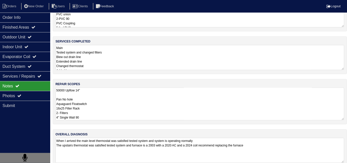
click at [156, 127] on div "materials used Main 2- Filters 16x25 PVC union 2-PVC 90 PVC Coupling 5 ft of PV…" at bounding box center [200, 83] width 294 height 178
click at [152, 112] on textarea "50000 Upflow 14" Pan No hole Aquaguard Floatswitch 16x25 Filter Rack 2- Filters…" at bounding box center [199, 104] width 289 height 33
click at [150, 71] on div "services completed Main Tested system and changed filters Blew out drain line E…" at bounding box center [200, 55] width 294 height 38
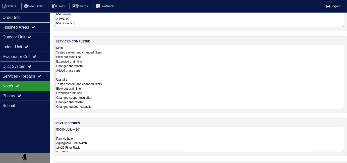
click at [150, 63] on textarea "Main Tested system and changed filters Blew out drain line Extended drain line …" at bounding box center [199, 77] width 289 height 64
click at [130, 140] on div "materials used Main 2- Filters 16x25 PVC union 2-PVC 90 PVC Coupling 5 ft of PV…" at bounding box center [200, 99] width 294 height 210
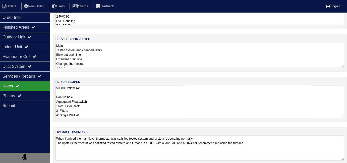
scroll to position [30, 0]
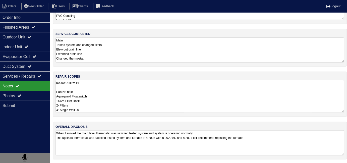
click at [126, 57] on textarea "Main Tested system and changed filters Blew out drain line Extended drain line …" at bounding box center [199, 49] width 289 height 25
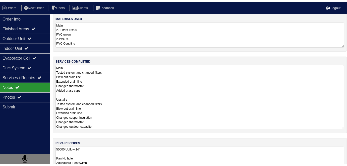
scroll to position [0, 0]
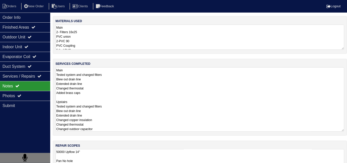
click at [118, 36] on textarea "Main 2- Filters 16x25 PVC union 2-PVC 90 PVC Coupling 5 ft of PVC Nitrogen Smar…" at bounding box center [199, 37] width 289 height 25
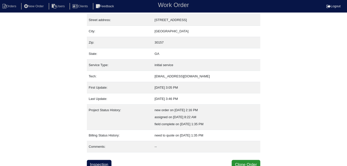
scroll to position [26, 0]
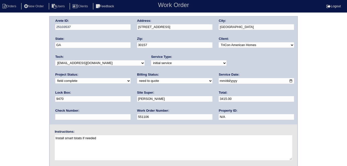
select select "quoted"
drag, startPoint x: 164, startPoint y: 26, endPoint x: 131, endPoint y: 27, distance: 32.7
click at [131, 27] on div "Arete ID: 25103537 Address: 116 Fate Ct City: Dallas State: GA Zip: 30157 Clien…" at bounding box center [174, 71] width 248 height 108
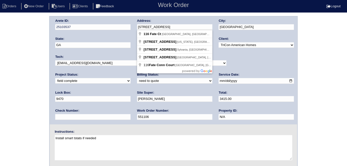
click at [19, 94] on div "Arete ID: 25103537 Address: 116 Fate Ct City: Dallas State: GA Zip: 30157 Clien…" at bounding box center [173, 117] width 347 height 203
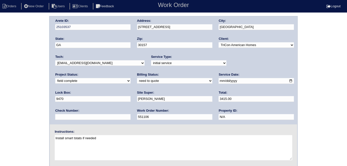
click at [0, 85] on div "Arete ID: 25103537 Address: 116 Fate Ct City: Dallas State: GA Zip: 30157 Clien…" at bounding box center [173, 117] width 347 height 203
click at [0, 89] on div "Arete ID: 25103537 Address: 116 Fate Ct City: Dallas State: GA Zip: 30157 Clien…" at bounding box center [173, 117] width 347 height 203
click at [20, 70] on div "Arete ID: 25103537 Address: 116 Fate Ct City: Dallas State: GA Zip: 30157 Clien…" at bounding box center [173, 117] width 347 height 203
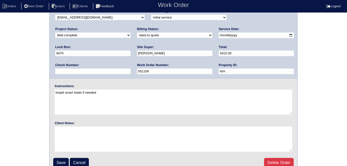
scroll to position [51, 0]
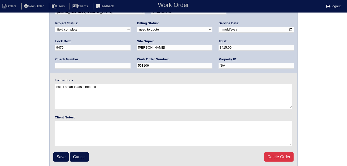
click at [21, 81] on div "Arete ID: 25103537 Address: 116 Fate Ct City: Dallas State: GA Zip: 30157 Clien…" at bounding box center [173, 66] width 347 height 203
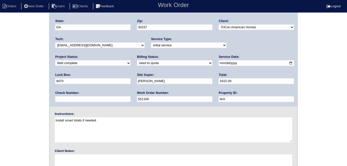
click at [0, 96] on div "Arete ID: 25103537 Address: 116 Fate Ct City: Dallas State: GA Zip: 30157 Clien…" at bounding box center [173, 99] width 347 height 203
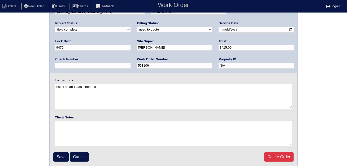
click at [28, 91] on div "Arete ID: 25103537 Address: 116 Fate Ct City: Dallas State: GA Zip: 30157 Clien…" at bounding box center [173, 66] width 347 height 203
click at [69, 155] on input "Save" at bounding box center [61, 158] width 16 height 10
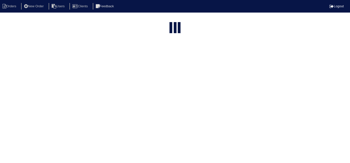
select select "15"
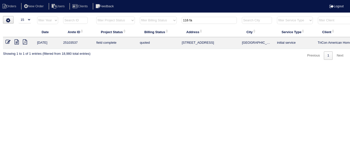
drag, startPoint x: 204, startPoint y: 21, endPoint x: 159, endPoint y: 14, distance: 45.7
click at [159, 14] on html "Orders New Order Users Clients Feedback Logout Orders New Order Users Clients M…" at bounding box center [175, 32] width 350 height 65
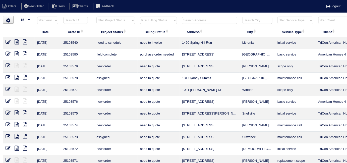
click at [190, 20] on input "text" at bounding box center [209, 20] width 55 height 7
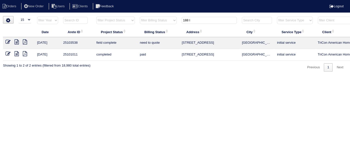
type input "188 l"
click at [16, 42] on icon at bounding box center [17, 41] width 4 height 5
click at [5, 41] on td at bounding box center [19, 43] width 32 height 12
click at [6, 41] on icon at bounding box center [8, 41] width 5 height 5
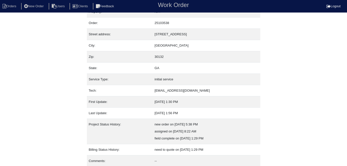
scroll to position [26, 0]
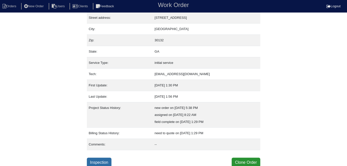
click at [95, 160] on link "Inspection" at bounding box center [99, 163] width 25 height 10
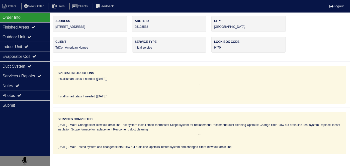
click at [24, 37] on div "Outdoor Unit" at bounding box center [25, 37] width 50 height 10
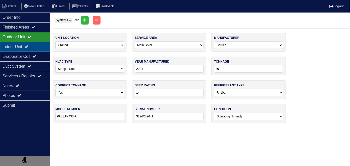
click at [20, 46] on div "Indoor Unit" at bounding box center [25, 47] width 50 height 10
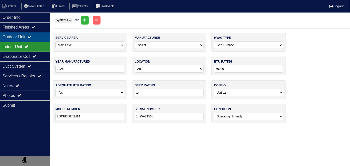
click at [16, 36] on div "Outdoor Unit" at bounding box center [25, 37] width 50 height 10
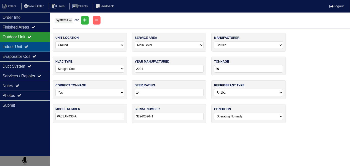
click at [28, 49] on div "Indoor Unit" at bounding box center [25, 47] width 50 height 10
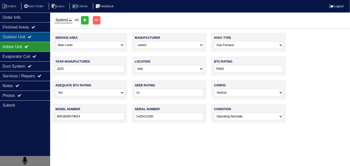
click at [11, 34] on div "Outdoor Unit" at bounding box center [25, 37] width 50 height 10
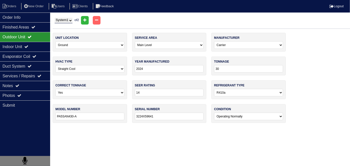
drag, startPoint x: 73, startPoint y: 20, endPoint x: 68, endPoint y: 23, distance: 5.7
click at [73, 20] on select "System 1 System 2" at bounding box center [64, 21] width 18 height 6
select select "2"
click at [55, 18] on select "System 1 System 2" at bounding box center [64, 21] width 18 height 6
select select "1"
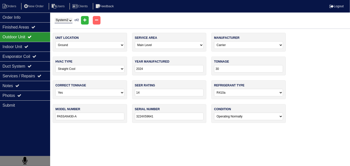
select select "[PERSON_NAME]"
type input "2022"
type input "36"
type input "GSX140361KH"
type input "2208241556"
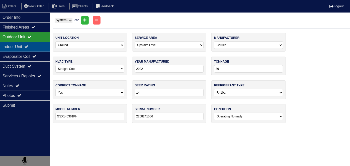
click at [28, 47] on icon at bounding box center [26, 47] width 4 height 4
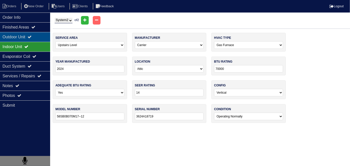
click at [22, 38] on div "Outdoor Unit" at bounding box center [25, 37] width 50 height 10
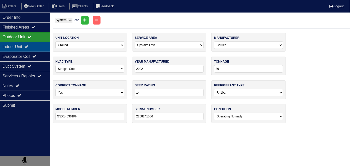
click at [7, 46] on div "Indoor Unit" at bounding box center [25, 47] width 50 height 10
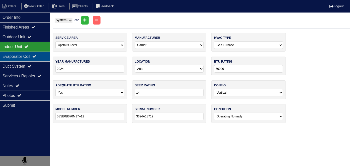
click at [11, 56] on div "Evaporator Coil" at bounding box center [25, 57] width 50 height 10
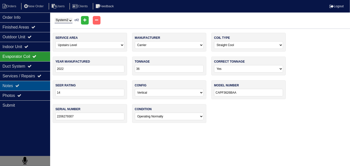
click at [13, 83] on div "Notes" at bounding box center [25, 86] width 50 height 10
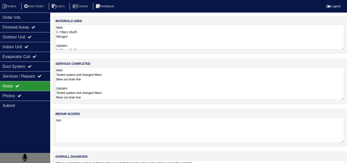
click at [125, 89] on textarea "Main Tested system and changed filters Blew out drain line Upstairs Tested syst…" at bounding box center [199, 83] width 289 height 33
click at [87, 30] on textarea "Main 2- Filters 16x25 Nitrogen Upstairs 2- Filters 16x25 Nitrogen" at bounding box center [199, 37] width 289 height 25
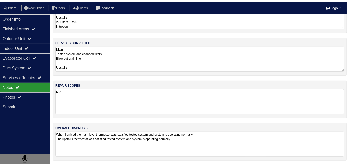
scroll to position [22, 0]
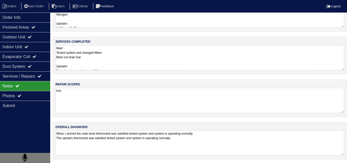
click at [207, 140] on textarea "When I arrived the main level thermostat was satisfied tested system and system…" at bounding box center [199, 143] width 289 height 25
click at [0, 93] on div "Photos" at bounding box center [25, 96] width 50 height 10
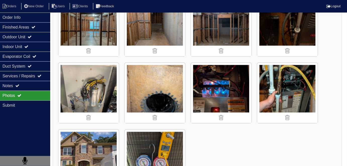
scroll to position [1064, 0]
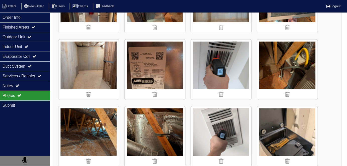
scroll to position [26, 0]
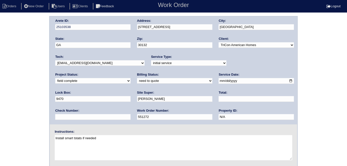
drag, startPoint x: 59, startPoint y: 80, endPoint x: 61, endPoint y: 83, distance: 3.5
click at [137, 80] on select "need to quote quoted need to invoice invoiced paid warranty purchase order need…" at bounding box center [174, 81] width 75 height 6
select select "quoted"
click at [137, 78] on select "need to quote quoted need to invoice invoiced paid warranty purchase order need…" at bounding box center [174, 81] width 75 height 6
click at [219, 94] on div "Total:" at bounding box center [256, 98] width 75 height 14
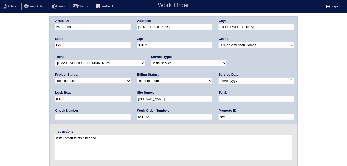
click at [219, 102] on input "text" at bounding box center [256, 99] width 75 height 6
type input "650.00"
click at [0, 119] on div "Arete ID: 25103538 Address: [STREET_ADDRESS] City: [GEOGRAPHIC_DATA] State: [GE…" at bounding box center [173, 117] width 347 height 203
drag, startPoint x: 185, startPoint y: 28, endPoint x: 133, endPoint y: 28, distance: 52.2
click at [133, 28] on div "Arete ID: 25103538 Address: [STREET_ADDRESS] City: [GEOGRAPHIC_DATA] State: [GE…" at bounding box center [174, 71] width 248 height 108
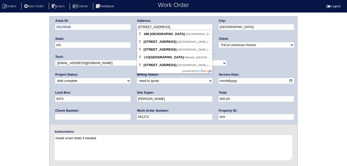
click at [0, 89] on div "Arete ID: 25103538 Address: [STREET_ADDRESS] City: [GEOGRAPHIC_DATA] State: [GE…" at bounding box center [173, 117] width 347 height 203
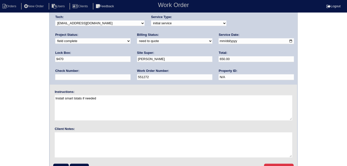
scroll to position [51, 0]
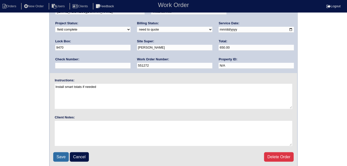
click at [54, 153] on input "Save" at bounding box center [61, 158] width 16 height 10
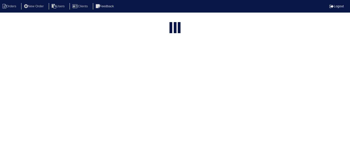
select select "15"
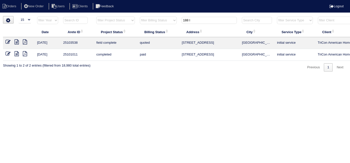
click at [18, 43] on icon at bounding box center [17, 41] width 4 height 5
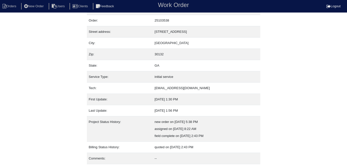
scroll to position [26, 0]
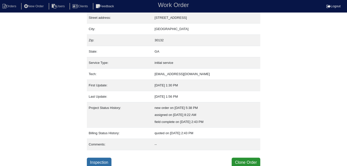
click at [92, 160] on link "Inspection" at bounding box center [99, 163] width 25 height 10
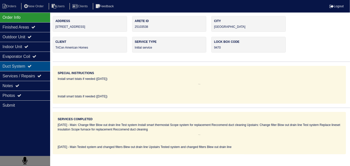
click at [18, 69] on div "Duct System" at bounding box center [25, 67] width 50 height 10
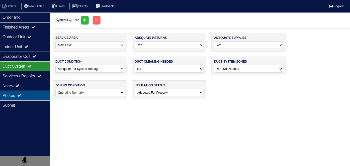
click at [17, 97] on div "Photos" at bounding box center [25, 96] width 50 height 10
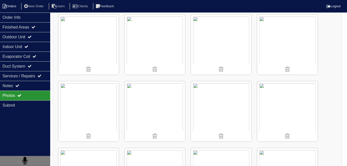
scroll to position [548, 0]
click at [11, 6] on li "Orders" at bounding box center [10, 6] width 20 height 7
select select "15"
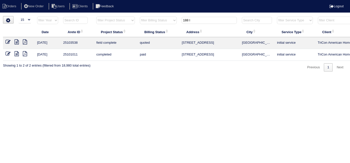
drag, startPoint x: 203, startPoint y: 20, endPoint x: 133, endPoint y: 13, distance: 70.1
click at [133, 13] on html "Orders New Order Users Clients Feedback Logout Orders New Order Users Clients M…" at bounding box center [175, 38] width 350 height 77
type input "5024 g"
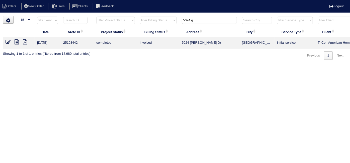
click at [17, 43] on icon at bounding box center [17, 41] width 4 height 5
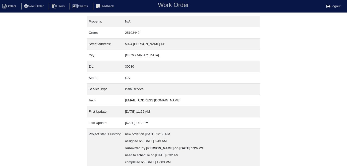
click at [20, 8] on li "Orders" at bounding box center [10, 6] width 20 height 7
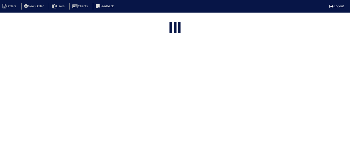
select select "15"
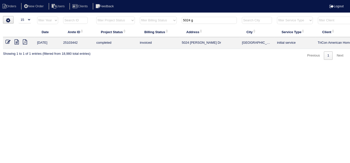
drag, startPoint x: 197, startPoint y: 20, endPoint x: 119, endPoint y: 2, distance: 79.7
click at [141, 16] on body "Orders New Order Users Clients Feedback Logout Orders New Order Users Clients M…" at bounding box center [175, 38] width 350 height 44
type input "5813 w"
click at [17, 43] on icon at bounding box center [17, 41] width 4 height 5
click at [8, 42] on icon at bounding box center [8, 41] width 5 height 5
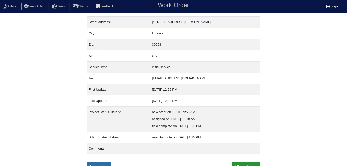
scroll to position [26, 0]
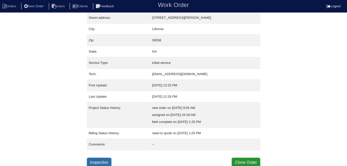
click at [103, 164] on link "Inspection" at bounding box center [99, 163] width 25 height 10
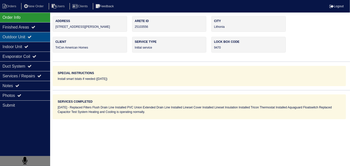
click at [13, 39] on div "Outdoor Unit" at bounding box center [25, 37] width 50 height 10
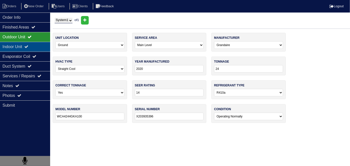
click at [10, 47] on div "Indoor Unit" at bounding box center [25, 47] width 50 height 10
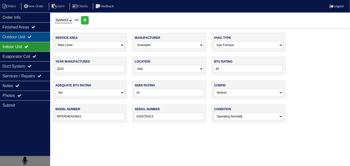
click at [15, 36] on div "Outdoor Unit" at bounding box center [25, 37] width 50 height 10
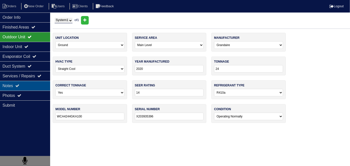
click at [13, 83] on div "Notes" at bounding box center [25, 86] width 50 height 10
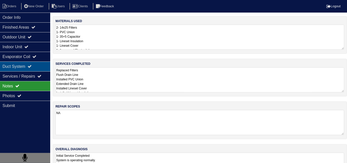
click at [20, 66] on div "Duct System" at bounding box center [25, 67] width 50 height 10
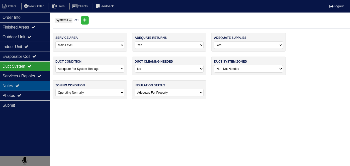
click at [13, 82] on div "Notes" at bounding box center [25, 86] width 50 height 10
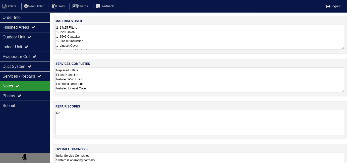
click at [107, 86] on textarea "Replaced Filters Flush Drain Line Installed PVC Union Extended Drain Line Insta…" at bounding box center [199, 79] width 289 height 25
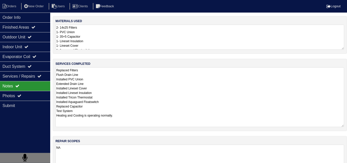
click at [181, 47] on textarea "2- 14x25 Filters 1- PVC Union 1- 35+5 Capacitor 1- Lineset Insulation 1- Linese…" at bounding box center [199, 37] width 289 height 25
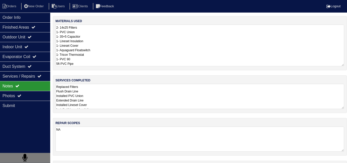
click at [174, 92] on textarea "Replaced Filters Flush Drain Line Installed PVC Union Extended Drain Line Insta…" at bounding box center [199, 96] width 289 height 25
click at [127, 41] on textarea "2- 14x25 Filters 1- PVC Union 1- 35+5 Capacitor 1- Lineset Insulation 1- Linese…" at bounding box center [199, 46] width 289 height 42
click at [131, 86] on textarea "Replaced Filters Flush Drain Line Installed PVC Union Extended Drain Line Insta…" at bounding box center [199, 96] width 289 height 25
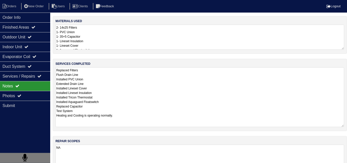
click at [150, 149] on div "materials used 2- 14x25 Filters 1- PVC Union 1- 35+5 Capacitor 1- Lineset Insul…" at bounding box center [200, 118] width 294 height 205
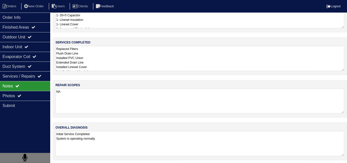
scroll to position [22, 0]
click at [143, 53] on textarea "Replaced Filters Flush Drain Line Installed PVC Union Extended Drain Line Insta…" at bounding box center [199, 57] width 289 height 25
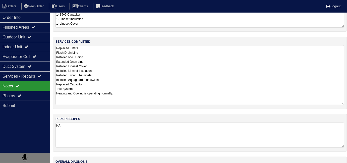
click at [141, 22] on textarea "2- 14x25 Filters 1- PVC Union 1- 35+5 Capacitor 1- Lineset Insulation 1- Linese…" at bounding box center [199, 15] width 289 height 25
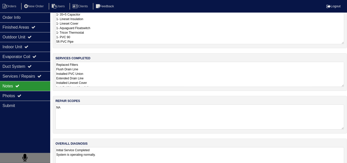
click at [144, 76] on textarea "Replaced Filters Flush Drain Line Installed PVC Union Extended Drain Line Insta…" at bounding box center [199, 74] width 289 height 25
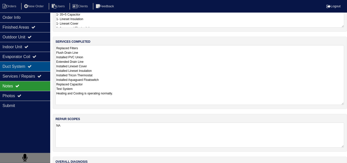
click at [25, 67] on div "Duct System" at bounding box center [25, 67] width 50 height 10
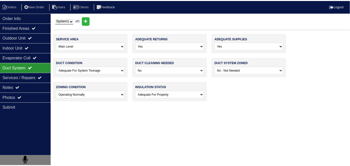
scroll to position [0, 0]
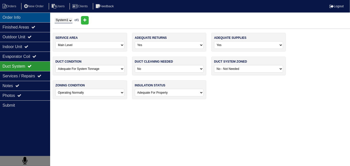
click at [27, 19] on div "Order Info" at bounding box center [25, 18] width 50 height 10
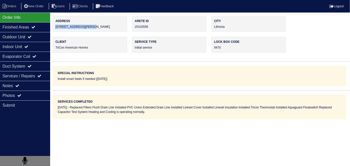
drag, startPoint x: 94, startPoint y: 26, endPoint x: 54, endPoint y: 29, distance: 39.8
click at [54, 29] on div "Address 5813 Wellborn Creek Dr" at bounding box center [90, 24] width 75 height 16
copy div "[STREET_ADDRESS][PERSON_NAME]"
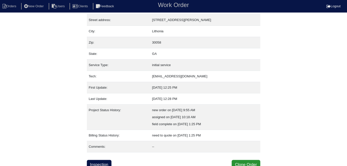
scroll to position [26, 0]
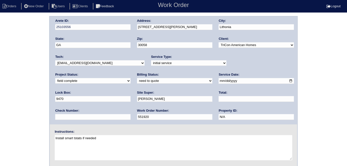
click at [137, 80] on select "need to quote quoted need to invoice invoiced paid warranty purchase order need…" at bounding box center [174, 81] width 75 height 6
select select "quoted"
click at [137, 78] on select "need to quote quoted need to invoice invoiced paid warranty purchase order need…" at bounding box center [174, 81] width 75 height 6
click at [219, 100] on input "text" at bounding box center [256, 99] width 75 height 6
type input "992.50"
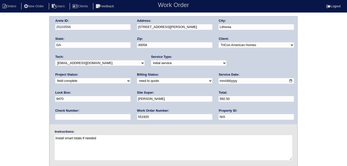
click at [0, 90] on div "Arete ID: 25103556 Address: [STREET_ADDRESS][PERSON_NAME] City: [GEOGRAPHIC_DAT…" at bounding box center [173, 117] width 347 height 203
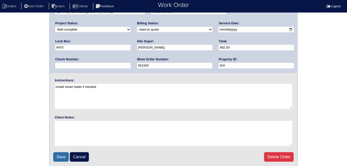
click at [62, 154] on input "Save" at bounding box center [61, 158] width 16 height 10
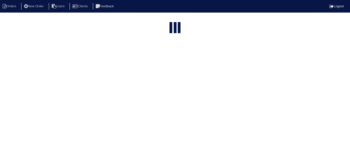
select select "15"
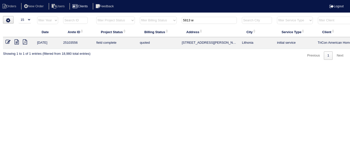
drag, startPoint x: 206, startPoint y: 18, endPoint x: 100, endPoint y: 3, distance: 106.3
click at [117, 16] on body "Orders New Order Users Clients Feedback Logout Orders New Order Users Clients M…" at bounding box center [175, 38] width 350 height 44
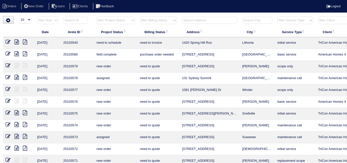
drag, startPoint x: 127, startPoint y: 18, endPoint x: 122, endPoint y: 23, distance: 7.3
click at [127, 18] on select "filter Project Status -- Any Project Status -- new order assigned in progress f…" at bounding box center [115, 21] width 38 height 8
click at [96, 17] on select "filter Project Status -- Any Project Status -- new order assigned in progress f…" at bounding box center [115, 21] width 38 height 8
select select "field complete"
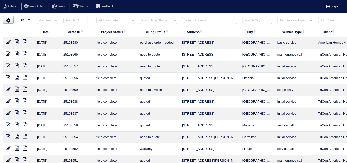
click at [149, 22] on select "filter Billing Status -- Any Billing Status -- need to quote quoted need to inv…" at bounding box center [158, 21] width 37 height 8
select select "need to quote"
click at [140, 17] on select "filter Billing Status -- Any Billing Status -- need to quote quoted need to inv…" at bounding box center [158, 21] width 37 height 8
select select "field complete"
select select "need to quote"
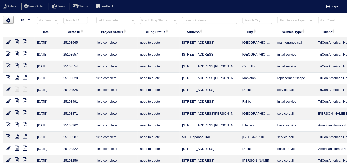
click at [15, 40] on icon at bounding box center [17, 41] width 4 height 5
click at [226, 32] on th "Address" at bounding box center [209, 32] width 60 height 11
select select "field complete"
select select "need to quote"
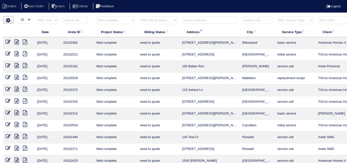
select select
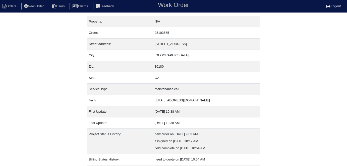
scroll to position [26, 0]
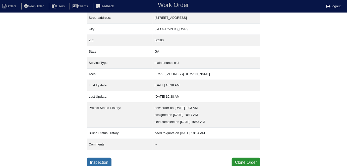
click at [101, 164] on link "Inspection" at bounding box center [99, 163] width 25 height 10
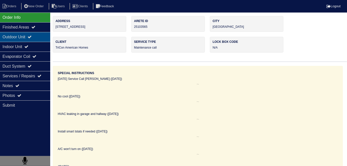
click at [13, 38] on div "Outdoor Unit" at bounding box center [25, 37] width 50 height 10
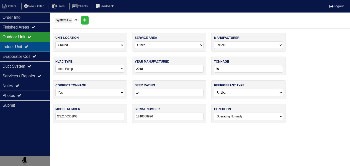
click at [8, 46] on div "Indoor Unit" at bounding box center [25, 47] width 50 height 10
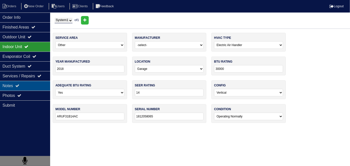
click at [8, 81] on div "Notes" at bounding box center [25, 86] width 50 height 10
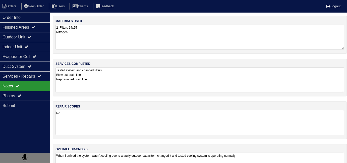
click at [123, 82] on textarea "Tested system and changed filters Blew out drain line Repositioned drain line" at bounding box center [199, 79] width 289 height 25
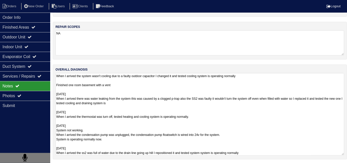
scroll to position [0, 0]
click at [212, 146] on textarea "When I arrived the system wasn't cooling due to a faulty outdoor capacitor I ch…" at bounding box center [199, 114] width 289 height 82
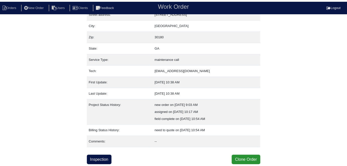
scroll to position [26, 0]
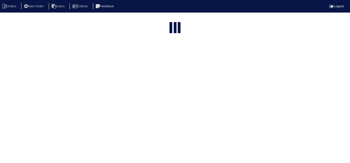
select select "15"
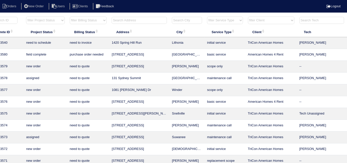
click at [149, 19] on input "text" at bounding box center [139, 20] width 55 height 7
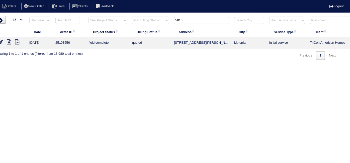
scroll to position [0, 0]
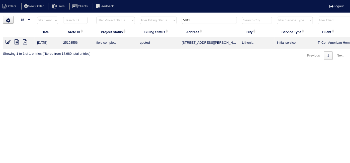
type input "5813"
click at [7, 41] on icon at bounding box center [8, 41] width 5 height 5
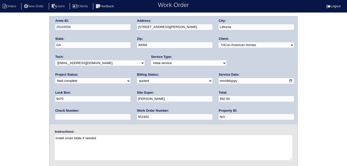
click at [137, 82] on select "need to quote quoted need to invoice invoiced paid warranty purchase order need…" at bounding box center [174, 81] width 75 height 6
select select "need to invoice"
click at [137, 78] on select "need to quote quoted need to invoice invoiced paid warranty purchase order need…" at bounding box center [174, 81] width 75 height 6
click at [1, 92] on div "Arete ID: 25103556 Address: 5813 Wellborn Creek Dr City: Lithonia State: GA Zip…" at bounding box center [173, 117] width 347 height 203
click at [5, 116] on div "Arete ID: 25103556 Address: 5813 Wellborn Creek Dr City: Lithonia State: GA Zip…" at bounding box center [173, 117] width 347 height 203
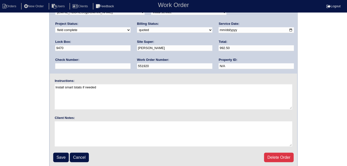
scroll to position [51, 0]
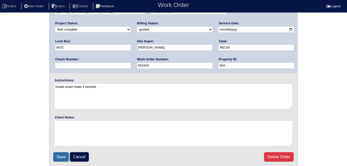
click at [58, 156] on input "Save" at bounding box center [61, 158] width 16 height 10
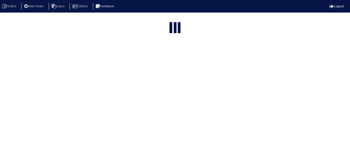
select select "15"
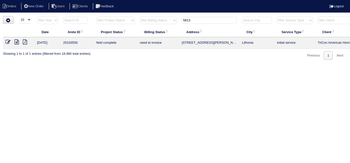
drag, startPoint x: 199, startPoint y: 21, endPoint x: 103, endPoint y: -6, distance: 99.3
click at [103, 0] on html "Orders New Order Users Clients Feedback Logout Orders New Order Users Clients M…" at bounding box center [175, 32] width 350 height 65
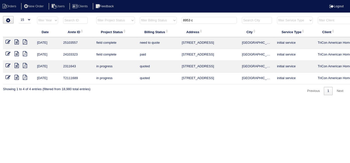
type input "8953 c"
click at [17, 40] on icon at bounding box center [17, 41] width 4 height 5
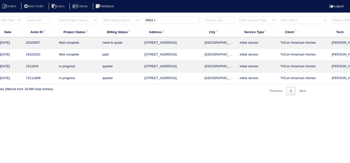
scroll to position [0, 87]
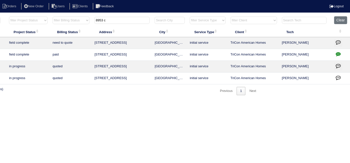
click at [339, 52] on icon "button" at bounding box center [338, 53] width 5 height 5
type textarea "[DATE] - Unable to quote duct cleaning due to [PERSON_NAME] traveling - KE"
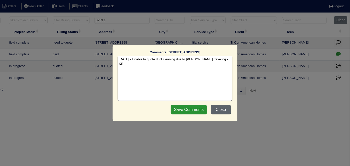
click at [221, 108] on button "Close" at bounding box center [221, 110] width 20 height 10
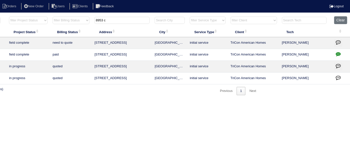
scroll to position [0, 0]
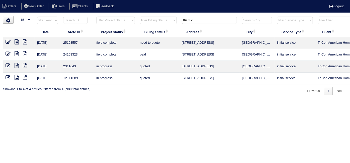
click at [17, 42] on icon at bounding box center [17, 41] width 4 height 5
click at [8, 43] on icon at bounding box center [8, 41] width 5 height 5
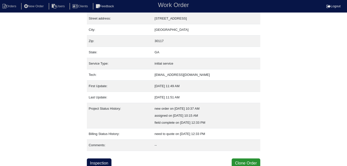
scroll to position [26, 0]
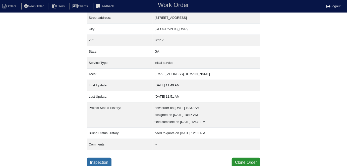
click at [97, 161] on link "Inspection" at bounding box center [99, 163] width 25 height 10
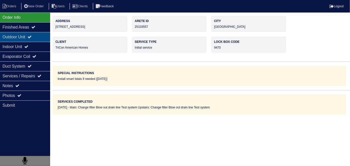
click at [7, 33] on div "Outdoor Unit" at bounding box center [25, 37] width 50 height 10
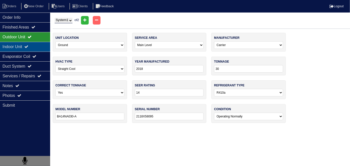
click at [7, 46] on div "Indoor Unit" at bounding box center [25, 47] width 50 height 10
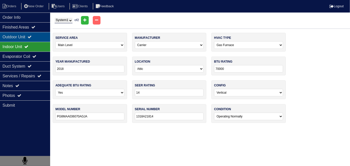
click at [10, 36] on div "Outdoor Unit" at bounding box center [25, 37] width 50 height 10
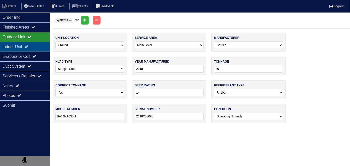
click at [23, 45] on div "Indoor Unit" at bounding box center [25, 47] width 50 height 10
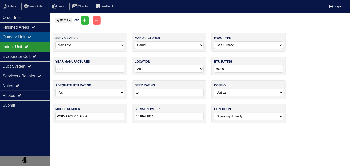
click at [22, 36] on div "Outdoor Unit" at bounding box center [25, 37] width 50 height 10
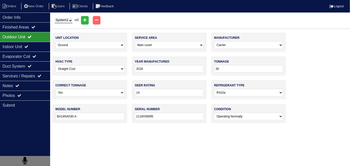
click at [70, 18] on select "System 1 System 2" at bounding box center [64, 21] width 18 height 6
select select "2"
click at [55, 18] on select "System 1 System 2" at bounding box center [64, 21] width 18 height 6
select select "1"
type input "2017"
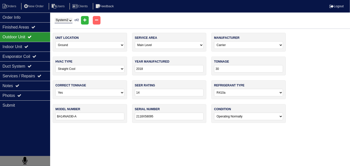
type input "1117X21210"
click at [23, 49] on div "Indoor Unit" at bounding box center [25, 47] width 50 height 10
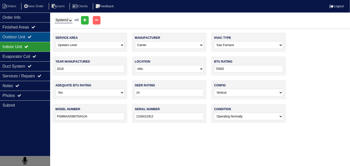
click at [20, 38] on div "Outdoor Unit" at bounding box center [25, 37] width 50 height 10
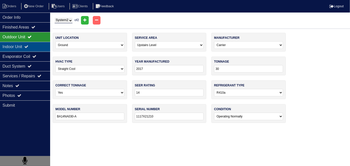
click at [19, 45] on div "Indoor Unit" at bounding box center [25, 47] width 50 height 10
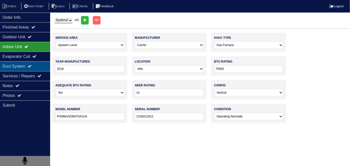
click at [21, 66] on div "Duct System" at bounding box center [25, 67] width 50 height 10
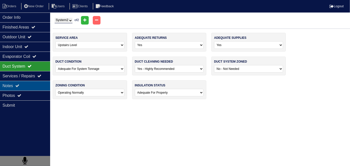
click at [20, 88] on div "Notes" at bounding box center [25, 86] width 50 height 10
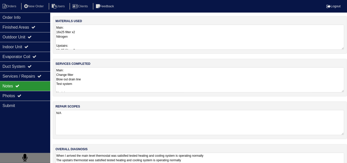
click at [132, 80] on textarea "Main: Change filter Blow out drain line Test system Upstairs: Change filter Blo…" at bounding box center [199, 79] width 289 height 25
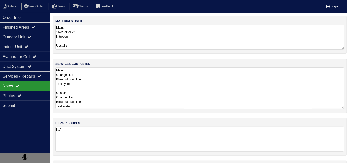
click at [151, 41] on textarea "Main: 16x25 filter x2 Nitrogen Upstairs: 16x25 filter x2 Nitrogen" at bounding box center [199, 37] width 289 height 25
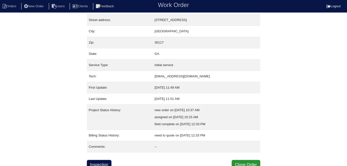
scroll to position [26, 0]
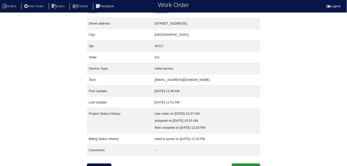
scroll to position [26, 0]
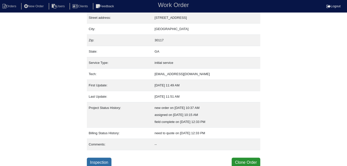
click at [108, 159] on link "Inspection" at bounding box center [99, 163] width 25 height 10
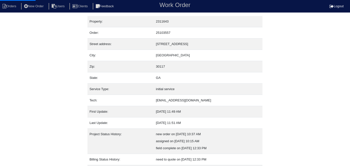
select select "0"
select select "2"
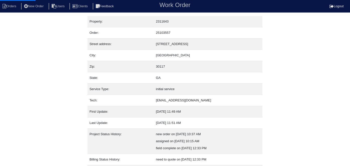
select select "1"
select select "0"
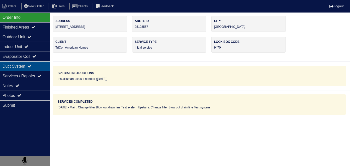
click at [22, 67] on div "Duct System" at bounding box center [25, 67] width 50 height 10
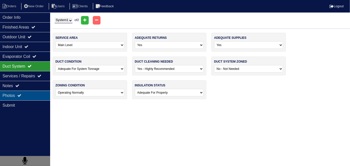
click at [24, 93] on div "Photos" at bounding box center [25, 96] width 50 height 10
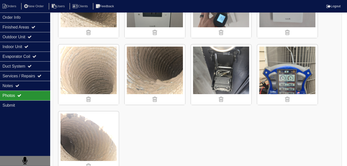
scroll to position [1197, 0]
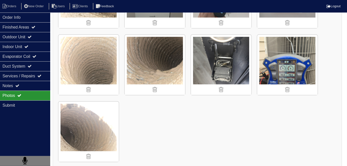
scroll to position [26, 0]
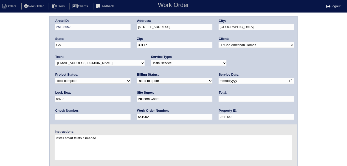
drag, startPoint x: 88, startPoint y: 80, endPoint x: 84, endPoint y: 83, distance: 5.2
click at [137, 80] on select "need to quote quoted need to invoice invoiced paid warranty purchase order need…" at bounding box center [174, 81] width 75 height 6
select select "quoted"
click at [137, 78] on select "need to quote quoted need to invoice invoiced paid warranty purchase order need…" at bounding box center [174, 81] width 75 height 6
click at [219, 97] on input "text" at bounding box center [256, 99] width 75 height 6
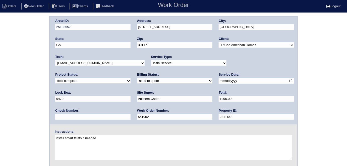
type input "1995.00"
drag, startPoint x: 183, startPoint y: 27, endPoint x: 136, endPoint y: 28, distance: 47.0
click at [136, 28] on div "Arete ID: 25103557 Address: [STREET_ADDRESS] City: [GEOGRAPHIC_DATA] State: [GE…" at bounding box center [174, 71] width 248 height 108
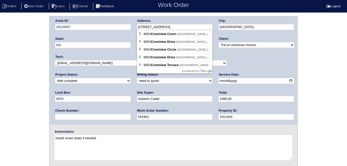
click at [0, 121] on div "Arete ID: 25103557 Address: [STREET_ADDRESS] City: [GEOGRAPHIC_DATA] State: [GE…" at bounding box center [173, 117] width 347 height 203
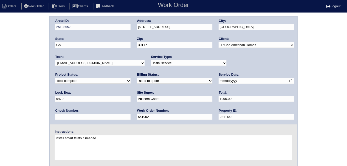
click at [11, 71] on div "Arete ID: 25103557 Address: [STREET_ADDRESS] City: [GEOGRAPHIC_DATA] State: [GE…" at bounding box center [173, 117] width 347 height 203
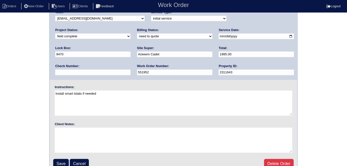
scroll to position [51, 0]
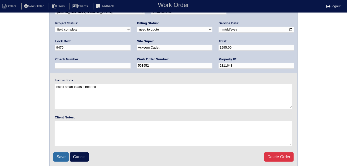
click at [54, 154] on input "Save" at bounding box center [61, 158] width 16 height 10
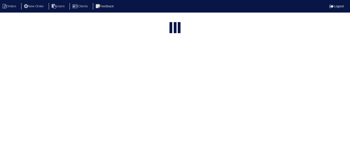
select select "15"
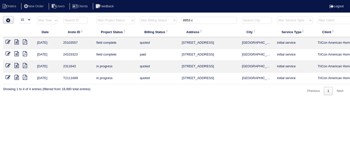
drag, startPoint x: 185, startPoint y: 128, endPoint x: 188, endPoint y: 90, distance: 38.3
click at [185, 100] on html "Orders New Order Users Clients Feedback Logout Orders New Order Users Clients M…" at bounding box center [175, 50] width 350 height 100
drag, startPoint x: 198, startPoint y: 22, endPoint x: 170, endPoint y: 17, distance: 28.0
click at [170, 17] on tr "filter Year -- Any Year -- 2025 2024 2023 2022 2021 2020 2019 filter Project St…" at bounding box center [220, 21] width 435 height 10
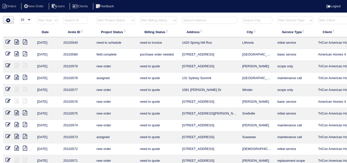
click at [107, 19] on select "filter Project Status -- Any Project Status -- new order assigned in progress f…" at bounding box center [115, 21] width 38 height 8
click at [96, 17] on select "filter Project Status -- Any Project Status -- new order assigned in progress f…" at bounding box center [115, 21] width 38 height 8
select select "field complete"
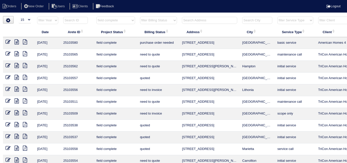
click at [149, 21] on select "filter Billing Status -- Any Billing Status -- need to quote quoted need to inv…" at bounding box center [158, 21] width 37 height 8
select select "need to quote"
click at [140, 17] on select "filter Billing Status -- Any Billing Status -- need to quote quoted need to inv…" at bounding box center [158, 21] width 37 height 8
select select "field complete"
select select "need to quote"
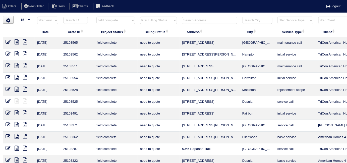
click at [17, 65] on icon at bounding box center [17, 65] width 4 height 5
click at [116, 22] on select "filter Project Status -- Any Project Status -- new order assigned in progress f…" at bounding box center [115, 21] width 38 height 8
select select
click at [96, 17] on select "filter Project Status -- Any Project Status -- new order assigned in progress f…" at bounding box center [115, 21] width 38 height 8
select select "need to quote"
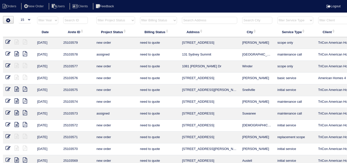
drag, startPoint x: 169, startPoint y: 19, endPoint x: 164, endPoint y: 23, distance: 6.2
click at [169, 19] on select "filter Billing Status -- Any Billing Status -- need to quote quoted need to inv…" at bounding box center [158, 21] width 37 height 8
select select
click at [140, 17] on select "filter Billing Status -- Any Billing Status -- need to quote quoted need to inv…" at bounding box center [158, 21] width 37 height 8
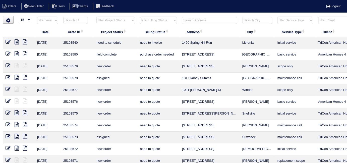
click at [213, 21] on input "text" at bounding box center [209, 20] width 55 height 7
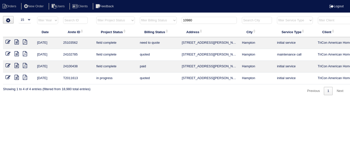
type input "10980"
click at [16, 41] on icon at bounding box center [17, 41] width 4 height 5
click at [6, 40] on icon at bounding box center [8, 41] width 5 height 5
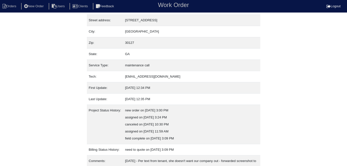
scroll to position [47, 0]
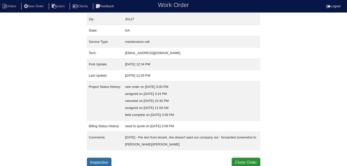
click at [105, 162] on link "Inspection" at bounding box center [99, 163] width 25 height 10
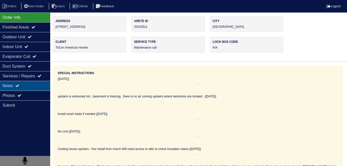
click at [33, 87] on div "Notes" at bounding box center [25, 86] width 50 height 10
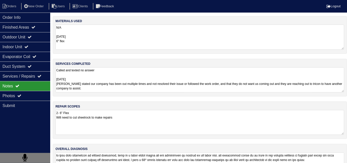
click at [152, 110] on textarea "2- 6" Flex Will need to cut sheetrock to make repairs" at bounding box center [199, 122] width 289 height 25
click at [157, 88] on textarea "Called and texted no answer 9/24/25 Tenant stated our company has been out mult…" at bounding box center [199, 79] width 289 height 25
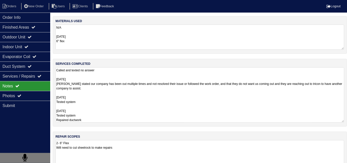
click at [127, 39] on textarea "N/A 09-29-25 6" flex" at bounding box center [199, 37] width 289 height 25
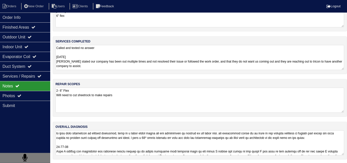
scroll to position [0, 0]
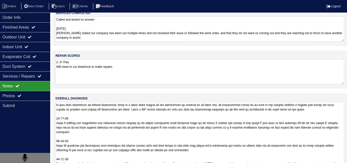
scroll to position [93, 0]
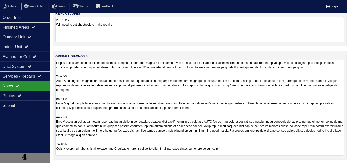
click at [274, 147] on textarea at bounding box center [199, 108] width 289 height 96
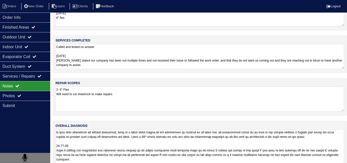
scroll to position [0, 0]
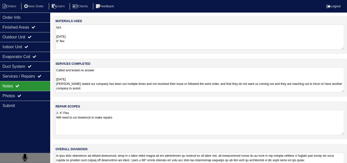
click at [138, 86] on textarea "Called and texted no answer 9/24/25 Tenant stated our company has been out mult…" at bounding box center [199, 79] width 289 height 25
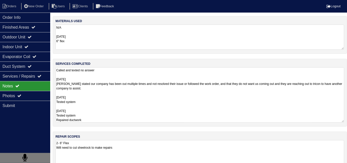
click at [141, 116] on textarea "Called and texted no answer 9/24/25 Tenant stated our company has been out mult…" at bounding box center [199, 94] width 289 height 55
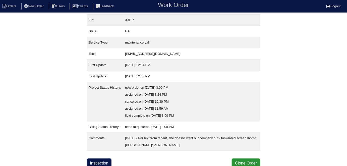
scroll to position [47, 0]
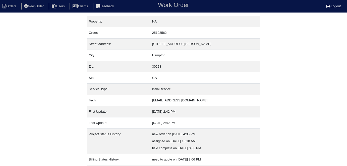
scroll to position [26, 0]
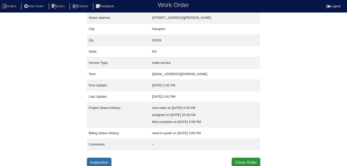
click at [106, 158] on link "Inspection" at bounding box center [99, 163] width 25 height 10
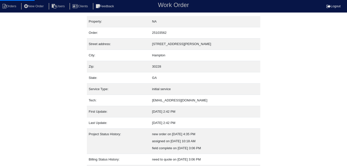
select select "0"
select select "Rheem"
select select "0"
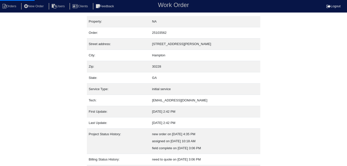
select select "1"
select select "0"
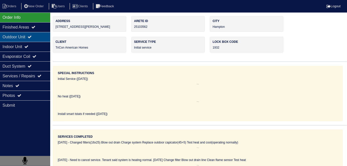
click at [20, 39] on div "Outdoor Unit" at bounding box center [25, 37] width 50 height 10
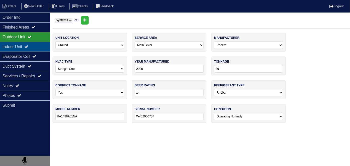
click at [19, 47] on div "Indoor Unit" at bounding box center [25, 47] width 50 height 10
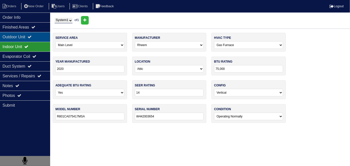
click at [14, 33] on div "Outdoor Unit" at bounding box center [25, 37] width 50 height 10
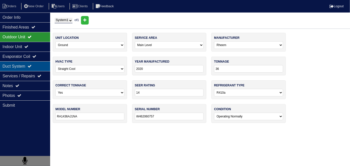
click at [28, 66] on div "Duct System" at bounding box center [25, 67] width 50 height 10
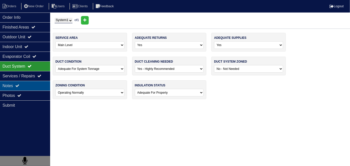
click at [18, 85] on icon at bounding box center [17, 86] width 4 height 4
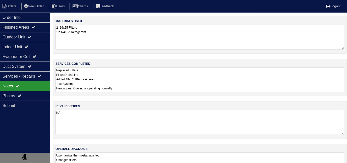
click at [168, 83] on textarea "Replaced Filters Flush Drain Line Added 1lb R410A Refrigerant Test System Heati…" at bounding box center [199, 79] width 289 height 25
click at [137, 151] on div "overall diagnosis Upon arrival thermostat satisfied. Changed filters Blow out d…" at bounding box center [200, 163] width 294 height 38
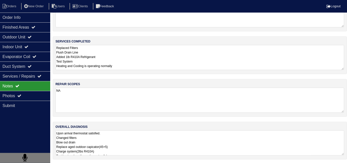
click at [147, 143] on textarea "Upon arrival thermostat satisfied. Changed filters Blow out drain Replace aged …" at bounding box center [199, 142] width 289 height 25
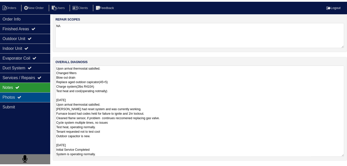
scroll to position [22, 0]
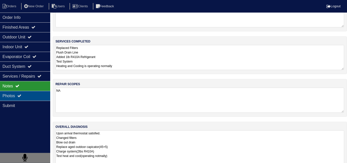
click at [19, 98] on div "Photos" at bounding box center [25, 96] width 50 height 10
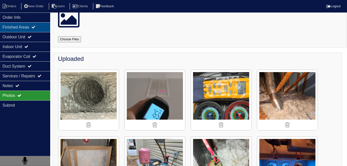
click at [26, 31] on div "Finished Areas" at bounding box center [25, 27] width 50 height 10
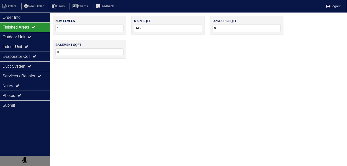
scroll to position [0, 0]
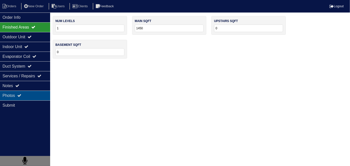
click at [22, 98] on div "Photos" at bounding box center [25, 96] width 50 height 10
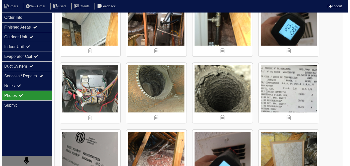
scroll to position [365, 0]
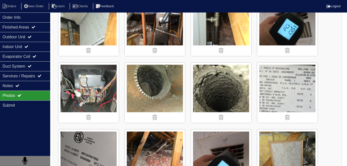
click at [223, 82] on img at bounding box center [221, 93] width 60 height 60
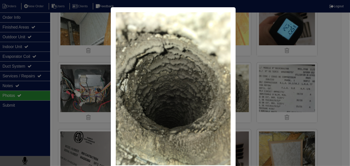
scroll to position [29, 0]
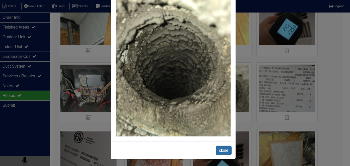
click at [222, 148] on span "close" at bounding box center [224, 151] width 16 height 10
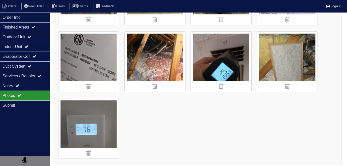
scroll to position [464, 0]
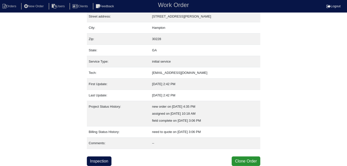
scroll to position [26, 0]
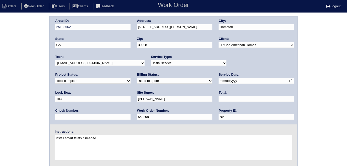
click at [219, 100] on input "text" at bounding box center [256, 99] width 75 height 6
type input "1205.00"
click at [137, 82] on select "need to quote quoted need to invoice invoiced paid warranty purchase order need…" at bounding box center [174, 81] width 75 height 6
click at [137, 78] on select "need to quote quoted need to invoice invoiced paid warranty purchase order need…" at bounding box center [174, 81] width 75 height 6
click at [137, 80] on select "need to quote quoted need to invoice invoiced paid warranty purchase order need…" at bounding box center [174, 81] width 75 height 6
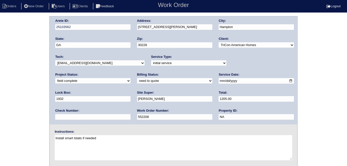
select select "quoted"
click at [137, 78] on select "need to quote quoted need to invoice invoiced paid warranty purchase order need…" at bounding box center [174, 81] width 75 height 6
click at [27, 94] on div "Arete ID: 25103562 Address: [STREET_ADDRESS][PERSON_NAME] City: [GEOGRAPHIC_DAT…" at bounding box center [173, 117] width 347 height 203
click at [21, 106] on div "Arete ID: 25103562 Address: [STREET_ADDRESS][PERSON_NAME] City: [GEOGRAPHIC_DAT…" at bounding box center [173, 117] width 347 height 203
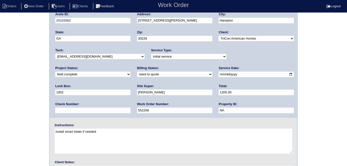
scroll to position [7, 0]
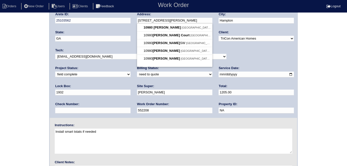
click at [126, 19] on div "Arete ID: 25103562 Address: [STREET_ADDRESS][PERSON_NAME] City: [GEOGRAPHIC_DAT…" at bounding box center [174, 64] width 248 height 108
click at [0, 86] on div "Arete ID: 25103562 Address: [STREET_ADDRESS][PERSON_NAME] City: [GEOGRAPHIC_DAT…" at bounding box center [173, 111] width 347 height 203
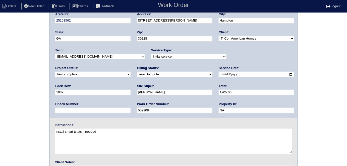
click at [28, 110] on div "Arete ID: 25103562 Address: [STREET_ADDRESS][PERSON_NAME] City: [GEOGRAPHIC_DAT…" at bounding box center [173, 111] width 347 height 203
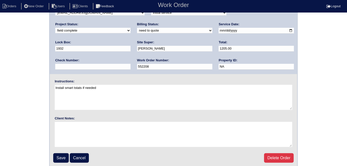
scroll to position [51, 0]
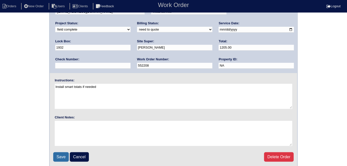
click at [55, 158] on input "Save" at bounding box center [61, 158] width 16 height 10
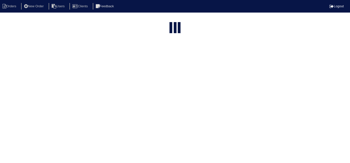
select select "15"
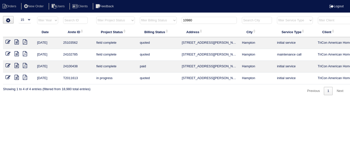
drag, startPoint x: 206, startPoint y: 19, endPoint x: 152, endPoint y: 19, distance: 53.7
click at [152, 19] on tr "filter Year -- Any Year -- 2025 2024 2023 2022 2021 2020 2019 filter Project St…" at bounding box center [220, 21] width 435 height 10
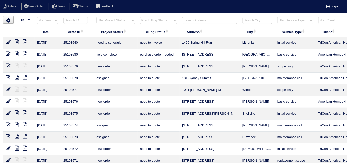
click at [177, 8] on ul "Orders New Order Users Clients Feedback" at bounding box center [173, 6] width 347 height 7
click at [104, 22] on select "filter Project Status -- Any Project Status -- new order assigned in progress f…" at bounding box center [115, 21] width 38 height 8
click at [96, 17] on select "filter Project Status -- Any Project Status -- new order assigned in progress f…" at bounding box center [115, 21] width 38 height 8
select select "field complete"
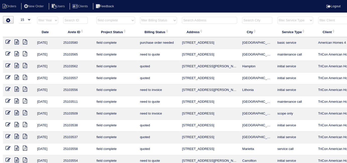
click at [148, 21] on select "filter Billing Status -- Any Billing Status -- need to quote quoted need to inv…" at bounding box center [158, 21] width 37 height 8
select select
click at [140, 17] on select "filter Billing Status -- Any Billing Status -- need to quote quoted need to inv…" at bounding box center [158, 21] width 37 height 8
select select "field complete"
click at [147, 22] on select "filter Billing Status -- Any Billing Status -- need to quote quoted need to inv…" at bounding box center [158, 21] width 37 height 8
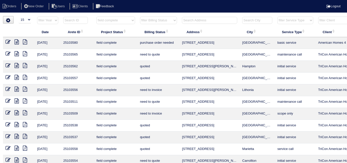
select select "need to quote"
click at [140, 17] on select "filter Billing Status -- Any Billing Status -- need to quote quoted need to inv…" at bounding box center [158, 21] width 37 height 8
select select "field complete"
select select "need to quote"
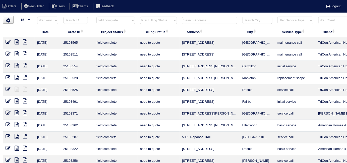
click at [104, 18] on select "filter Project Status -- Any Project Status -- new order assigned in progress f…" at bounding box center [115, 21] width 38 height 8
click at [193, 22] on input "text" at bounding box center [209, 20] width 55 height 7
click at [15, 53] on icon at bounding box center [17, 53] width 4 height 5
click at [195, 20] on input "text" at bounding box center [209, 20] width 55 height 7
click at [126, 22] on select "filter Project Status -- Any Project Status -- new order assigned in progress f…" at bounding box center [115, 21] width 38 height 8
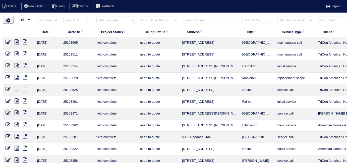
select select
click at [96, 17] on select "filter Project Status -- Any Project Status -- new order assigned in progress f…" at bounding box center [115, 21] width 38 height 8
select select "need to quote"
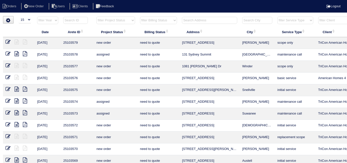
click at [189, 22] on input "text" at bounding box center [209, 20] width 55 height 7
click at [160, 18] on select "filter Billing Status -- Any Billing Status -- need to quote quoted need to inv…" at bounding box center [158, 21] width 37 height 8
select select
click at [140, 17] on select "filter Billing Status -- Any Billing Status -- need to quote quoted need to inv…" at bounding box center [158, 21] width 37 height 8
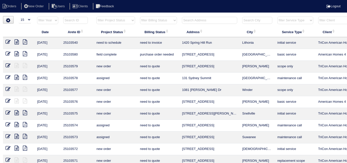
click at [186, 21] on input "text" at bounding box center [209, 20] width 55 height 7
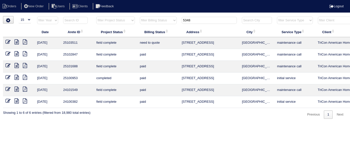
type input "5348"
click at [8, 42] on icon at bounding box center [8, 41] width 5 height 5
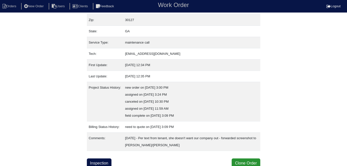
scroll to position [47, 0]
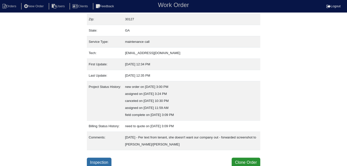
click at [97, 161] on link "Inspection" at bounding box center [99, 163] width 25 height 10
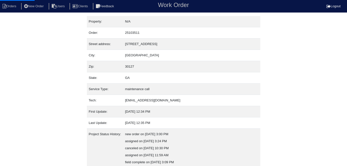
select select "0"
select select "3"
select select "[PERSON_NAME]"
select select "0"
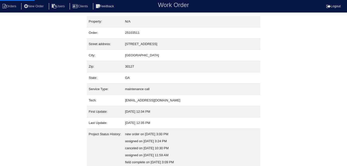
select select "1"
select select "0"
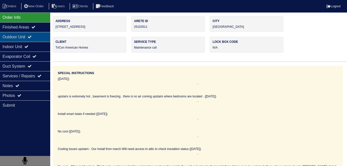
click at [36, 36] on div "Outdoor Unit" at bounding box center [25, 37] width 50 height 10
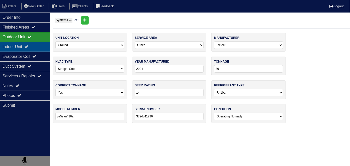
click at [28, 45] on icon at bounding box center [26, 47] width 4 height 4
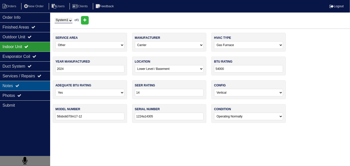
click at [24, 87] on div "Notes" at bounding box center [25, 86] width 50 height 10
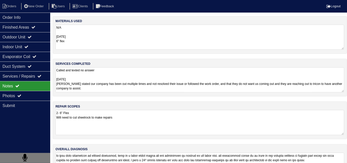
click at [137, 79] on textarea "Called and texted no answer [DATE] [PERSON_NAME] stated our company has been ou…" at bounding box center [199, 79] width 289 height 25
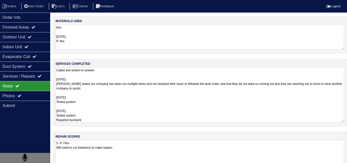
click at [165, 118] on textarea "Called and texted no answer [DATE] [PERSON_NAME] stated our company has been ou…" at bounding box center [199, 94] width 289 height 55
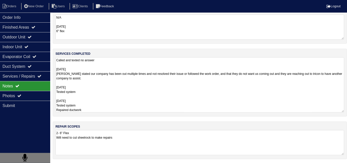
scroll to position [52, 0]
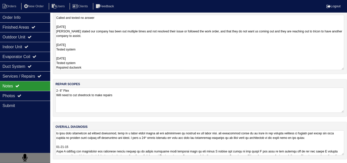
click at [167, 138] on textarea at bounding box center [199, 142] width 289 height 25
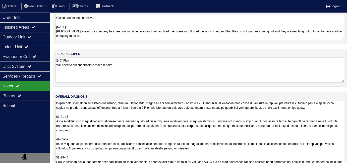
scroll to position [0, 0]
click at [189, 158] on textarea at bounding box center [199, 148] width 289 height 96
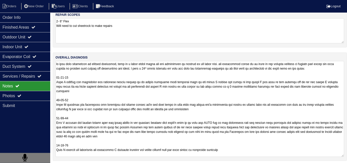
scroll to position [93, 0]
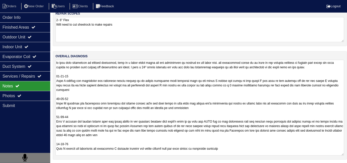
click at [267, 150] on textarea at bounding box center [199, 108] width 289 height 96
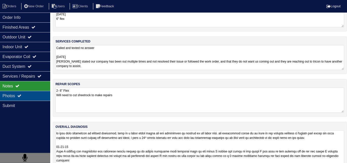
click at [8, 93] on div "Photos" at bounding box center [25, 96] width 50 height 10
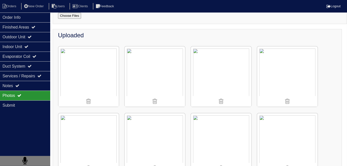
scroll to position [45, 0]
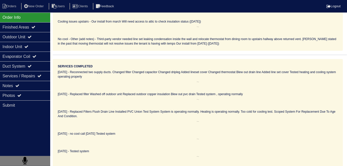
scroll to position [142, 0]
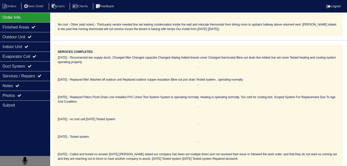
click at [189, 140] on div "[DATE] - Tested system" at bounding box center [198, 142] width 280 height 14
click at [306, 161] on div "[DATE] - Called and texted no answer [DATE] [PERSON_NAME] stated our company ha…" at bounding box center [198, 156] width 280 height 9
click at [302, 146] on hr at bounding box center [198, 145] width 280 height 5
click at [270, 116] on div "Services Completed 02/14/24 - Reconnected two supply ducts. Changed filter Chan…" at bounding box center [198, 106] width 290 height 122
click at [203, 137] on div "08/01/25 - Tested system" at bounding box center [198, 137] width 280 height 5
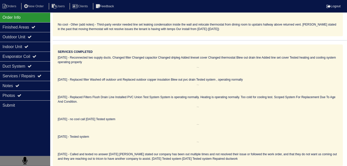
click at [319, 155] on div "09/23/25 - Called and texted no answer 9/24/25 Tenant stated our company has be…" at bounding box center [198, 156] width 280 height 9
click at [310, 161] on div "09/23/25 - Called and texted no answer 9/24/25 Tenant stated our company has be…" at bounding box center [198, 156] width 280 height 9
click at [22, 87] on div "Notes" at bounding box center [25, 86] width 50 height 10
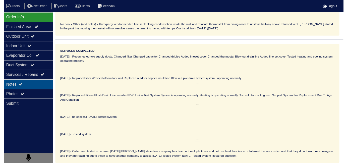
scroll to position [22, 0]
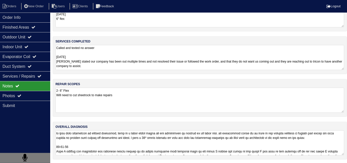
click at [59, 89] on textarea "2- 6" Flex Will need to cut sheetrock to make repairs" at bounding box center [199, 100] width 289 height 25
click at [129, 94] on textarea "2- 6" Flex Will need to cut sheetrock to make repairs" at bounding box center [199, 100] width 289 height 25
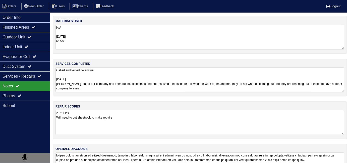
scroll to position [0, 0]
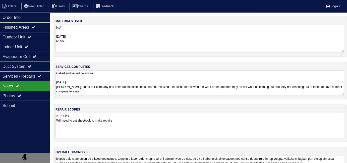
click at [104, 43] on textarea "N/A 09-29-25 6" flex" at bounding box center [199, 39] width 289 height 28
click at [139, 89] on textarea "Called and texted no answer 9/24/25 Tenant stated our company has been out mult…" at bounding box center [199, 82] width 289 height 25
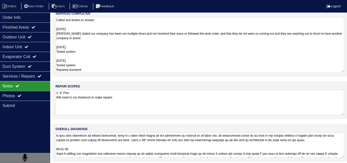
scroll to position [52, 0]
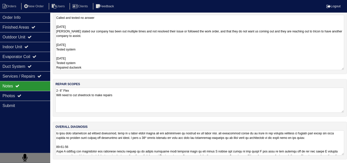
click at [181, 145] on textarea at bounding box center [199, 142] width 289 height 25
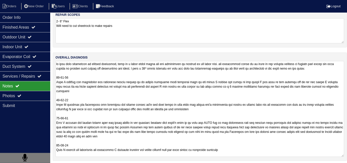
scroll to position [93, 0]
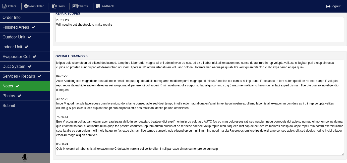
click at [256, 151] on textarea at bounding box center [199, 108] width 289 height 96
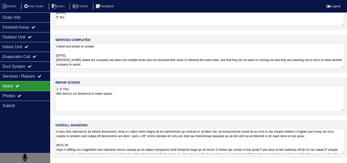
click at [154, 129] on textarea at bounding box center [199, 141] width 289 height 25
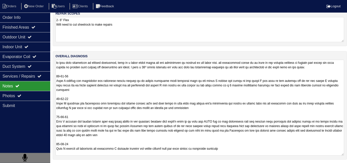
scroll to position [0, 0]
click at [262, 152] on textarea at bounding box center [199, 108] width 289 height 96
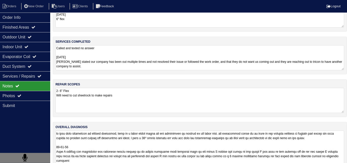
click at [140, 32] on div "materials used N/A 09-29-25 6" flex services completed Called and texted no ans…" at bounding box center [200, 115] width 294 height 242
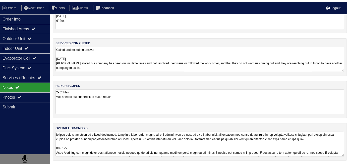
scroll to position [0, 0]
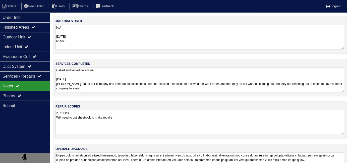
click at [160, 87] on textarea "Called and texted no answer 9/24/25 Tenant stated our company has been out mult…" at bounding box center [199, 79] width 289 height 25
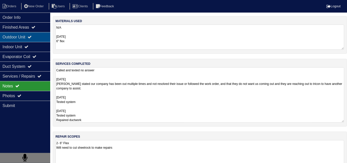
drag, startPoint x: 23, startPoint y: 38, endPoint x: 21, endPoint y: 41, distance: 4.5
click at [23, 38] on div "Outdoor Unit" at bounding box center [25, 37] width 50 height 10
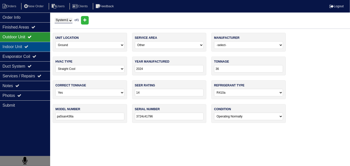
click at [20, 45] on div "Indoor Unit" at bounding box center [25, 47] width 50 height 10
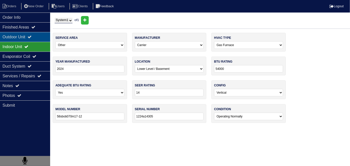
click at [19, 40] on div "Outdoor Unit" at bounding box center [25, 37] width 50 height 10
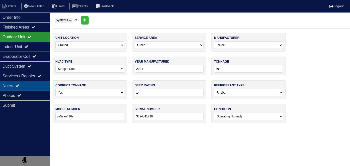
click at [22, 87] on div "Notes" at bounding box center [25, 86] width 50 height 10
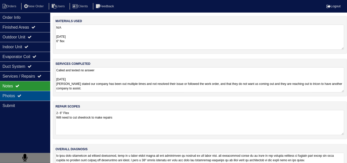
click at [28, 93] on div "Photos" at bounding box center [25, 96] width 50 height 10
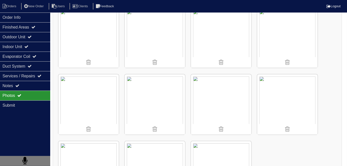
scroll to position [464, 0]
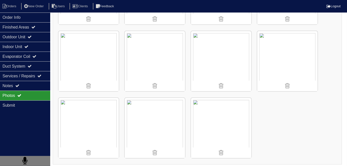
click at [87, 46] on img at bounding box center [88, 61] width 60 height 60
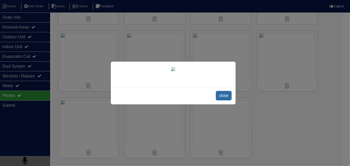
click at [219, 94] on span "close" at bounding box center [224, 96] width 16 height 10
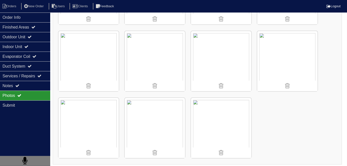
click at [87, 55] on img at bounding box center [88, 61] width 60 height 60
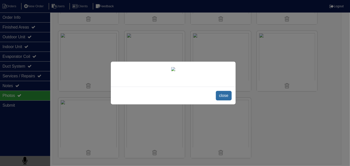
click at [219, 98] on span "close" at bounding box center [224, 96] width 16 height 10
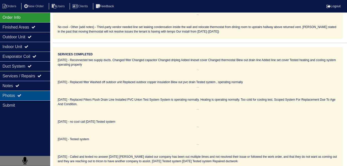
click at [21, 94] on icon at bounding box center [19, 96] width 4 height 4
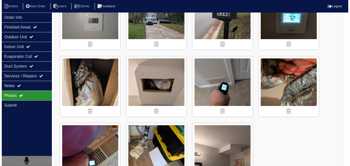
scroll to position [439, 0]
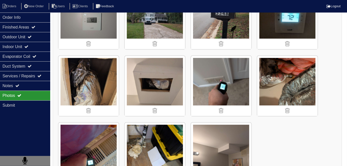
click at [99, 84] on img at bounding box center [88, 86] width 60 height 60
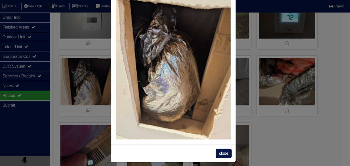
scroll to position [28, 0]
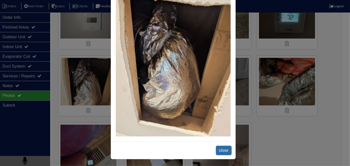
click at [224, 148] on span "close" at bounding box center [224, 151] width 16 height 10
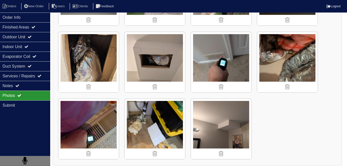
scroll to position [464, 0]
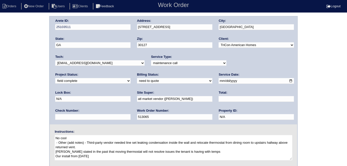
click at [137, 81] on select "need to quote quoted need to invoice invoiced paid warranty purchase order need…" at bounding box center [174, 81] width 75 height 6
select select "quoted"
click at [137, 78] on select "need to quote quoted need to invoice invoiced paid warranty purchase order need…" at bounding box center [174, 81] width 75 height 6
click at [219, 98] on input "text" at bounding box center [256, 99] width 75 height 6
type input "570.00"
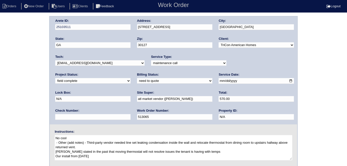
click at [22, 86] on div "Arete ID: 25103511 Address: 5348 Muirwood Pl City: Powder Springs State: GA Zip…" at bounding box center [173, 117] width 347 height 203
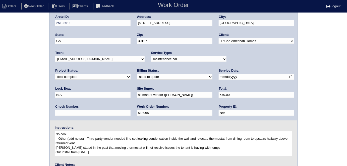
scroll to position [51, 0]
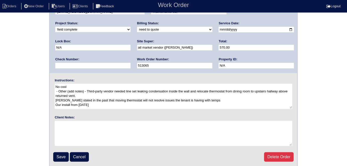
click at [59, 157] on input "Save" at bounding box center [61, 158] width 16 height 10
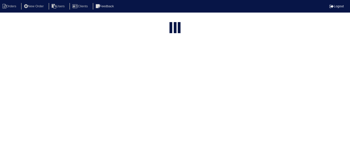
select select "15"
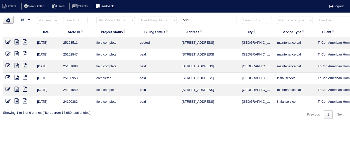
drag, startPoint x: 197, startPoint y: 20, endPoint x: 109, endPoint y: 7, distance: 89.3
click at [116, 16] on body "Orders New Order Users Clients Feedback Logout Orders New Order Users Clients M…" at bounding box center [175, 67] width 350 height 103
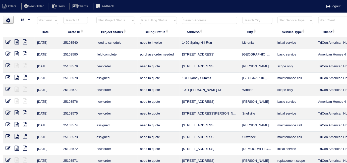
click at [129, 21] on select "filter Project Status -- Any Project Status -- new order assigned in progress f…" at bounding box center [115, 21] width 38 height 8
click at [123, 22] on select "filter Project Status -- Any Project Status -- new order assigned in progress f…" at bounding box center [115, 21] width 38 height 8
click at [102, 21] on select "filter Project Status -- Any Project Status -- new order assigned in progress f…" at bounding box center [115, 21] width 38 height 8
click at [96, 17] on select "filter Project Status -- Any Project Status -- new order assigned in progress f…" at bounding box center [115, 21] width 38 height 8
select select "field complete"
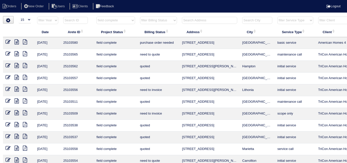
click at [144, 20] on select "filter Billing Status -- Any Billing Status -- need to quote quoted need to inv…" at bounding box center [158, 21] width 37 height 8
select select "need to quote"
click at [140, 17] on select "filter Billing Status -- Any Billing Status -- need to quote quoted need to inv…" at bounding box center [158, 21] width 37 height 8
select select "field complete"
select select "need to quote"
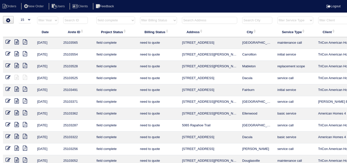
click at [101, 22] on select "filter Project Status -- Any Project Status -- new order assigned in progress f…" at bounding box center [115, 21] width 38 height 8
select select
click at [96, 17] on select "filter Project Status -- Any Project Status -- new order assigned in progress f…" at bounding box center [115, 21] width 38 height 8
select select "need to quote"
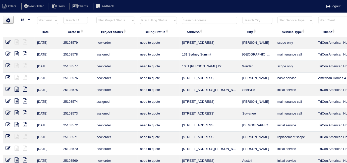
drag, startPoint x: 143, startPoint y: 18, endPoint x: 143, endPoint y: 23, distance: 5.3
click at [143, 18] on select "filter Billing Status -- Any Billing Status -- need to quote quoted need to inv…" at bounding box center [158, 21] width 37 height 8
select select
click at [140, 17] on select "filter Billing Status -- Any Billing Status -- need to quote quoted need to inv…" at bounding box center [158, 21] width 37 height 8
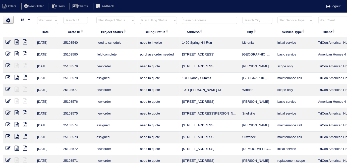
click at [186, 17] on input "text" at bounding box center [209, 20] width 55 height 7
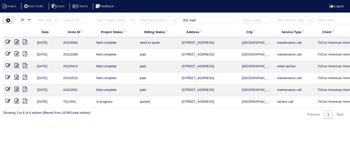
type input "201 mart"
click at [17, 41] on icon at bounding box center [17, 41] width 4 height 5
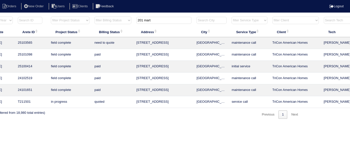
scroll to position [0, 87]
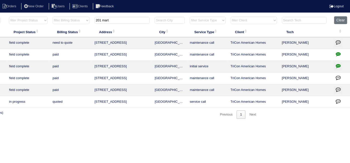
click at [337, 66] on icon "button" at bounding box center [338, 65] width 5 height 5
type textarea "2/9/25 - Duct cleaning approved - Sent to Dan - KE 2/17/25 - Duct cleaning comp…"
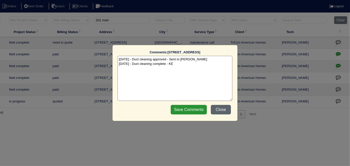
click at [217, 110] on button "Close" at bounding box center [221, 110] width 20 height 10
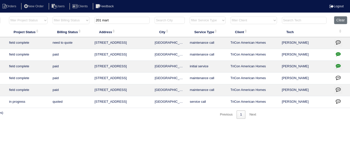
click at [179, 123] on html "Orders New Order Users Clients Feedback Logout Orders New Order Users Clients M…" at bounding box center [88, 62] width 350 height 124
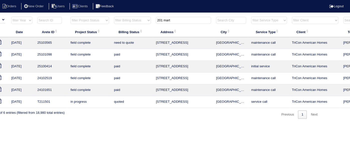
scroll to position [0, 0]
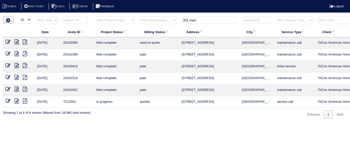
drag, startPoint x: 205, startPoint y: 18, endPoint x: 158, endPoint y: 16, distance: 46.5
click at [171, 19] on tr "filter Year -- Any Year -- 2025 2024 2023 2022 2021 2020 2019 filter Project St…" at bounding box center [220, 21] width 435 height 10
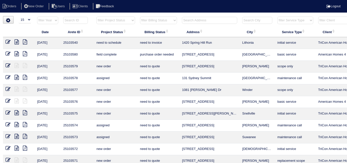
click at [194, 20] on input "text" at bounding box center [209, 20] width 55 height 7
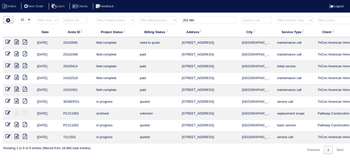
type input "201 MA"
click at [15, 41] on icon at bounding box center [17, 41] width 4 height 5
click at [7, 41] on icon at bounding box center [8, 41] width 5 height 5
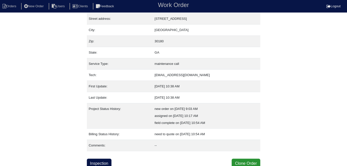
scroll to position [26, 0]
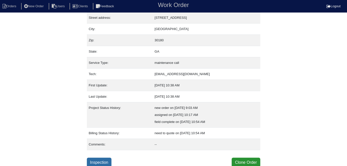
click at [104, 163] on link "Inspection" at bounding box center [99, 163] width 25 height 10
select select "3"
select select "[PERSON_NAME]"
select select "1"
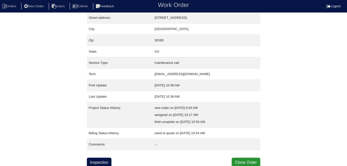
select select "0"
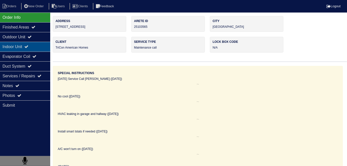
click at [19, 42] on div "Indoor Unit" at bounding box center [25, 47] width 50 height 10
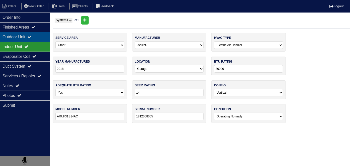
click at [18, 39] on div "Outdoor Unit" at bounding box center [25, 37] width 50 height 10
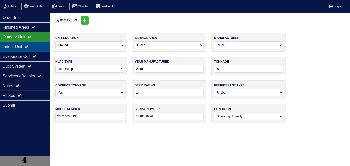
click at [17, 42] on div "Indoor Unit" at bounding box center [25, 47] width 50 height 10
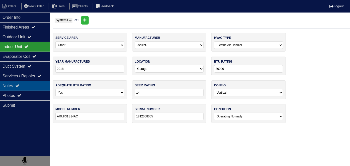
click at [22, 85] on div "Notes" at bounding box center [25, 86] width 50 height 10
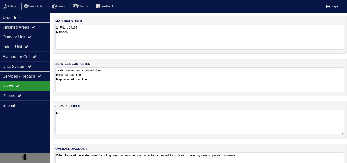
click at [163, 86] on textarea "Tested system and changed filters Blew out drain line Repositioned drain line" at bounding box center [199, 79] width 289 height 25
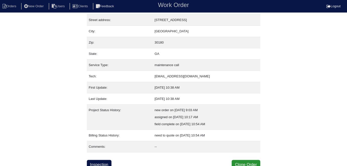
scroll to position [26, 0]
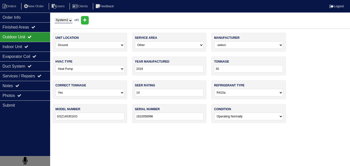
select select "0"
select select "3"
select select "[PERSON_NAME]"
select select "1"
select select "0"
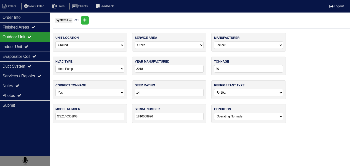
select select "1"
select select "0"
click at [29, 82] on div "Notes" at bounding box center [25, 86] width 50 height 10
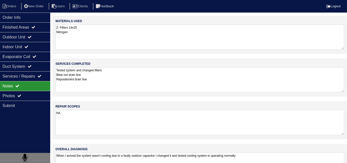
click at [144, 79] on textarea "Tested system and changed filters Blew out drain line Repositioned drain line" at bounding box center [199, 79] width 289 height 25
click at [308, 155] on textarea "When I arrived the system wasn't cooling due to a faulty outdoor capacitor I ch…" at bounding box center [199, 164] width 289 height 25
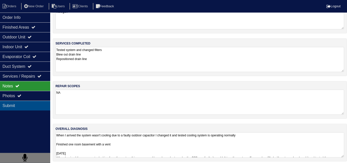
click at [17, 102] on div "Submit" at bounding box center [25, 106] width 50 height 10
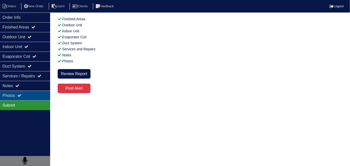
click at [21, 96] on icon at bounding box center [19, 96] width 4 height 4
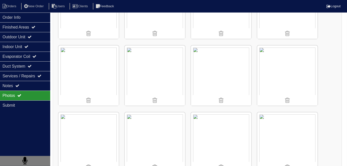
scroll to position [26, 0]
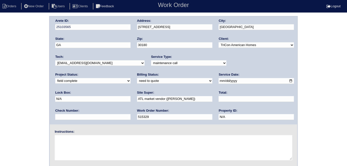
drag, startPoint x: 67, startPoint y: 80, endPoint x: 66, endPoint y: 83, distance: 2.9
click at [137, 82] on select "need to quote quoted need to invoice invoiced paid warranty purchase order need…" at bounding box center [174, 81] width 75 height 6
select select "quoted"
click at [137, 78] on select "need to quote quoted need to invoice invoiced paid warranty purchase order need…" at bounding box center [174, 81] width 75 height 6
click at [219, 102] on div "Total:" at bounding box center [256, 98] width 75 height 14
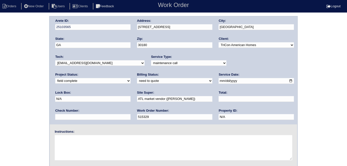
click at [219, 99] on input "text" at bounding box center [256, 99] width 75 height 6
type input "295.00"
click at [3, 71] on div "Arete ID: 25103565 Address: 201 Martins Court City: Villa Rica State: GA Zip: 3…" at bounding box center [173, 117] width 347 height 203
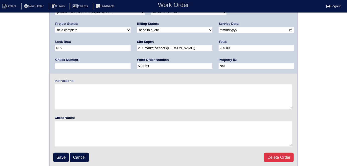
scroll to position [51, 0]
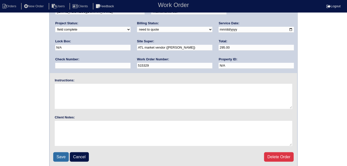
click at [55, 158] on input "Save" at bounding box center [61, 158] width 16 height 10
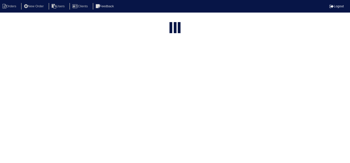
select select "15"
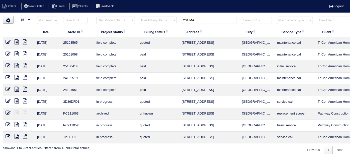
drag, startPoint x: 195, startPoint y: 20, endPoint x: 49, endPoint y: 1, distance: 147.2
click at [101, 16] on body "Orders New Order Users Clients Feedback Logout Orders New Order Users Clients M…" at bounding box center [175, 85] width 350 height 138
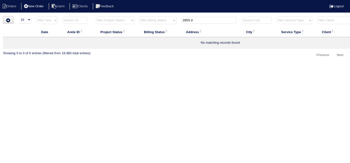
type input "2855 d"
click at [33, 5] on li "New Order" at bounding box center [34, 6] width 27 height 7
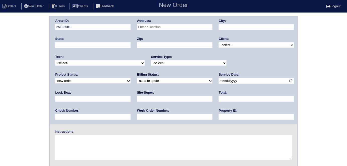
click at [191, 26] on input "text" at bounding box center [174, 27] width 75 height 6
type input "2855 [PERSON_NAME] Dr"
type input "Marietta"
type input "GA"
type input "30062"
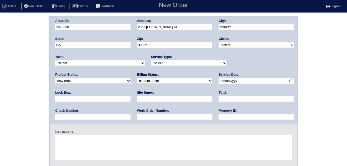
click at [232, 47] on select "-select- TriCon American Homes American Homes 4 Rent First Key Homes Zillow The…" at bounding box center [256, 45] width 75 height 6
select select "1"
click at [219, 42] on select "-select- TriCon American Homes American Homes 4 Rent First Key Homes Zillow The…" at bounding box center [256, 45] width 75 height 6
click at [35, 76] on div "Arete ID: 25103581 Address: [STREET_ADDRESS][PERSON_NAME] City: [GEOGRAPHIC_DAT…" at bounding box center [173, 117] width 347 height 203
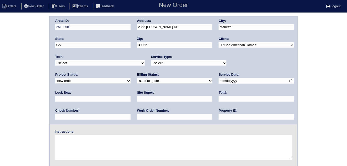
click at [164, 65] on select "-select- initial service basic service maintenance call replacement scope servi…" at bounding box center [188, 64] width 75 height 6
select select "initial service"
click at [151, 61] on select "-select- initial service basic service maintenance call replacement scope servi…" at bounding box center [188, 64] width 75 height 6
click at [219, 81] on input "date" at bounding box center [256, 81] width 75 height 6
type input "[DATE]"
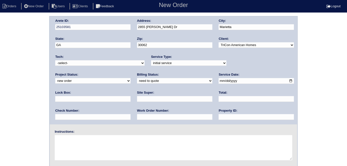
click at [131, 96] on input "text" at bounding box center [92, 99] width 75 height 6
click at [137, 100] on input "text" at bounding box center [174, 99] width 75 height 6
type input "[PERSON_NAME]"
click at [219, 117] on input "text" at bounding box center [256, 117] width 75 height 6
type input "N/A"
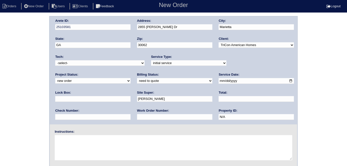
click at [82, 148] on textarea at bounding box center [173, 148] width 237 height 25
type textarea "Scope for service/repairs needed"
click at [208, 62] on select "-select- initial service basic service maintenance call replacement scope servi…" at bounding box center [188, 64] width 75 height 6
select select "scope only"
click at [151, 61] on select "-select- initial service basic service maintenance call replacement scope servi…" at bounding box center [188, 64] width 75 height 6
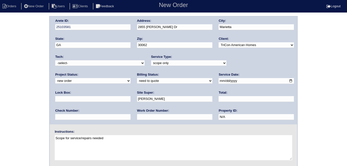
click at [22, 116] on div "Arete ID: 25103581 Address: [STREET_ADDRESS][PERSON_NAME] City: [GEOGRAPHIC_DAT…" at bounding box center [173, 117] width 347 height 203
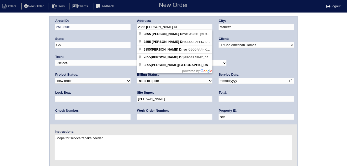
click at [122, 24] on div "Arete ID: 25103581 Address: [STREET_ADDRESS][PERSON_NAME] City: [GEOGRAPHIC_DAT…" at bounding box center [174, 71] width 248 height 108
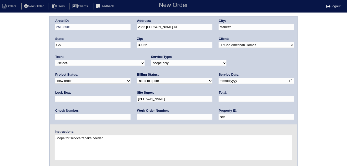
click at [29, 73] on div "Arete ID: 25103581 Address: [STREET_ADDRESS][PERSON_NAME] City: [GEOGRAPHIC_DAT…" at bounding box center [173, 117] width 347 height 203
click at [3, 84] on div "Arete ID: 25103581 Address: [STREET_ADDRESS][PERSON_NAME] City: [GEOGRAPHIC_DAT…" at bounding box center [173, 117] width 347 height 203
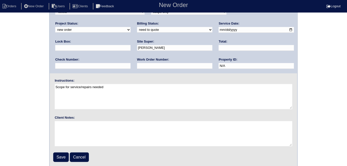
scroll to position [51, 0]
click at [62, 153] on input "Save" at bounding box center [61, 158] width 16 height 10
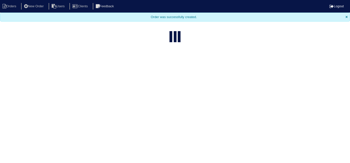
select select "15"
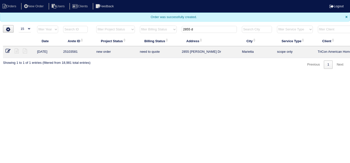
drag, startPoint x: 204, startPoint y: 28, endPoint x: 73, endPoint y: 14, distance: 131.6
click at [98, 17] on body "Orders New Order Users Clients Feedback Logout Orders New Order Users Clients M…" at bounding box center [175, 34] width 350 height 69
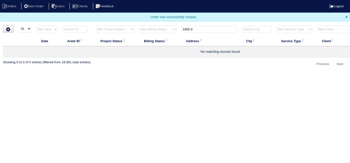
drag, startPoint x: 204, startPoint y: 30, endPoint x: 35, endPoint y: 2, distance: 170.5
click at [64, 13] on body "Orders New Order Users Clients Feedback Logout Orders New Order Users Clients M…" at bounding box center [175, 34] width 350 height 68
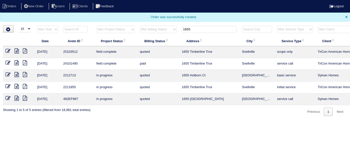
type input "1655"
click at [6, 49] on icon at bounding box center [8, 50] width 5 height 5
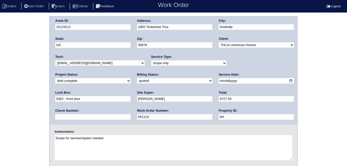
click at [137, 81] on select "need to quote quoted need to invoice invoiced paid warranty purchase order need…" at bounding box center [174, 81] width 75 height 6
select select "need to invoice"
click at [137, 78] on select "need to quote quoted need to invoice invoiced paid warranty purchase order need…" at bounding box center [174, 81] width 75 height 6
drag, startPoint x: 75, startPoint y: 114, endPoint x: 48, endPoint y: 113, distance: 27.1
click at [48, 114] on div "Arete ID: 25103512 Address: 1655 Timberline Trce City: [GEOGRAPHIC_DATA] State:…" at bounding box center [173, 117] width 347 height 203
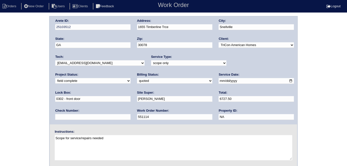
drag, startPoint x: 6, startPoint y: 95, endPoint x: 38, endPoint y: 0, distance: 99.8
click at [8, 85] on div "Arete ID: 25103512 Address: 1655 Timberline Trce City: [GEOGRAPHIC_DATA] State:…" at bounding box center [173, 117] width 347 height 203
click at [13, 89] on div "Arete ID: 25103512 Address: 1655 Timberline Trce City: [GEOGRAPHIC_DATA] State:…" at bounding box center [173, 117] width 347 height 203
click at [131, 78] on select "new order assigned in progress field complete need to schedule admin review arc…" at bounding box center [92, 81] width 75 height 6
select select "need to schedule"
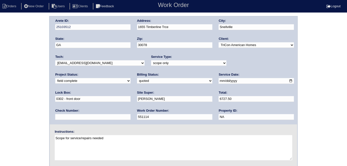
click at [131, 78] on select "new order assigned in progress field complete need to schedule admin review arc…" at bounding box center [92, 81] width 75 height 6
click at [219, 81] on input "[DATE]" at bounding box center [256, 81] width 75 height 6
type input "[DATE]"
click at [22, 106] on div "Arete ID: 25103512 Address: 1655 Timberline Trce City: [GEOGRAPHIC_DATA] State:…" at bounding box center [173, 117] width 347 height 203
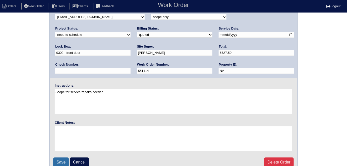
scroll to position [51, 0]
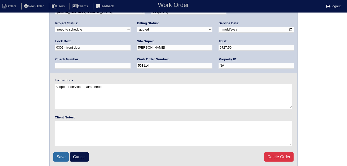
click at [58, 153] on input "Save" at bounding box center [61, 158] width 16 height 10
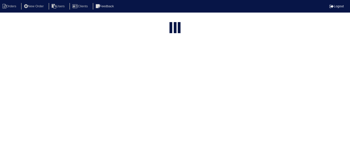
select select "15"
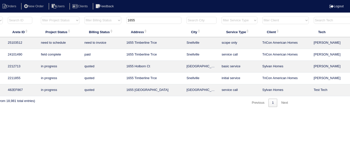
scroll to position [0, 87]
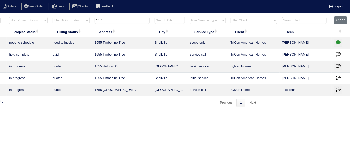
click at [337, 40] on icon "button" at bounding box center [338, 42] width 5 height 5
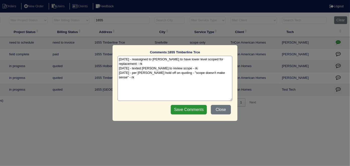
click at [229, 68] on textarea "9/25/25 - reassigned to Matt to have lower level scoped for replacement - rk 9/…" at bounding box center [175, 78] width 115 height 45
paste textarea "Replace lower/Serv Main/Duct cleaning/odoban (smoke smell)"
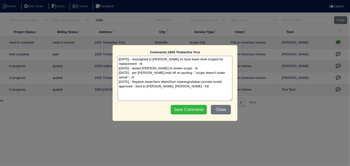
type textarea "9/25/25 - reassigned to Matt to have lower level scoped for replacement - rk 9/…"
click at [197, 110] on input "Save Comments" at bounding box center [189, 110] width 36 height 10
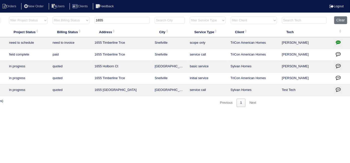
drag, startPoint x: 136, startPoint y: 19, endPoint x: 319, endPoint y: 55, distance: 186.7
click at [137, 18] on input "1655" at bounding box center [122, 20] width 55 height 7
drag, startPoint x: 125, startPoint y: 20, endPoint x: 0, endPoint y: -5, distance: 127.7
click at [0, 0] on html "Orders New Order Users Clients Feedback Logout Orders New Order Users Clients M…" at bounding box center [88, 56] width 350 height 112
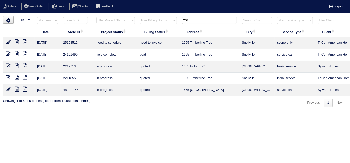
click at [197, 19] on input "201 m" at bounding box center [209, 20] width 55 height 7
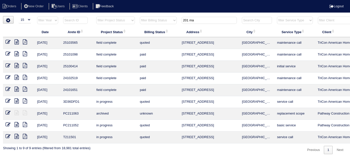
type input "201 ma"
click at [10, 41] on icon at bounding box center [8, 41] width 5 height 5
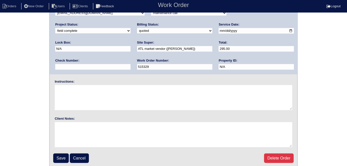
scroll to position [51, 0]
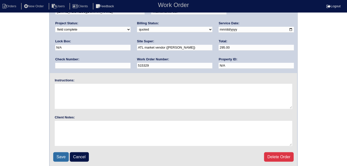
click at [63, 156] on input "Save" at bounding box center [61, 158] width 16 height 10
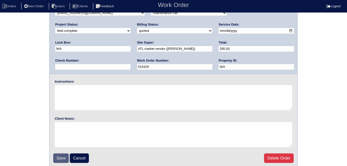
scroll to position [42, 0]
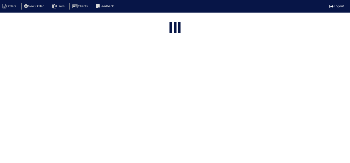
select select "15"
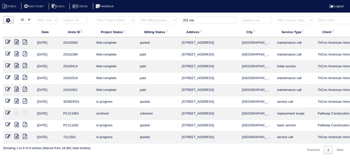
drag, startPoint x: 217, startPoint y: 19, endPoint x: 136, endPoint y: 16, distance: 81.1
click at [139, 16] on div "▼ 10 15 25 50 200 500 Search: Date Arete ID Project Status Billing Status Addre…" at bounding box center [175, 85] width 344 height 138
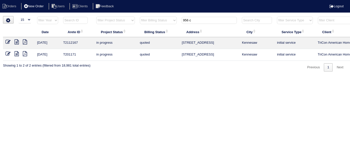
type input "956 c"
click at [40, 4] on li "New Order" at bounding box center [34, 6] width 27 height 7
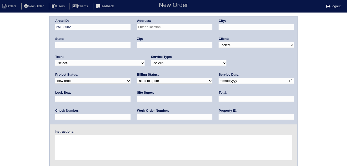
drag, startPoint x: 144, startPoint y: 28, endPoint x: 200, endPoint y: 28, distance: 56.5
click at [144, 28] on input "text" at bounding box center [174, 27] width 75 height 6
click at [155, 28] on input "text" at bounding box center [174, 27] width 75 height 6
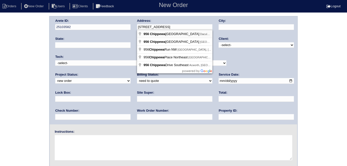
type input "[STREET_ADDRESS][PERSON_NAME]"
type input "Dacula"
type input "GA"
type input "30019"
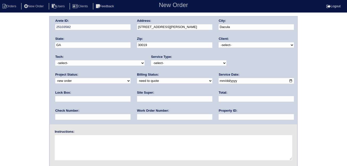
click at [228, 43] on select "-select- TriCon American Homes American Homes 4 Rent First Key Homes Zillow The…" at bounding box center [256, 45] width 75 height 6
select select "2"
click at [219, 42] on select "-select- TriCon American Homes American Homes 4 Rent First Key Homes Zillow The…" at bounding box center [256, 45] width 75 height 6
drag, startPoint x: 162, startPoint y: 63, endPoint x: 161, endPoint y: 65, distance: 2.7
click at [161, 63] on select "-select- initial service basic service maintenance call replacement scope servi…" at bounding box center [188, 64] width 75 height 6
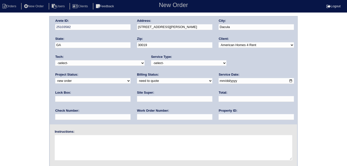
select select "basic service"
click at [151, 61] on select "-select- initial service basic service maintenance call replacement scope servi…" at bounding box center [188, 64] width 75 height 6
click at [131, 96] on input "text" at bounding box center [92, 99] width 75 height 6
type input "0447"
click at [219, 81] on input "date" at bounding box center [256, 81] width 75 height 6
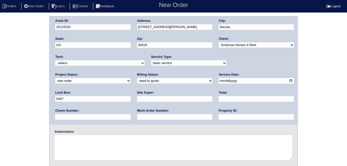
type input "[DATE]"
click at [219, 116] on input "text" at bounding box center [256, 117] width 75 height 6
type input "GA00447D"
click at [137, 116] on input "text" at bounding box center [174, 117] width 75 height 6
click at [137, 117] on input "text" at bounding box center [174, 117] width 75 height 6
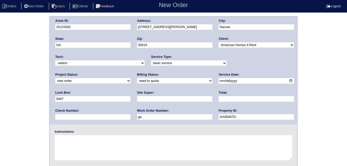
type input "g"
type input "GA00447D"
click at [137, 96] on input "text" at bounding box center [174, 99] width 75 height 6
type input "[PERSON_NAME]"
click at [21, 105] on div "Arete ID: 25103582 Address: [STREET_ADDRESS] City: Dacula State: [GEOGRAPHIC_DA…" at bounding box center [173, 117] width 347 height 203
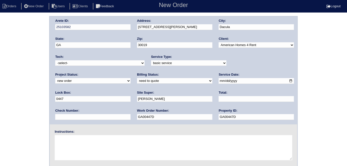
drag, startPoint x: 88, startPoint y: 117, endPoint x: 56, endPoint y: 115, distance: 32.4
click at [137, 115] on input "GA00447D" at bounding box center [174, 117] width 75 height 6
drag, startPoint x: 158, startPoint y: 118, endPoint x: 108, endPoint y: 115, distance: 50.3
click at [108, 115] on div "Arete ID: 25103582 Address: [STREET_ADDRESS] City: Dacula State: [GEOGRAPHIC_DA…" at bounding box center [174, 71] width 248 height 108
click at [137, 117] on input "GA00447D" at bounding box center [174, 117] width 75 height 6
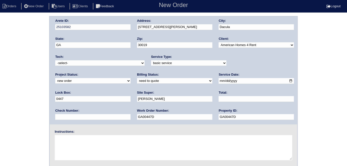
drag, startPoint x: 85, startPoint y: 116, endPoint x: 0, endPoint y: 98, distance: 86.6
click at [0, 98] on div "Arete ID: 25103582 Address: [STREET_ADDRESS] City: Dacula State: [GEOGRAPHIC_DA…" at bounding box center [173, 117] width 347 height 203
type input "1286564"
click at [83, 138] on textarea at bounding box center [173, 148] width 237 height 25
paste textarea "HVAC Service 2 units-clear condensate drain lines and replaced line set insulat…"
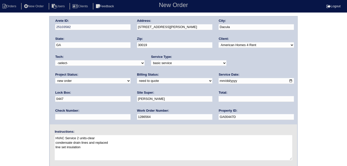
click at [56, 143] on textarea "HVAC Service 2 units-clear condensate drain lines and replaced line set insulat…" at bounding box center [173, 148] width 237 height 25
drag, startPoint x: 77, startPoint y: 137, endPoint x: 26, endPoint y: 138, distance: 50.2
click at [26, 138] on div "Arete ID: 25103582 Address: [STREET_ADDRESS] City: Dacula State: [GEOGRAPHIC_DA…" at bounding box center [173, 117] width 347 height 203
drag, startPoint x: 69, startPoint y: 140, endPoint x: 51, endPoint y: 138, distance: 17.6
click at [51, 138] on div "Instructions: 2 units-clear condensate drain lines and replaced line set insula…" at bounding box center [174, 146] width 248 height 32
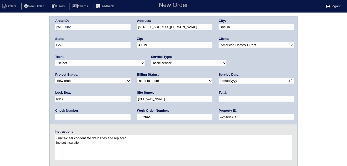
click at [61, 140] on textarea "2 units-clear condensate drain lines and replaced line set insulation" at bounding box center [173, 148] width 237 height 25
click at [68, 137] on textarea "2 units-clear condensate drain lines and replaced line set insulation" at bounding box center [173, 148] width 237 height 25
drag, startPoint x: 68, startPoint y: 137, endPoint x: 32, endPoint y: 137, distance: 35.4
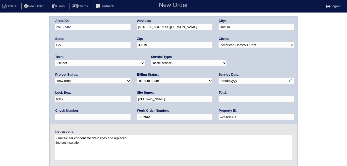
click at [32, 137] on div "Arete ID: 25103582 Address: [STREET_ADDRESS] City: Dacula State: [GEOGRAPHIC_DA…" at bounding box center [173, 117] width 347 height 203
click at [61, 136] on textarea "2 units-clear condensate drain lines and replaced line set insulation" at bounding box center [173, 148] width 237 height 25
drag, startPoint x: 68, startPoint y: 138, endPoint x: 43, endPoint y: 137, distance: 24.9
click at [43, 137] on div "Arete ID: 25103582 Address: [STREET_ADDRESS] City: Dacula State: [GEOGRAPHIC_DA…" at bounding box center [173, 117] width 347 height 203
click at [55, 142] on textarea "clear condensate drain lines and replaced line set insulation" at bounding box center [173, 148] width 237 height 25
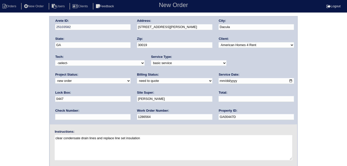
drag, startPoint x: 153, startPoint y: 140, endPoint x: 50, endPoint y: 135, distance: 102.5
click at [50, 135] on div "Instructions: clear condensate drain lines and replace line set insulation" at bounding box center [174, 146] width 248 height 32
type textarea "clear condensate drain lines and replace line set insulation"
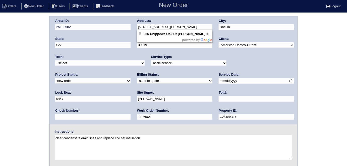
click at [118, 27] on div "Arete ID: 25103582 Address: [STREET_ADDRESS] City: Dacula State: [GEOGRAPHIC_DA…" at bounding box center [174, 71] width 248 height 108
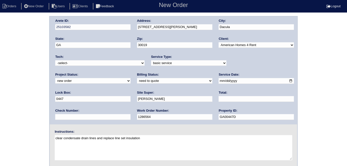
click at [50, 91] on div "Arete ID: 25103582 Address: [STREET_ADDRESS] City: Dacula State: [GEOGRAPHIC_DA…" at bounding box center [174, 71] width 248 height 108
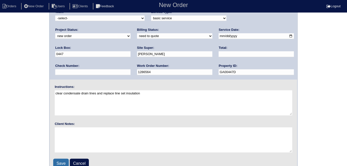
scroll to position [45, 0]
click at [58, 163] on input "Save" at bounding box center [61, 164] width 16 height 10
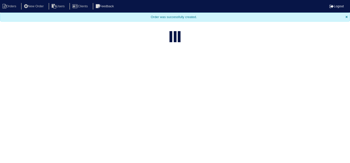
select select "15"
type input "956 c"
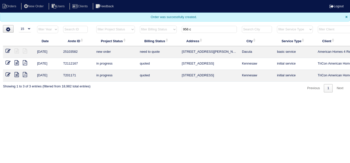
drag, startPoint x: 208, startPoint y: 30, endPoint x: 115, endPoint y: 28, distance: 93.2
click at [121, 28] on tr "filter Year -- Any Year -- 2025 2024 2023 2022 2021 2020 2019 filter Project St…" at bounding box center [220, 30] width 435 height 10
